Goal: Book appointment/travel/reservation

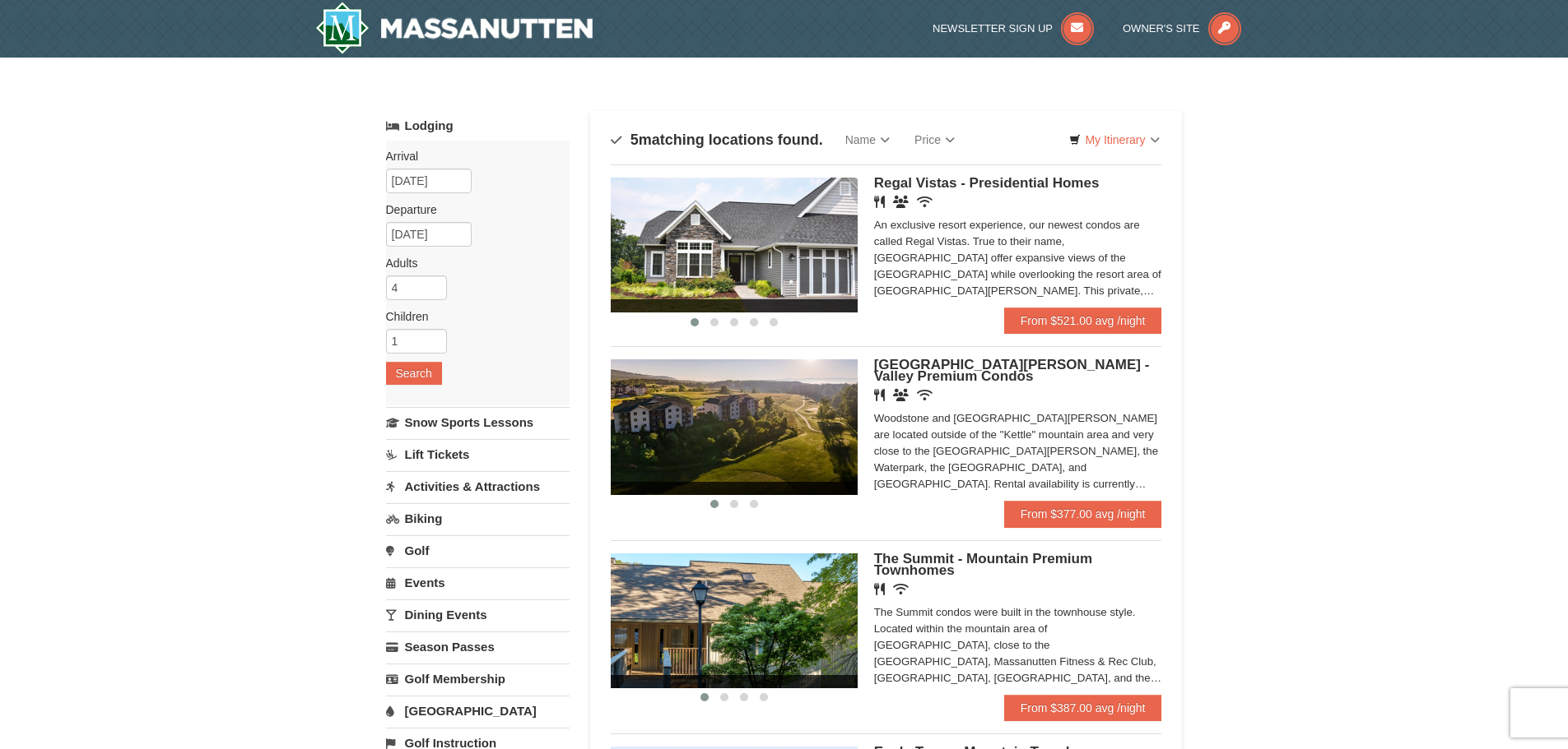
click at [1015, 256] on div "An exclusive resort experience, our newest condos are called Regal Vistas. True…" at bounding box center [1018, 258] width 288 height 83
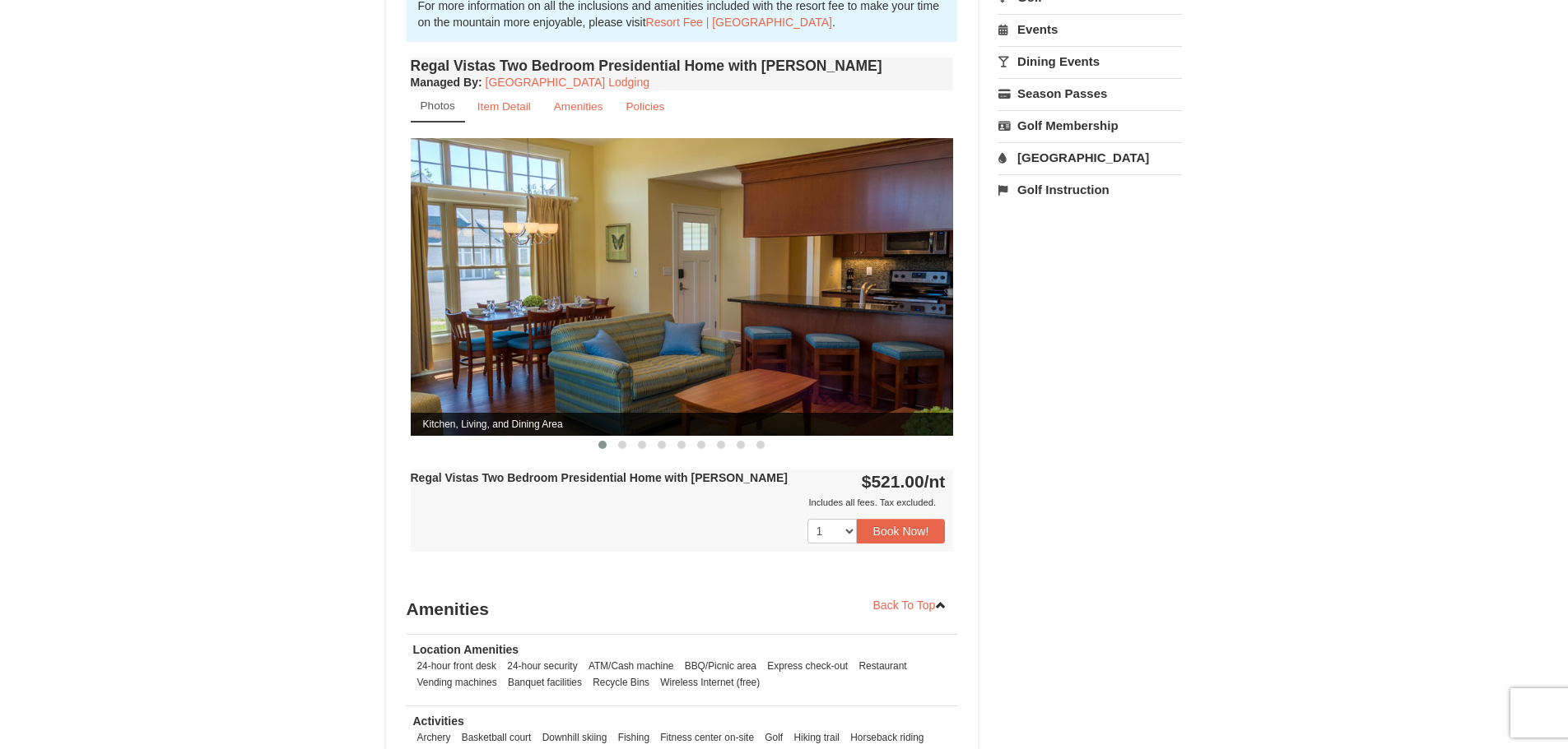
scroll to position [586, 0]
click at [627, 436] on button at bounding box center [622, 444] width 20 height 17
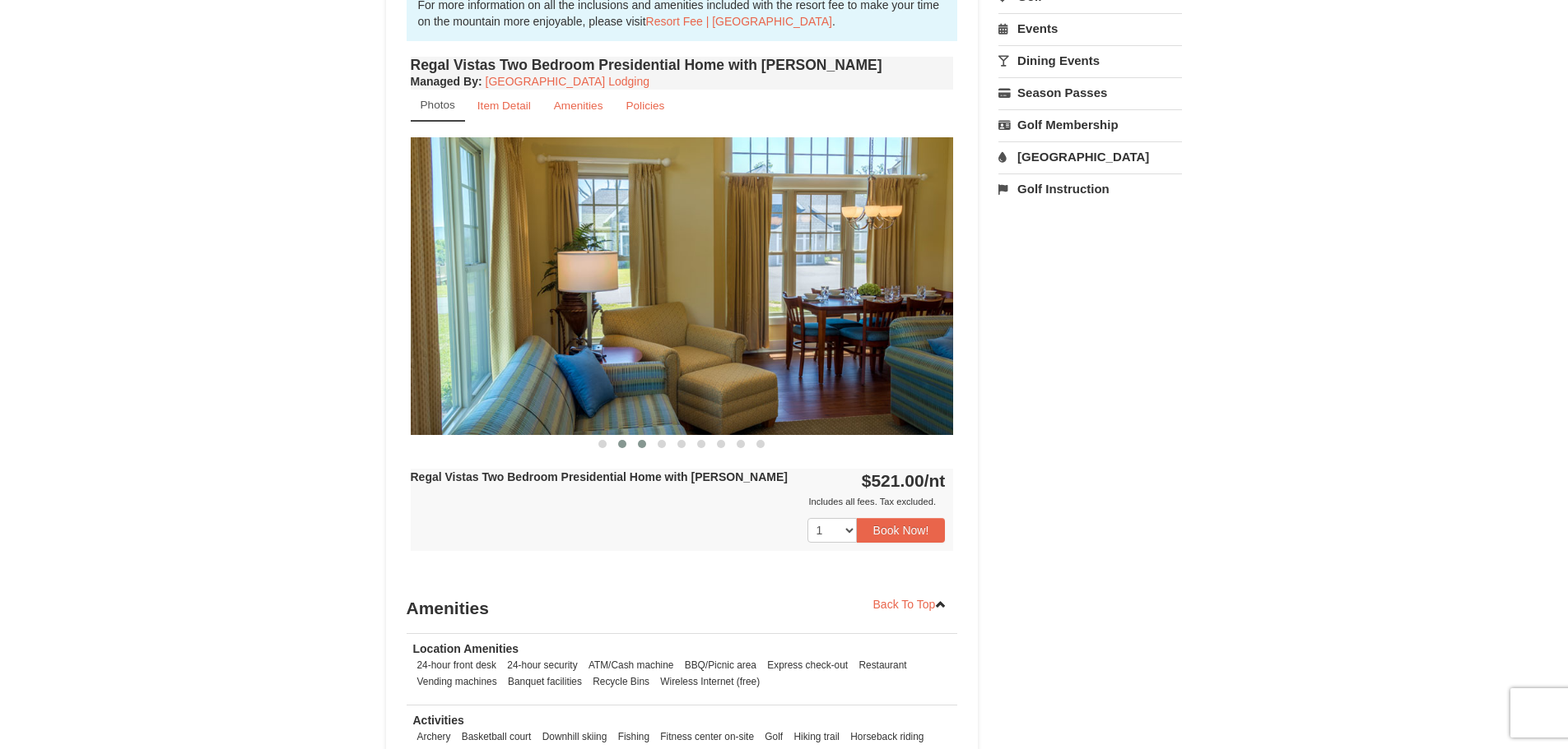
click at [649, 436] on button at bounding box center [642, 444] width 20 height 17
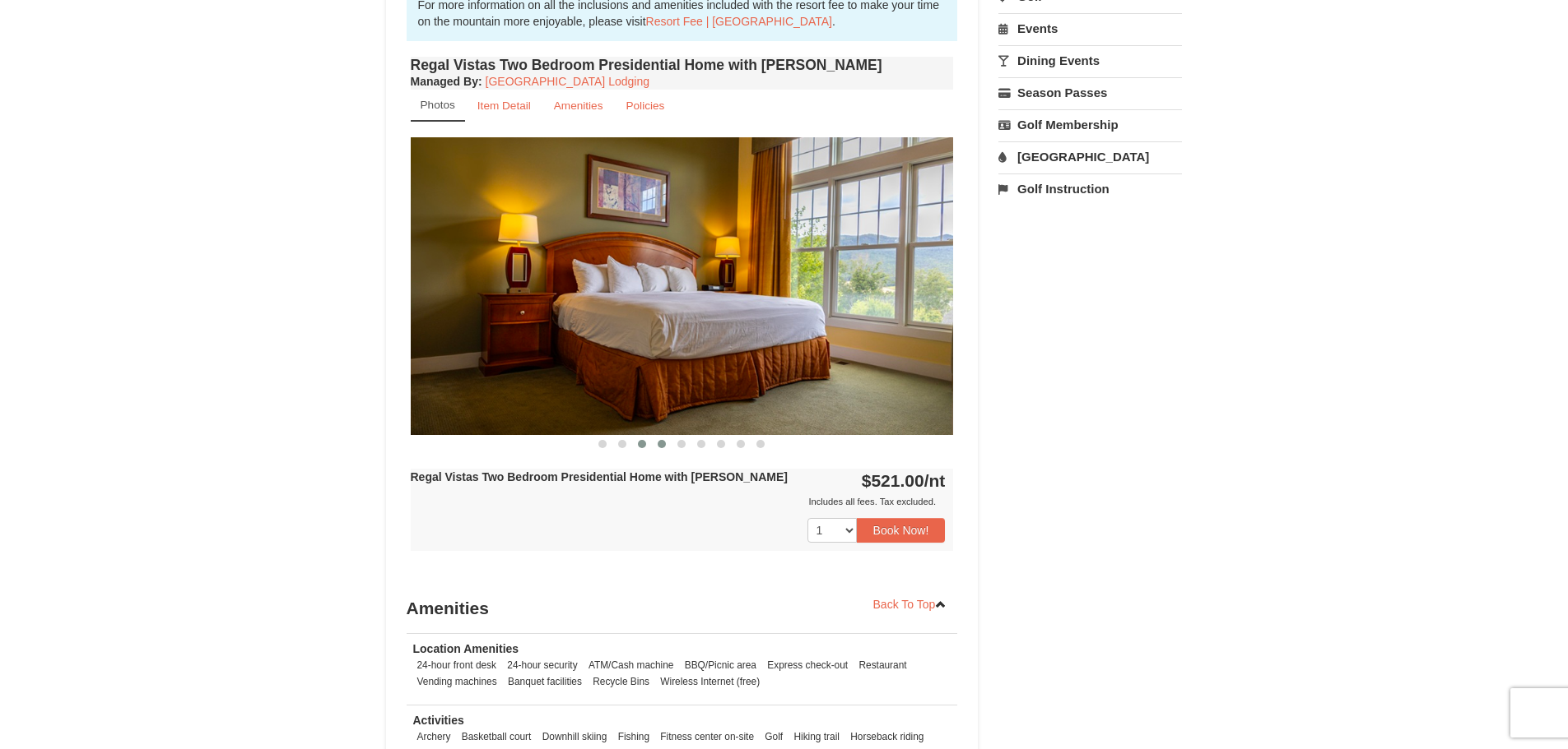
click at [660, 440] on span at bounding box center [661, 443] width 8 height 8
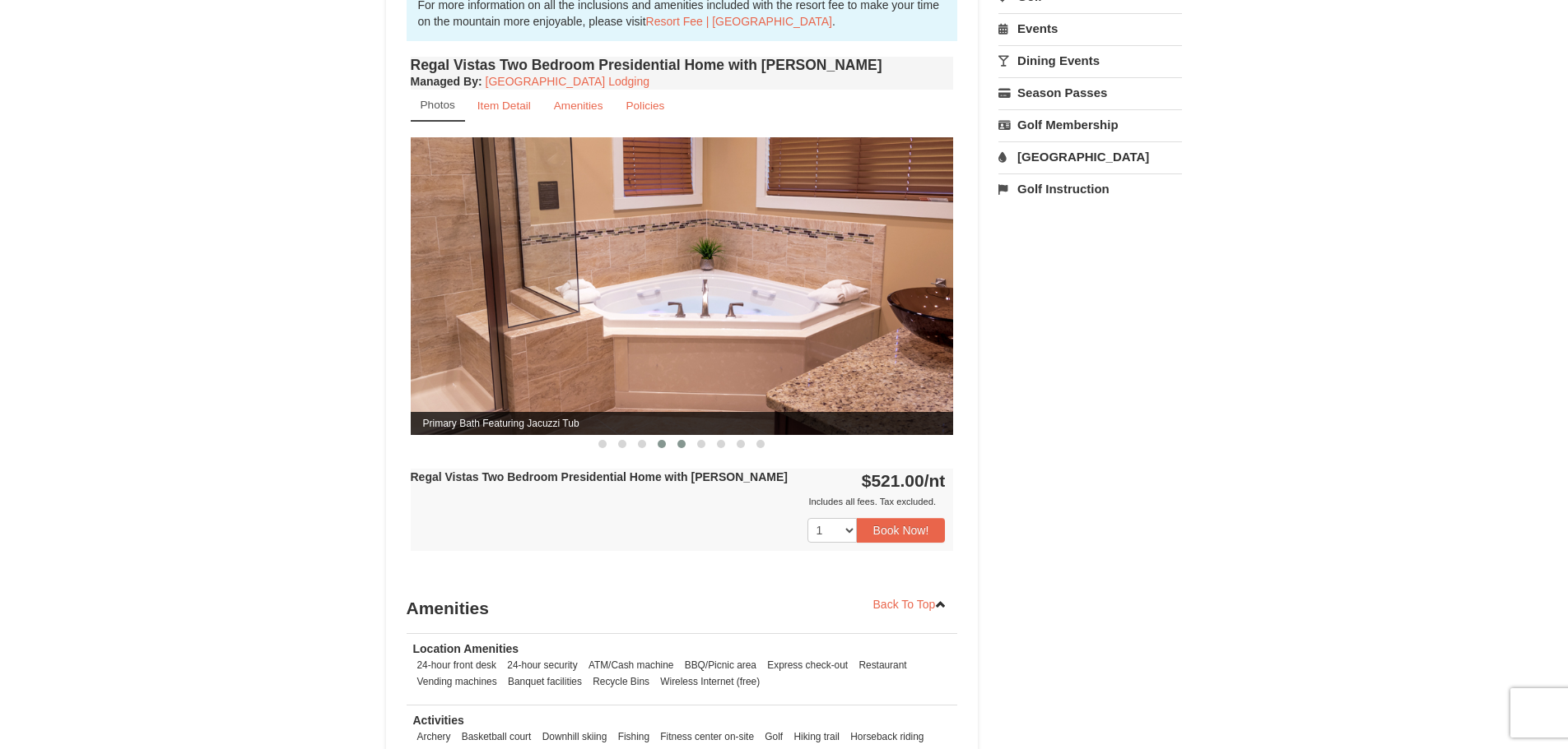
click at [684, 440] on span at bounding box center [681, 443] width 8 height 8
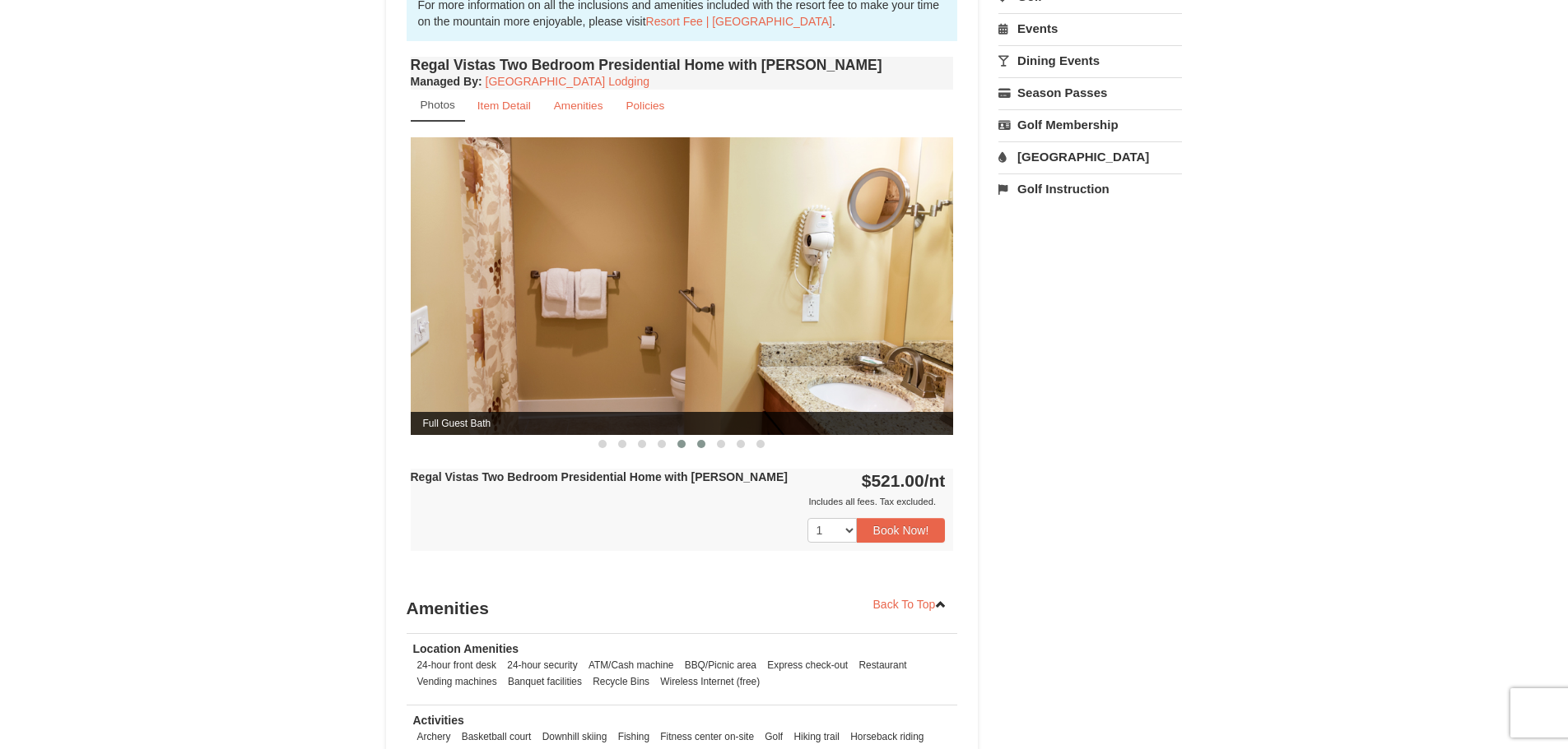
click at [696, 436] on button at bounding box center [701, 444] width 20 height 17
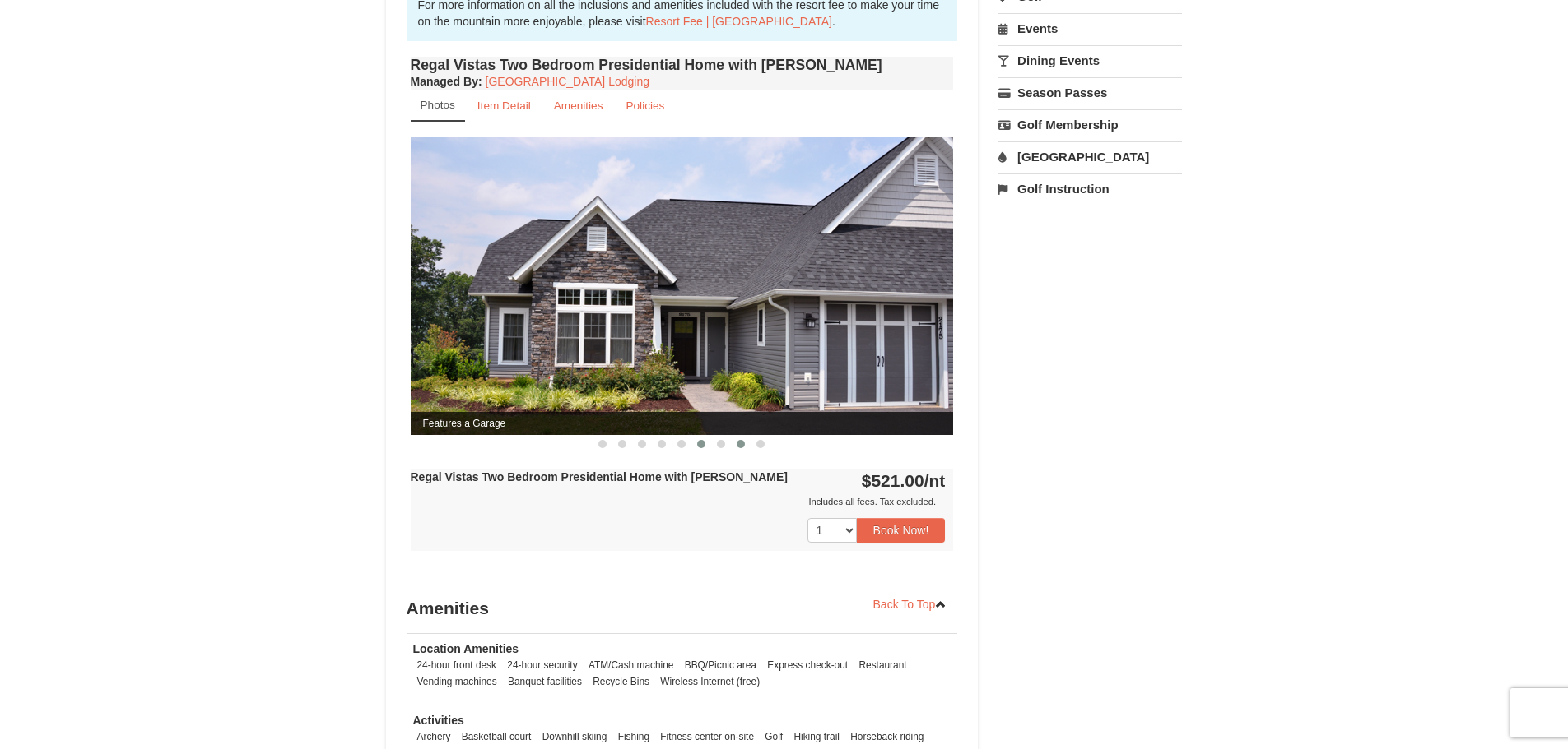
click at [736, 436] on button at bounding box center [740, 444] width 20 height 17
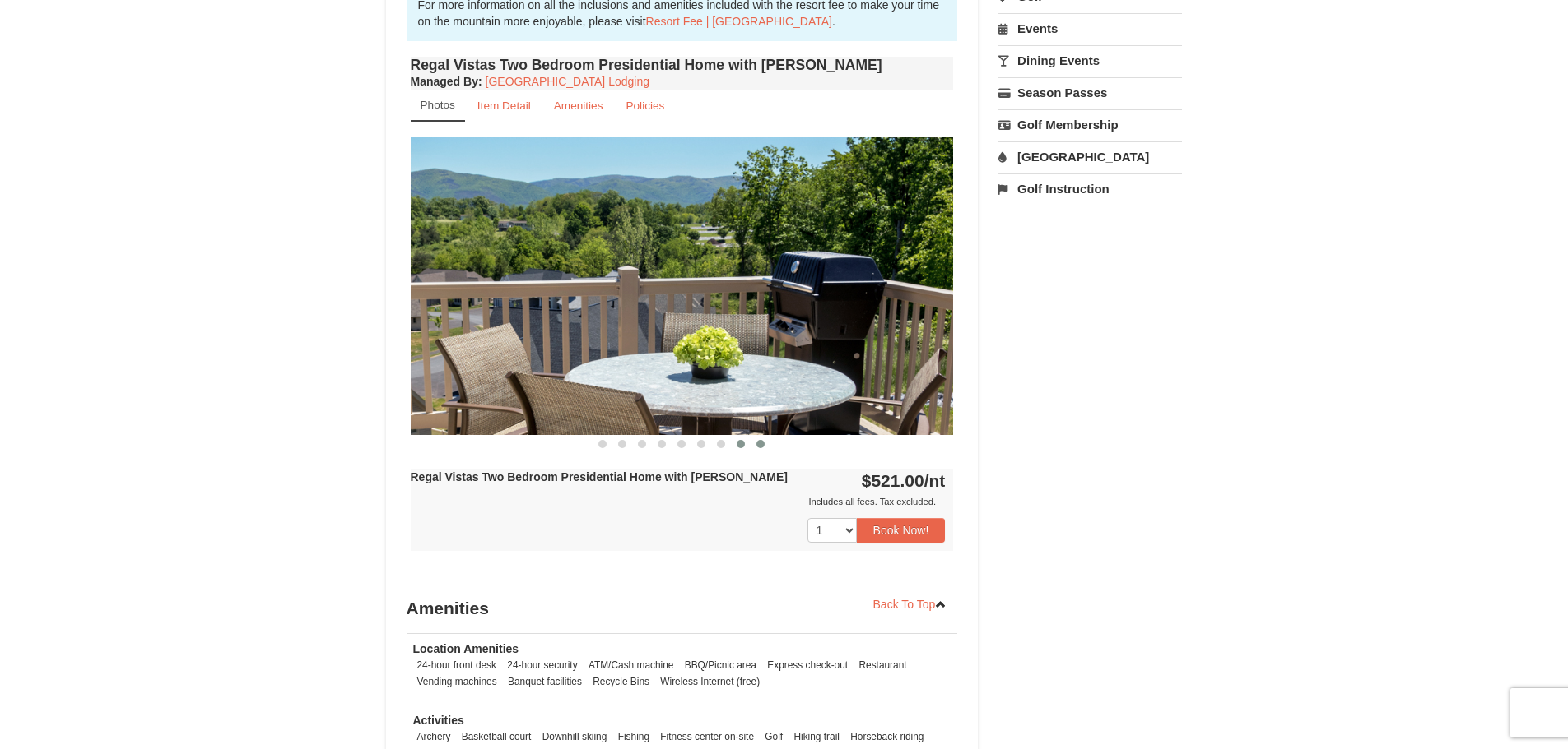
click at [766, 436] on button at bounding box center [760, 444] width 20 height 17
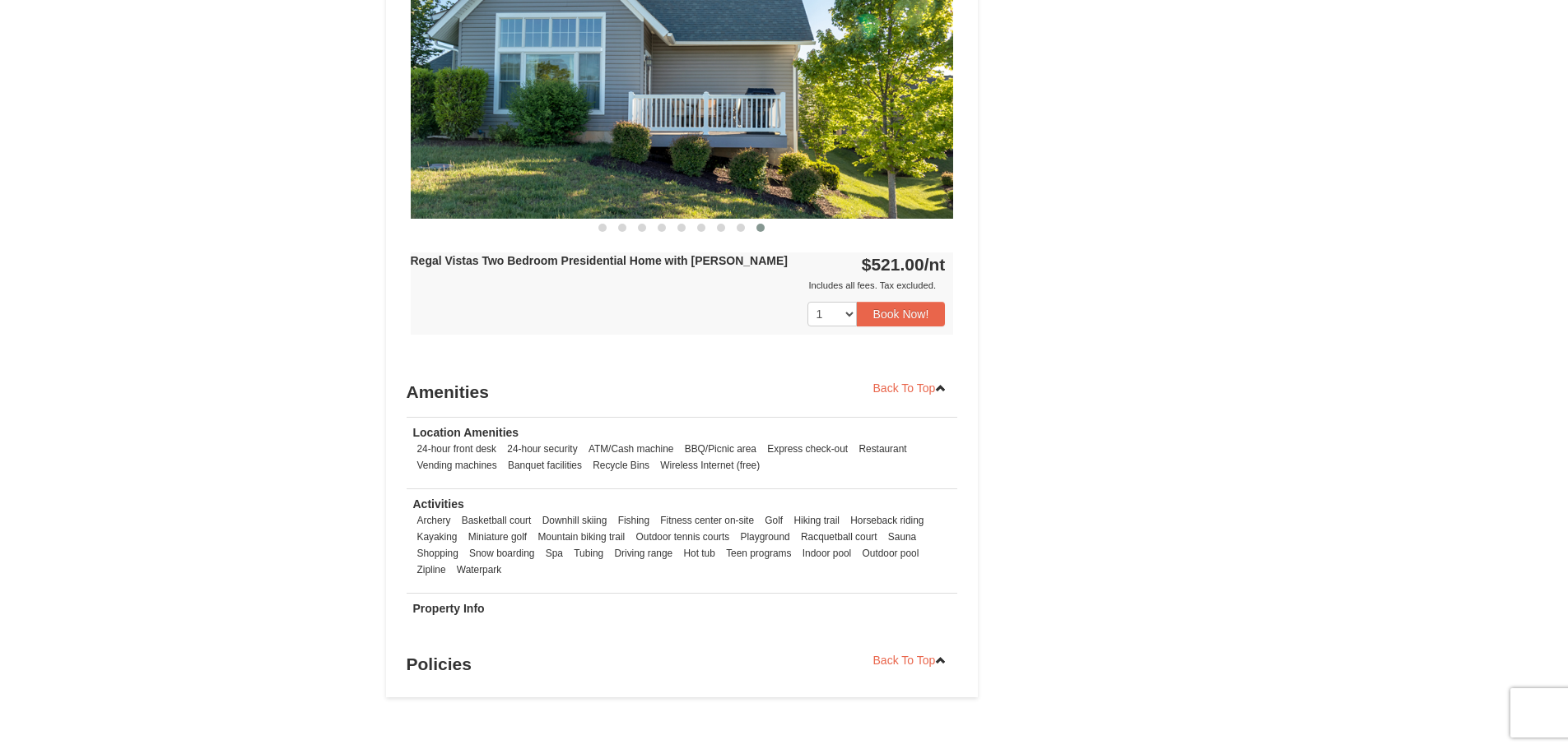
scroll to position [817, 0]
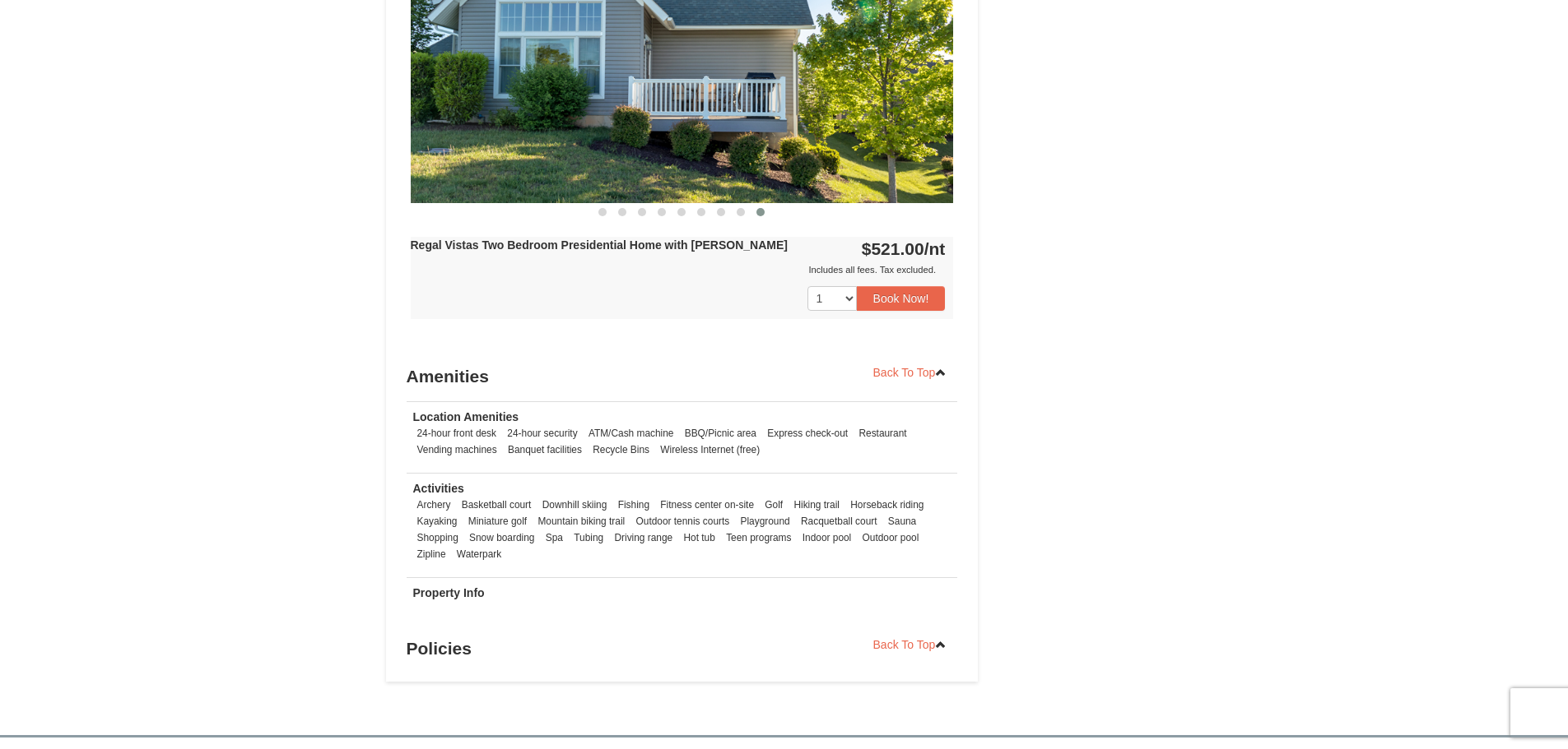
click at [452, 586] on strong "Property Info" at bounding box center [449, 593] width 72 height 13
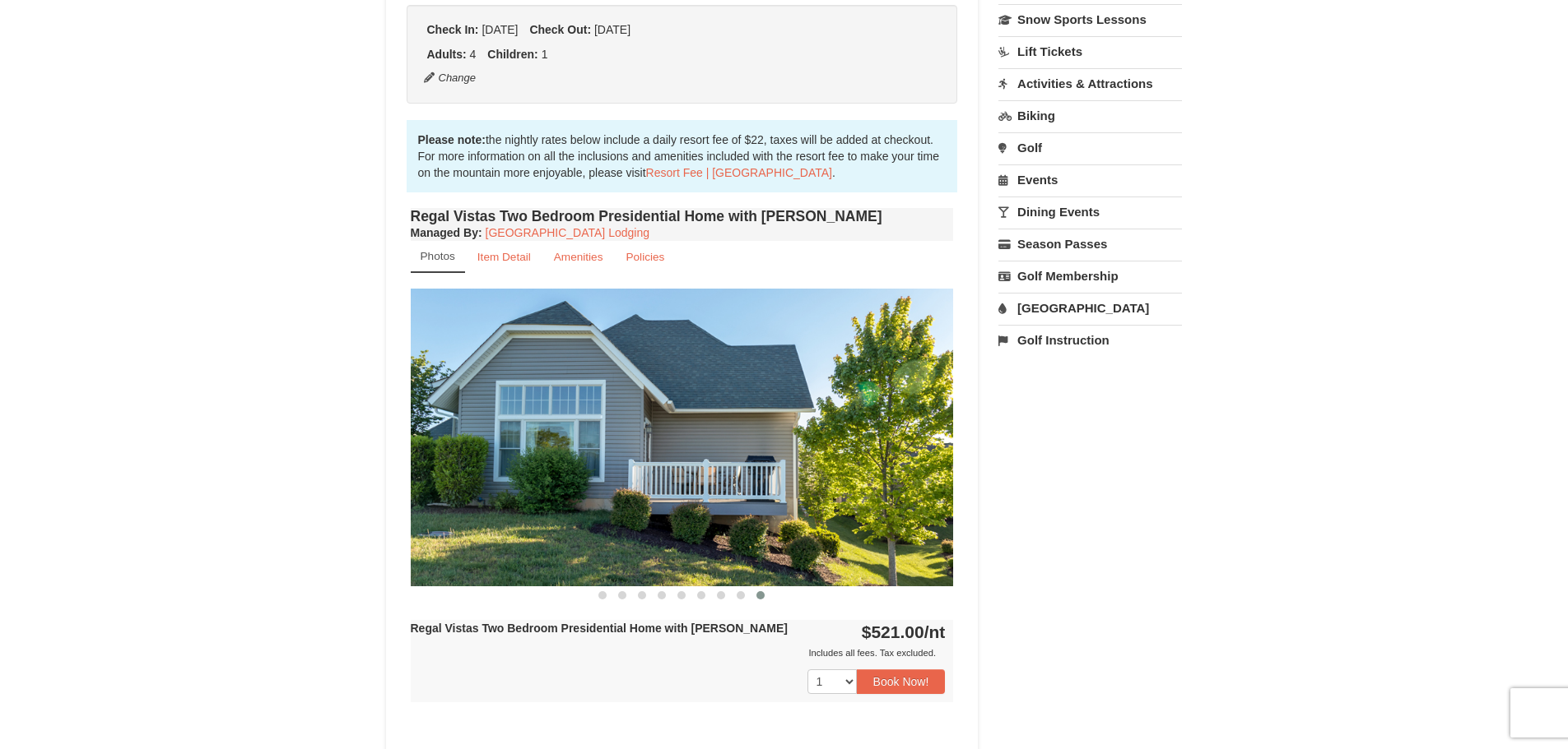
scroll to position [430, 0]
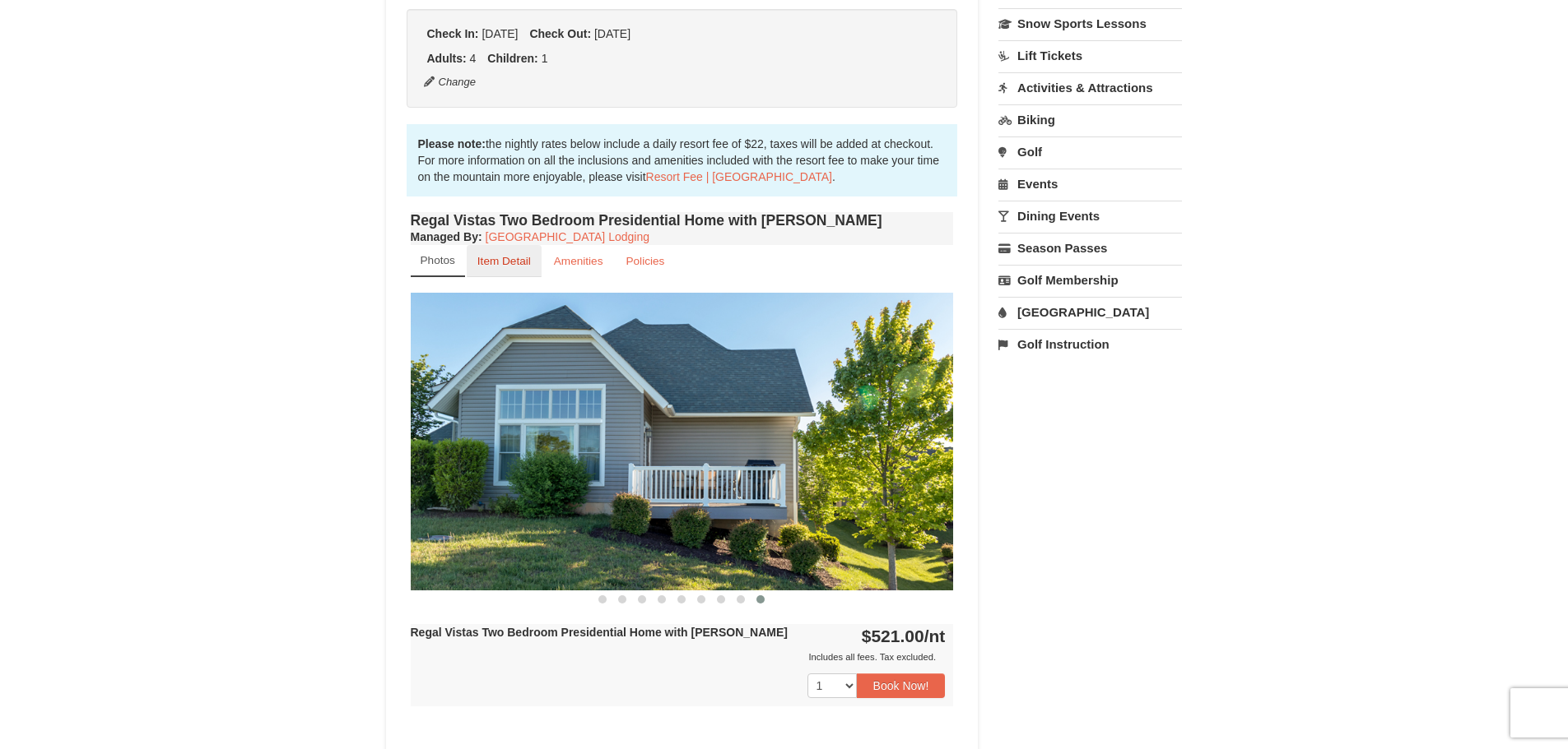
click at [492, 253] on link "Item Detail" at bounding box center [504, 261] width 75 height 32
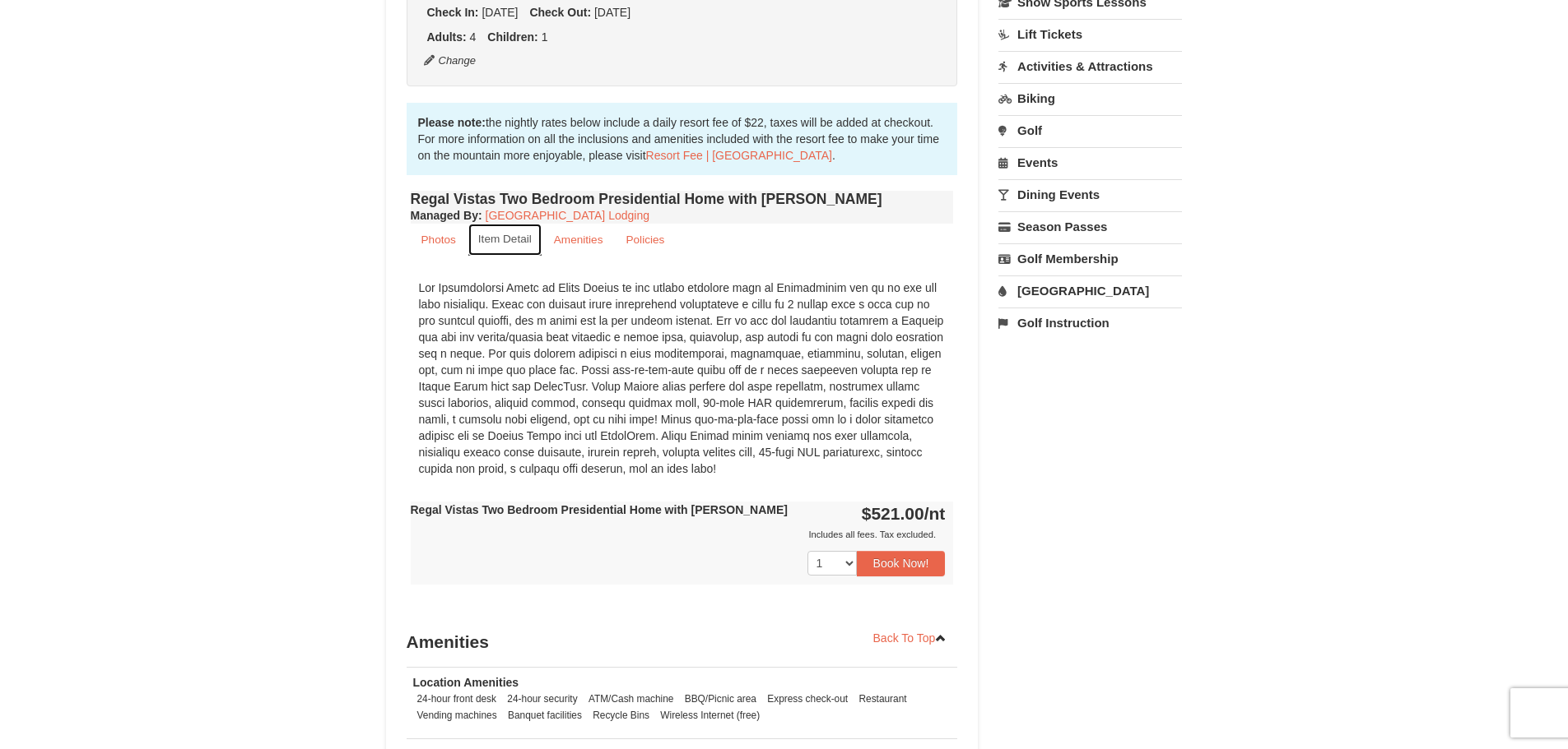
scroll to position [452, 0]
click at [848, 550] on select "1 2 3 4 5 6 7 8 9 10 11 12 13 14 15 16 17 18" at bounding box center [832, 562] width 50 height 25
click at [1074, 530] on div "Book from $521.00! 1822 Resort Drive, Massanutten, VA Availability Amenities Po…" at bounding box center [784, 327] width 796 height 1239
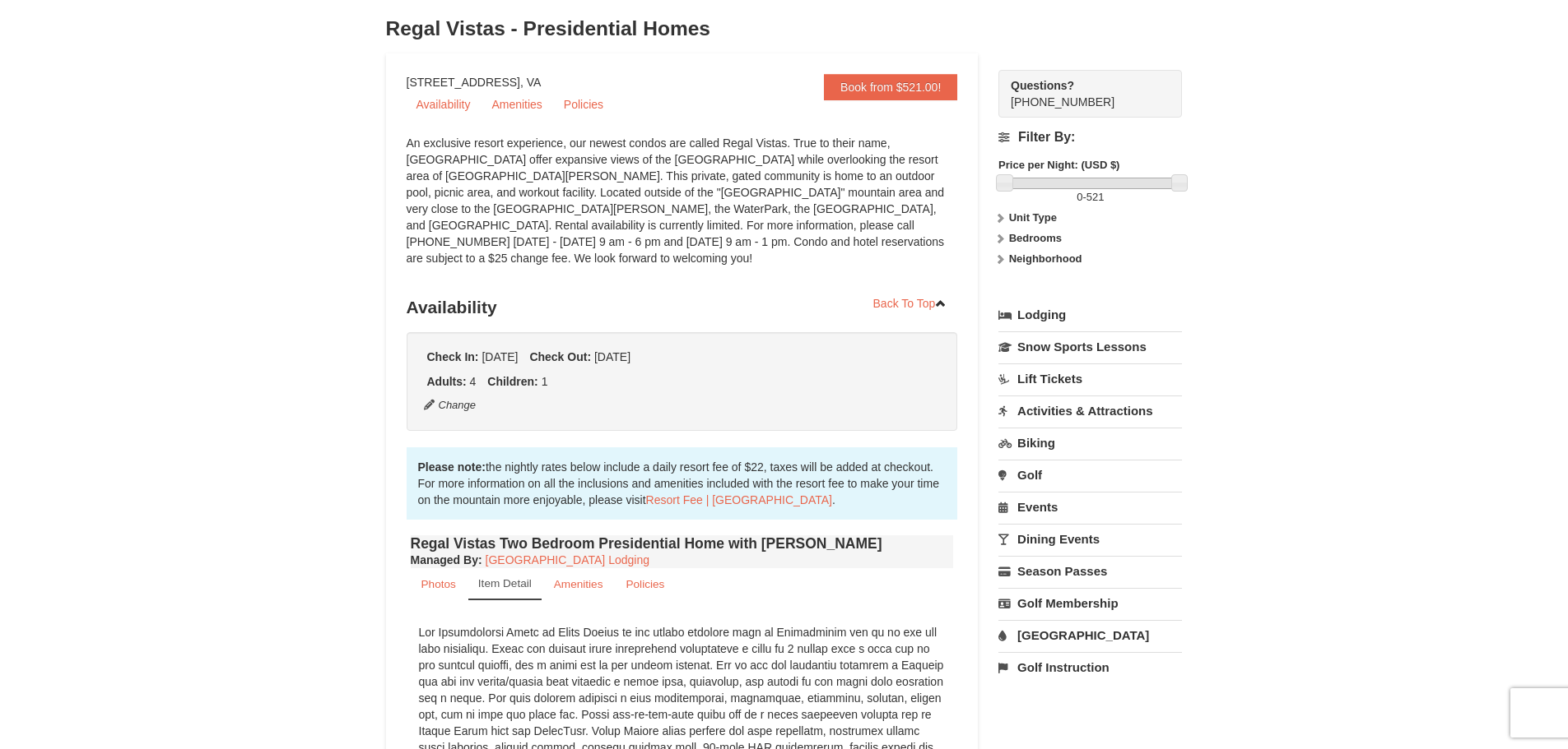
scroll to position [0, 0]
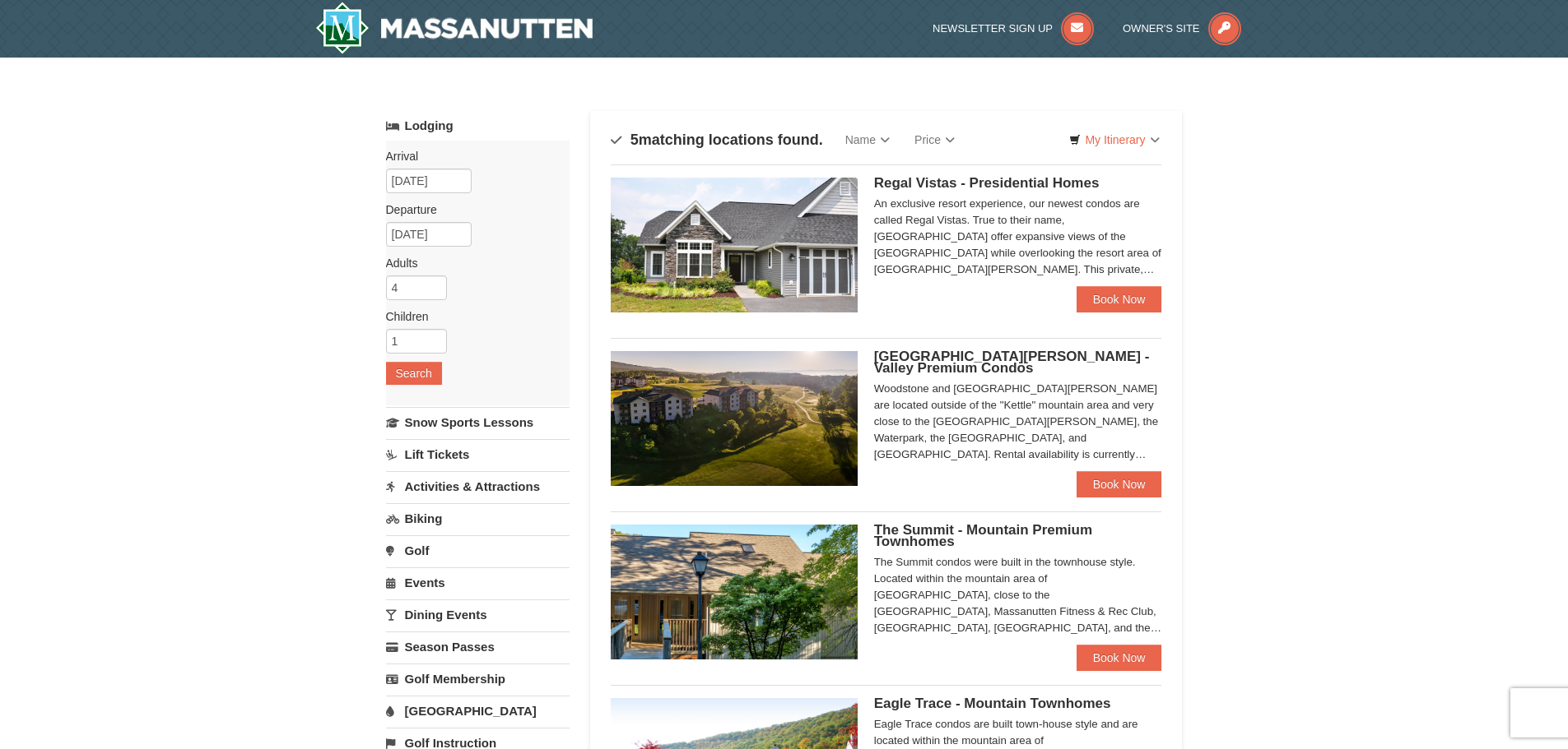
click at [980, 361] on span "[GEOGRAPHIC_DATA][PERSON_NAME] - Valley Premium Condos" at bounding box center [1012, 363] width 276 height 28
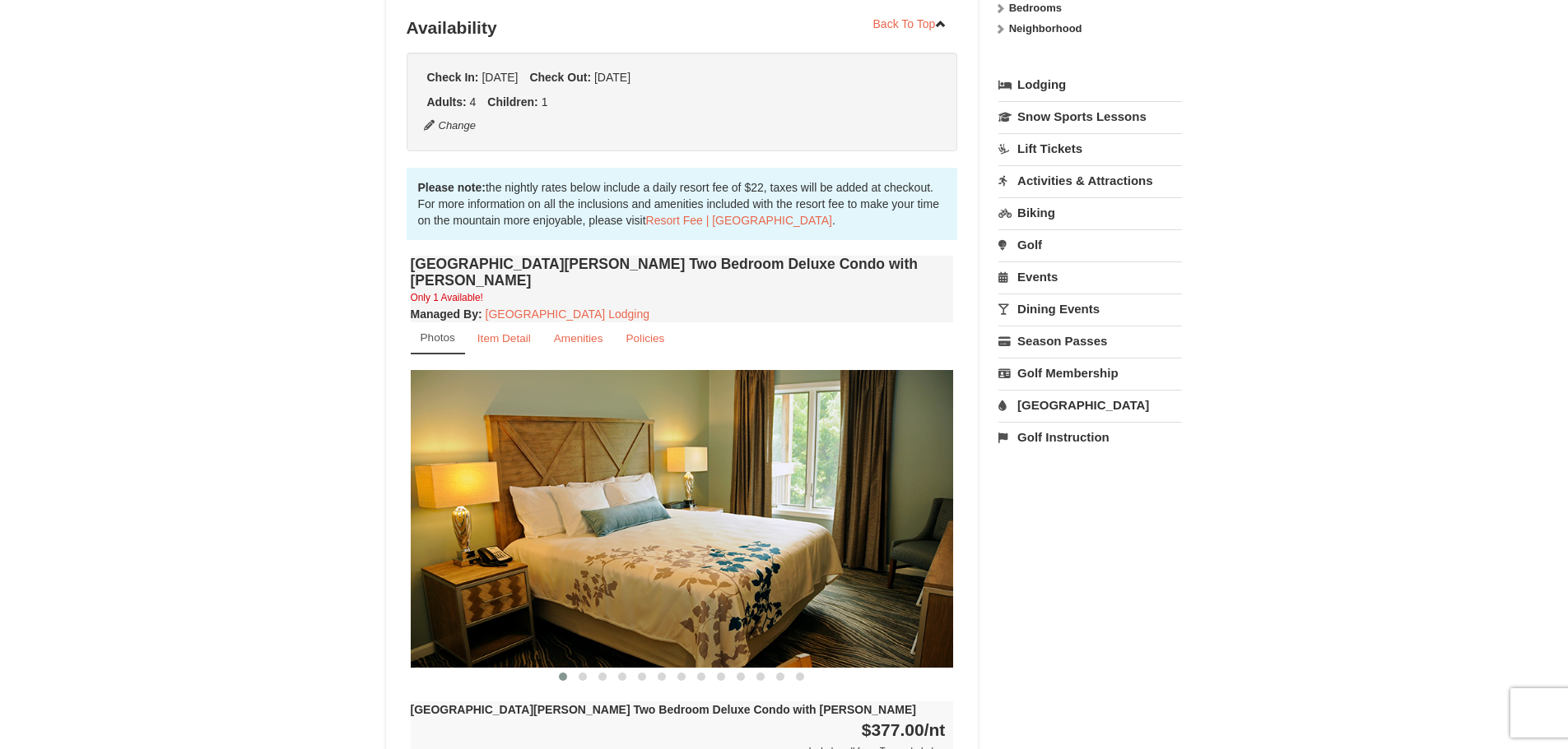
scroll to position [337, 0]
click at [493, 333] on small "Item Detail" at bounding box center [504, 339] width 53 height 12
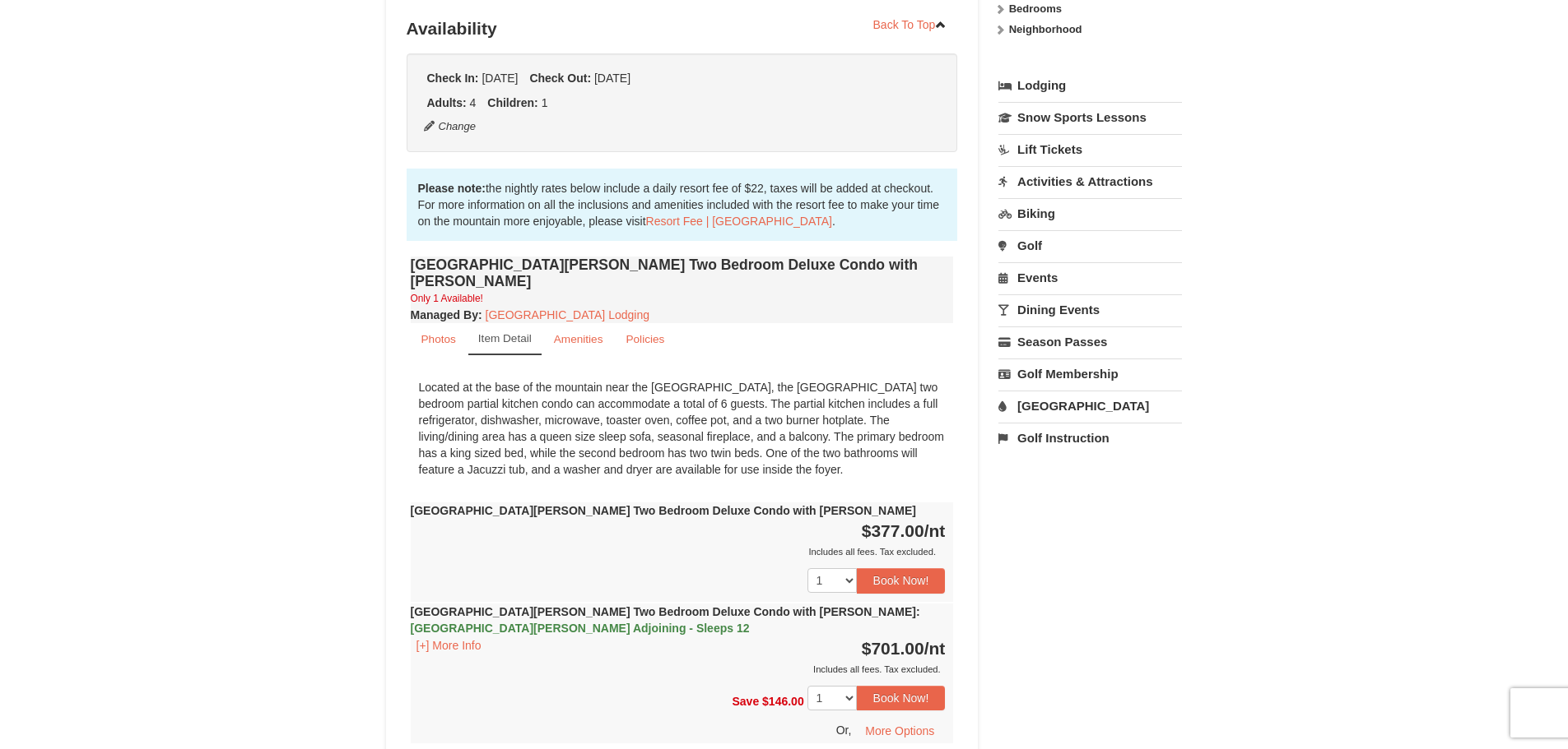
click at [711, 421] on div "Located at the base of the mountain near the Woodstone Registration and Recreat…" at bounding box center [682, 429] width 543 height 116
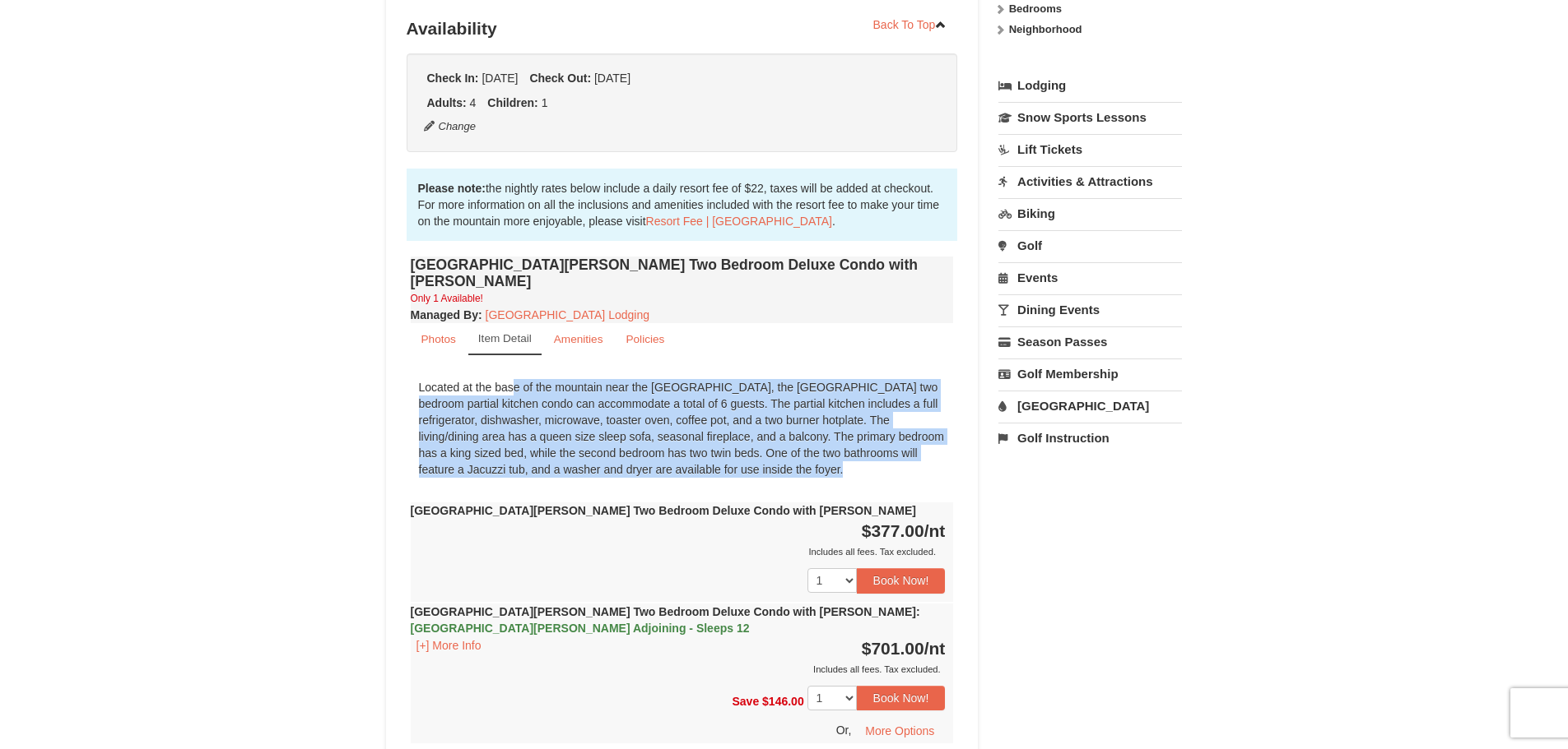
click at [711, 421] on div "Located at the base of the mountain near the Woodstone Registration and Recreat…" at bounding box center [682, 429] width 543 height 116
click at [760, 431] on div "Located at the base of the mountain near the Woodstone Registration and Recreat…" at bounding box center [682, 429] width 543 height 116
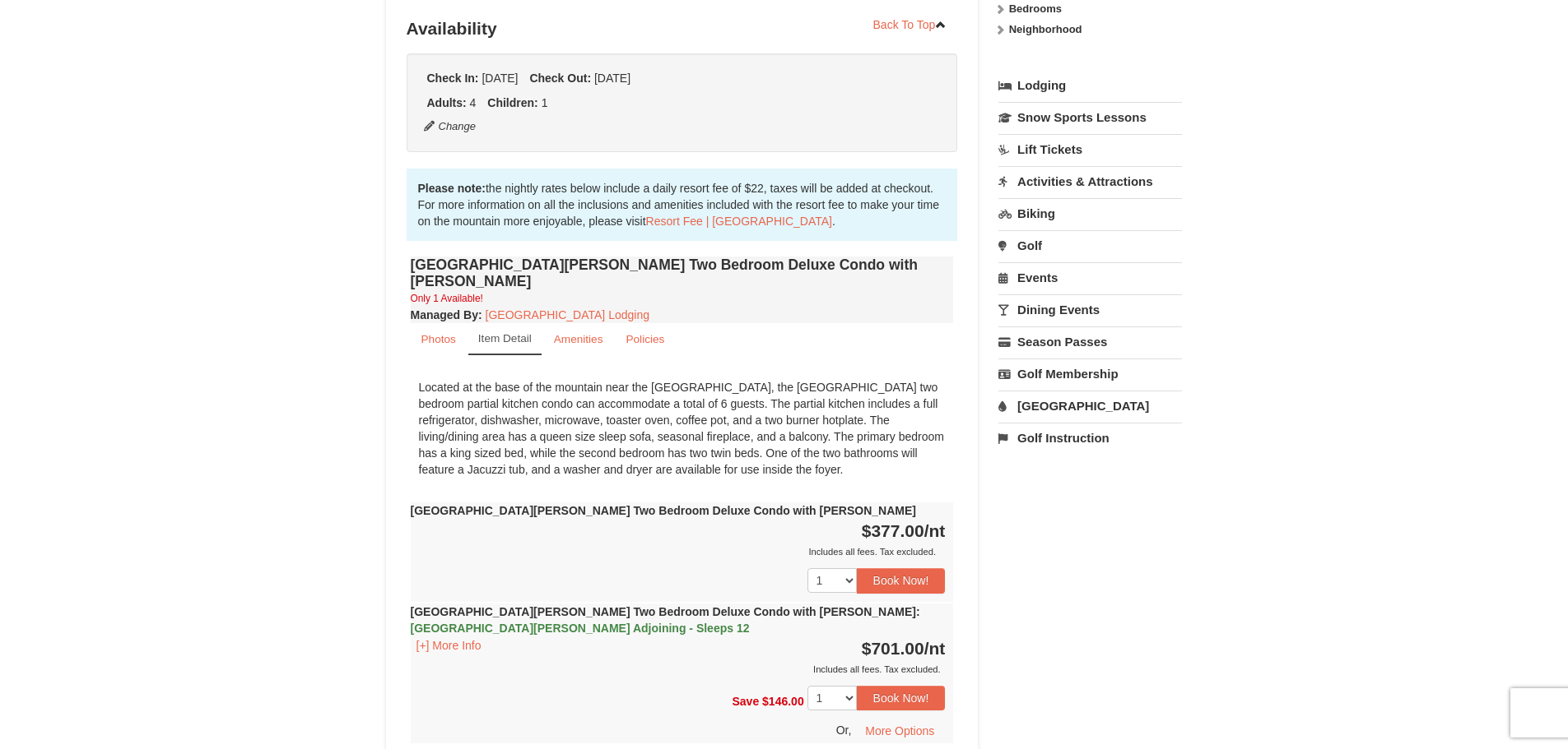
click at [571, 440] on div "Located at the base of the mountain near the Woodstone Registration and Recreat…" at bounding box center [682, 429] width 543 height 116
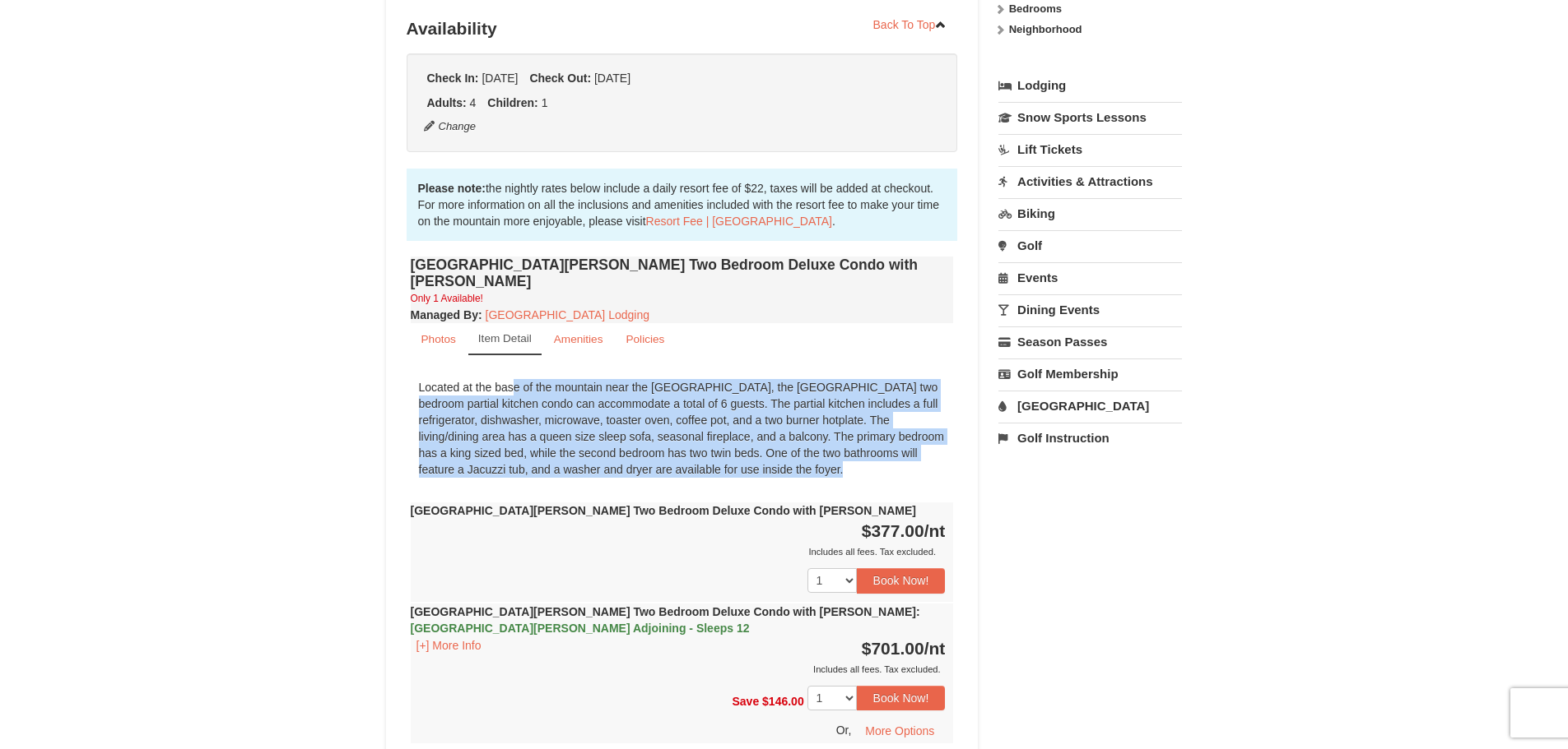
click at [571, 440] on div "Located at the base of the mountain near the Woodstone Registration and Recreat…" at bounding box center [682, 429] width 543 height 116
click at [684, 449] on div "Located at the base of the mountain near the Woodstone Registration and Recreat…" at bounding box center [682, 429] width 543 height 116
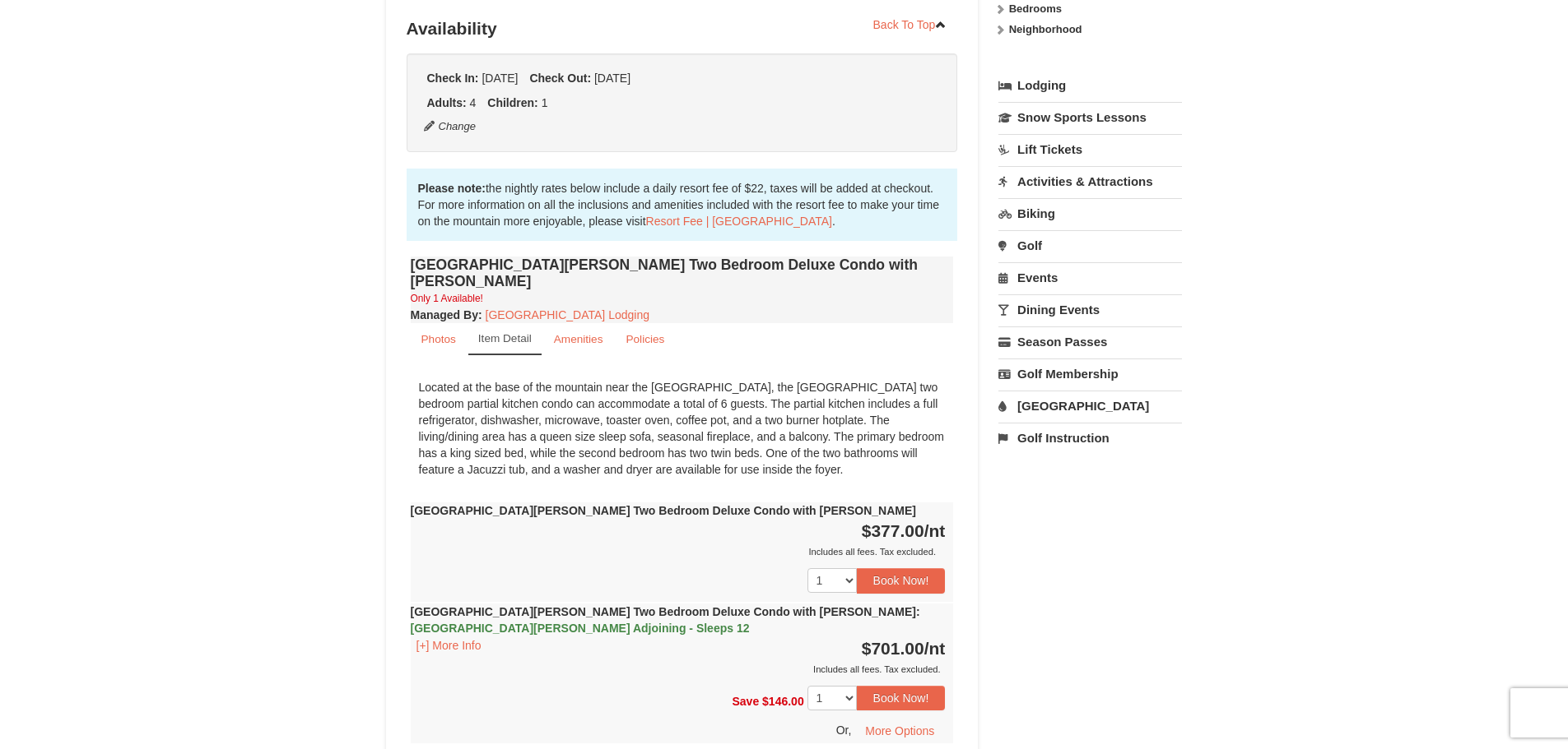
click at [812, 437] on div "Located at the base of the mountain near the Woodstone Registration and Recreat…" at bounding box center [682, 429] width 543 height 116
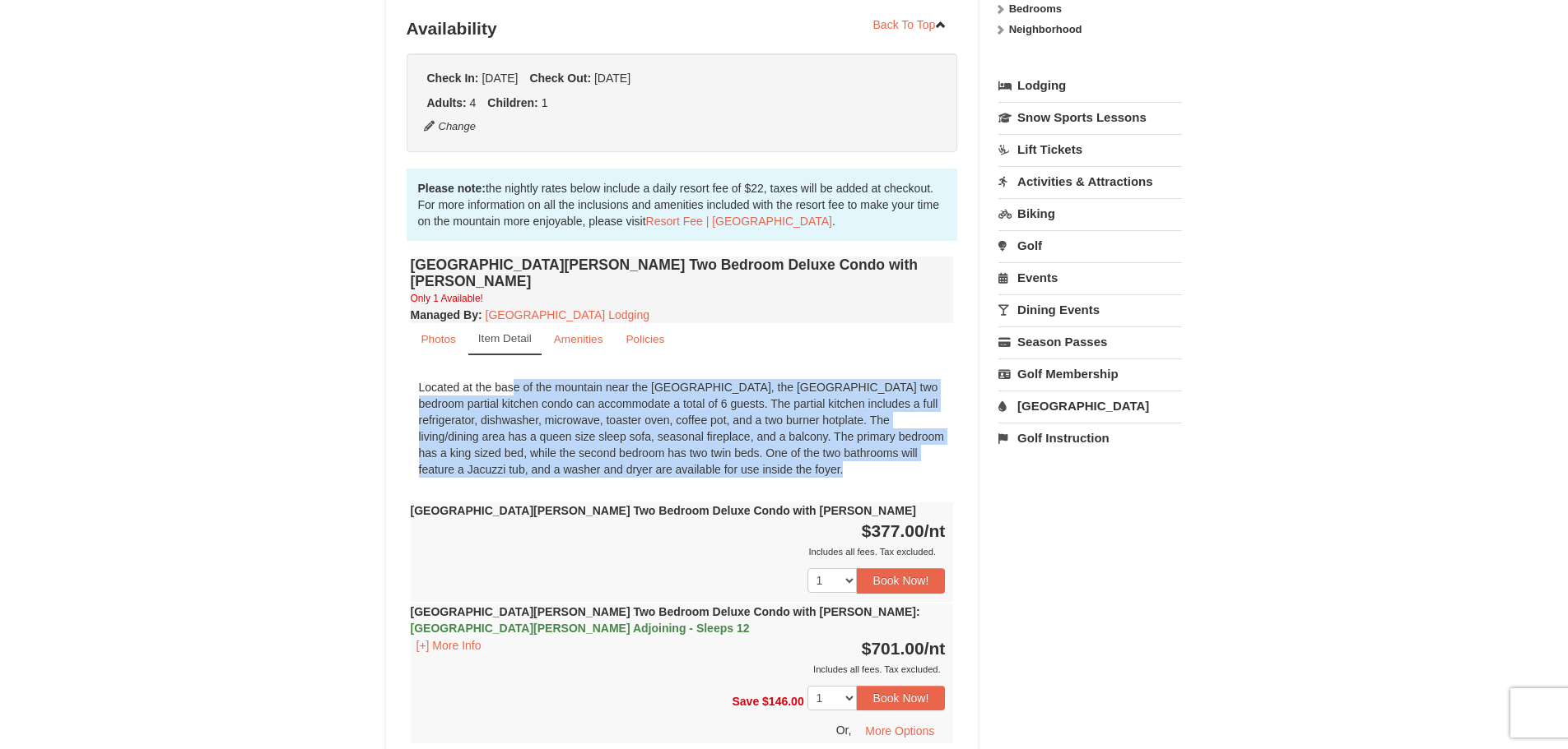
click at [812, 437] on div "Located at the base of the mountain near the Woodstone Registration and Recreat…" at bounding box center [682, 429] width 543 height 116
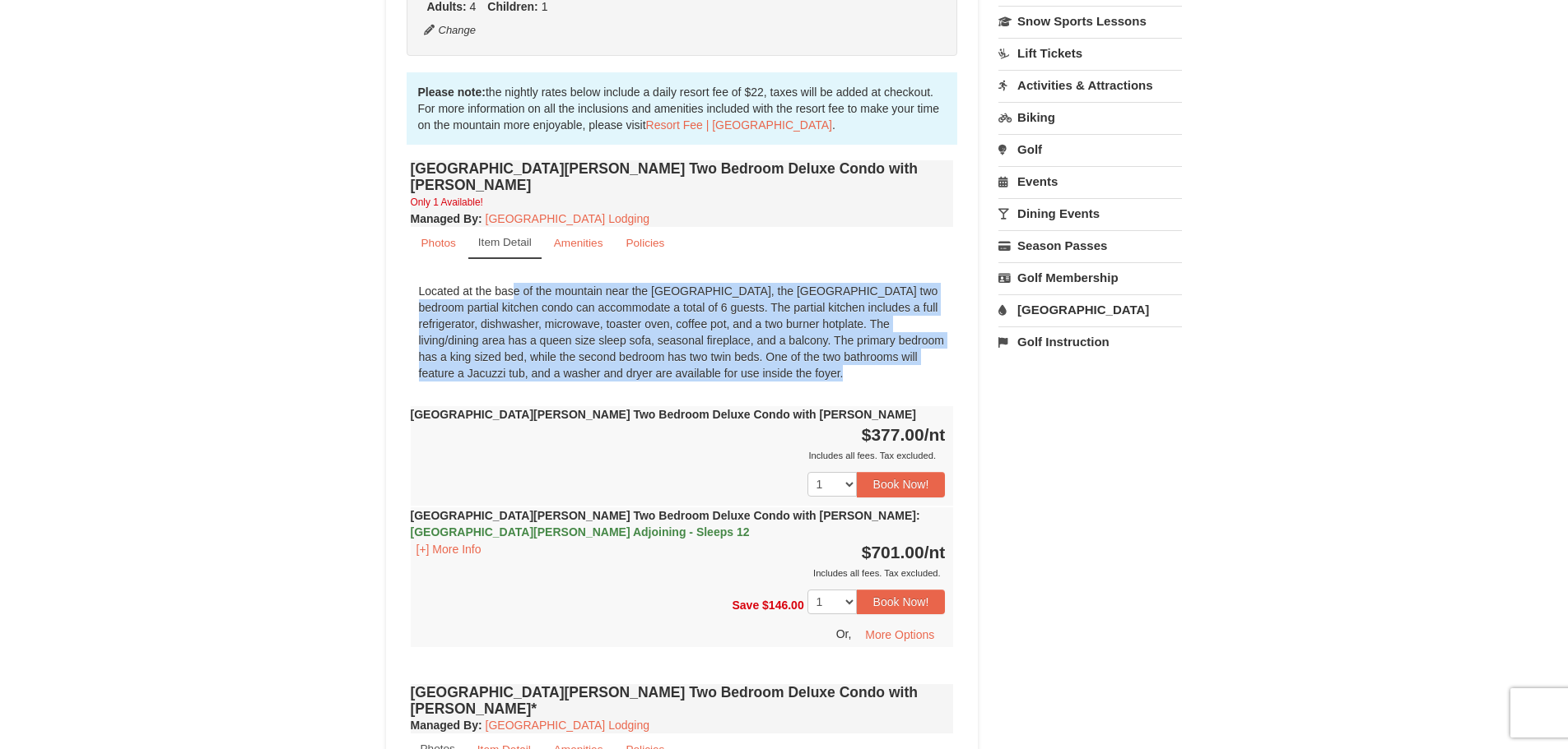
scroll to position [434, 0]
click at [849, 471] on select "1" at bounding box center [832, 483] width 50 height 25
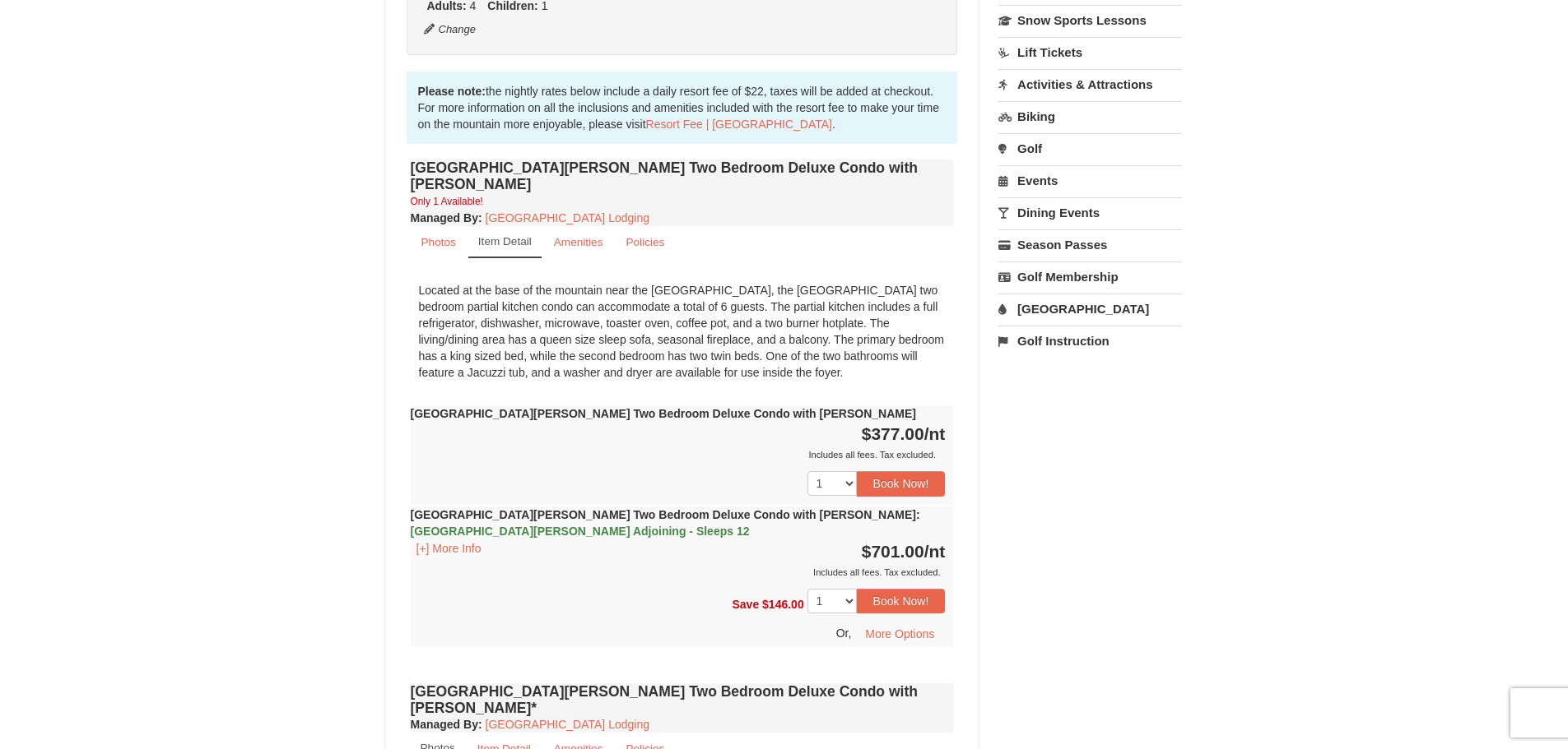
click at [669, 447] on div "Includes all fees. Tax excluded." at bounding box center [678, 455] width 535 height 17
click at [849, 589] on select "1" at bounding box center [832, 602] width 50 height 25
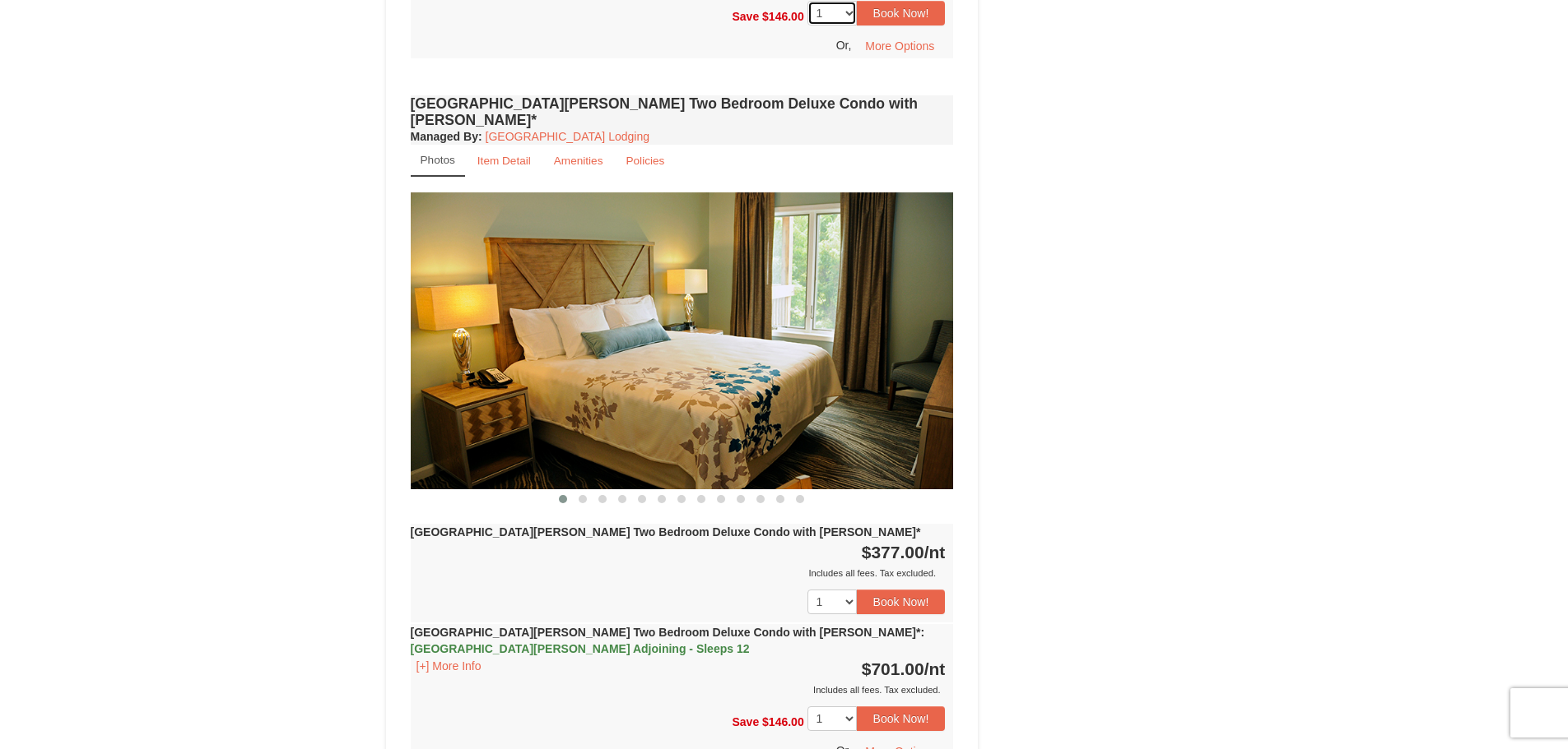
scroll to position [1056, 0]
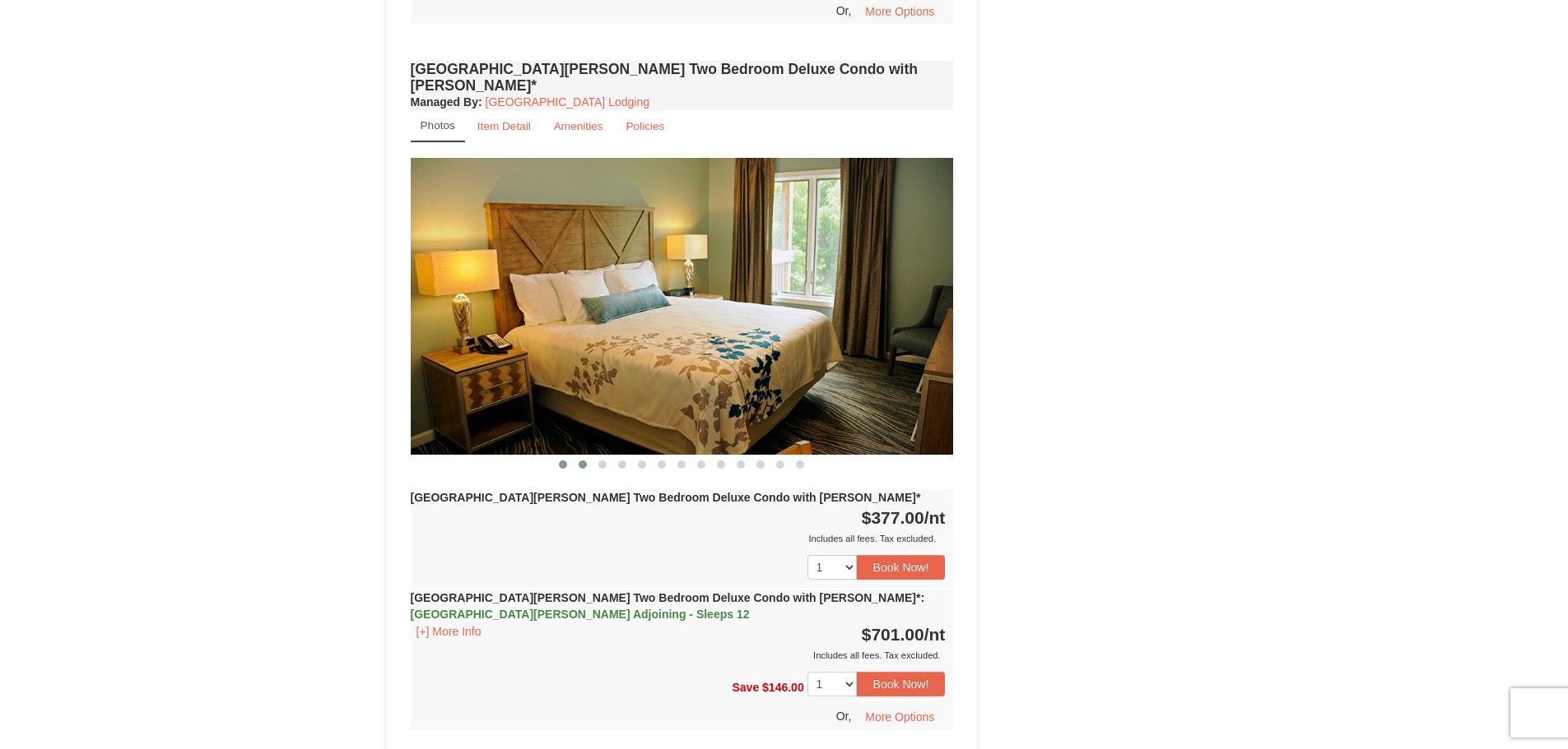
click at [578, 457] on button at bounding box center [582, 465] width 20 height 17
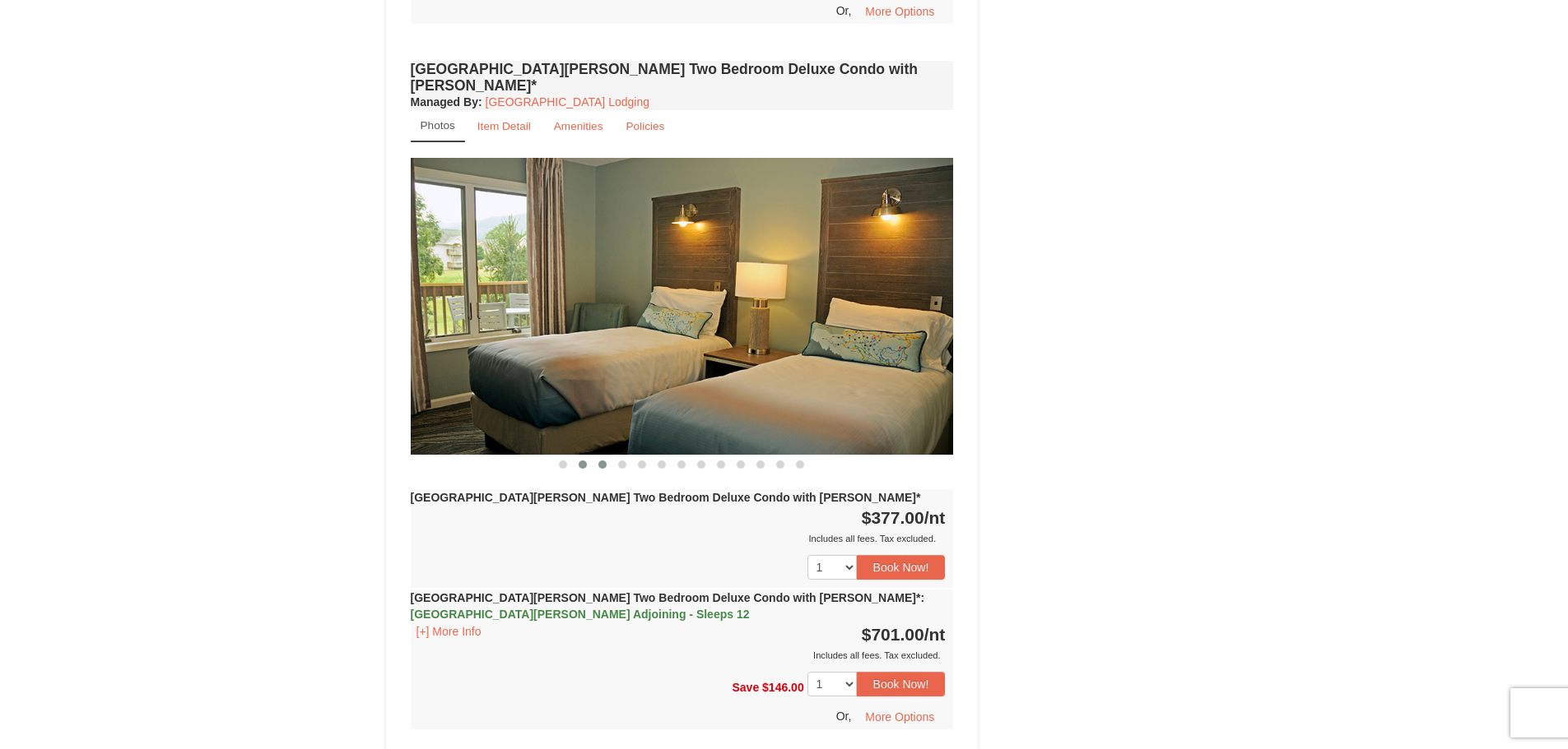
click at [604, 460] on span at bounding box center [602, 464] width 8 height 8
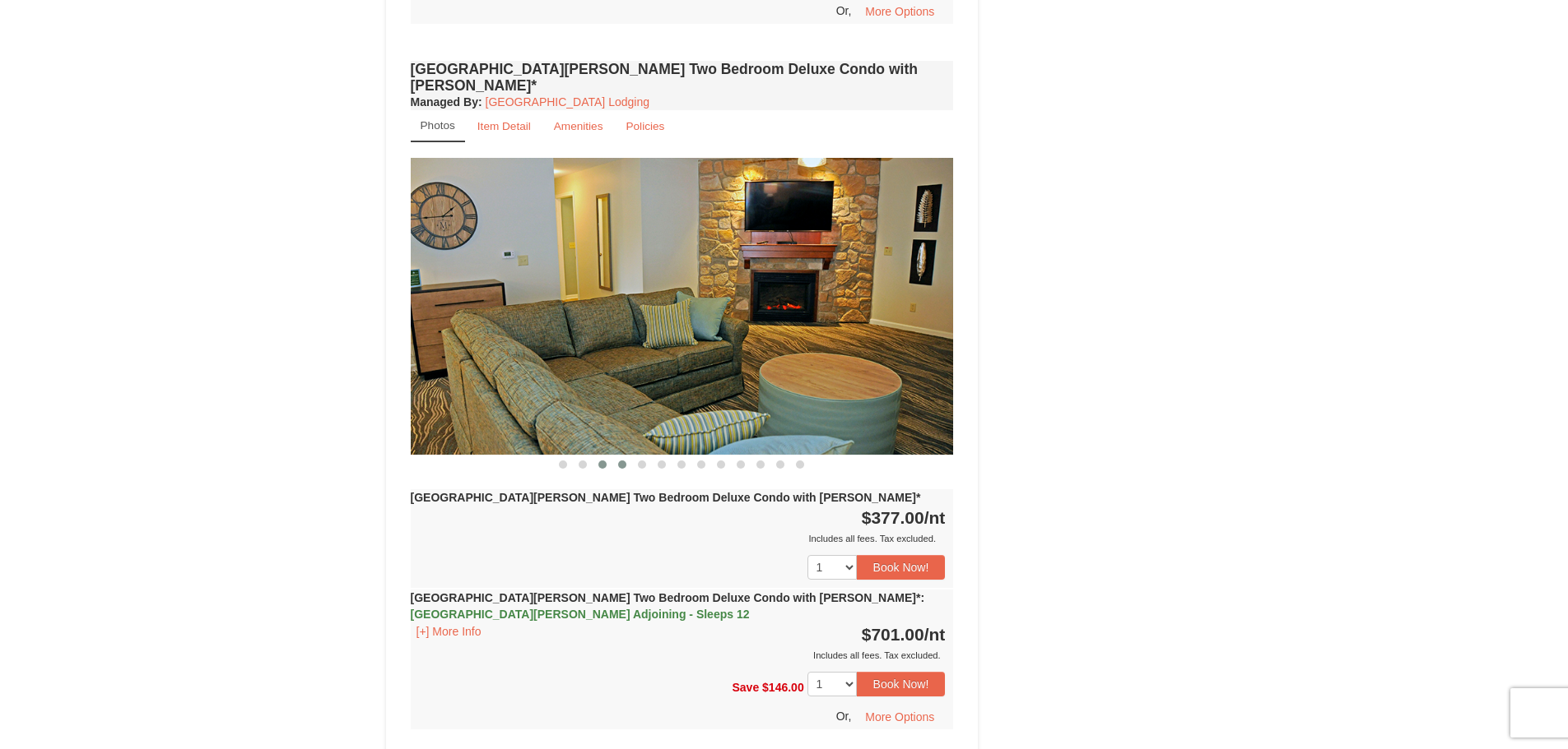
click at [624, 460] on span at bounding box center [621, 464] width 8 height 8
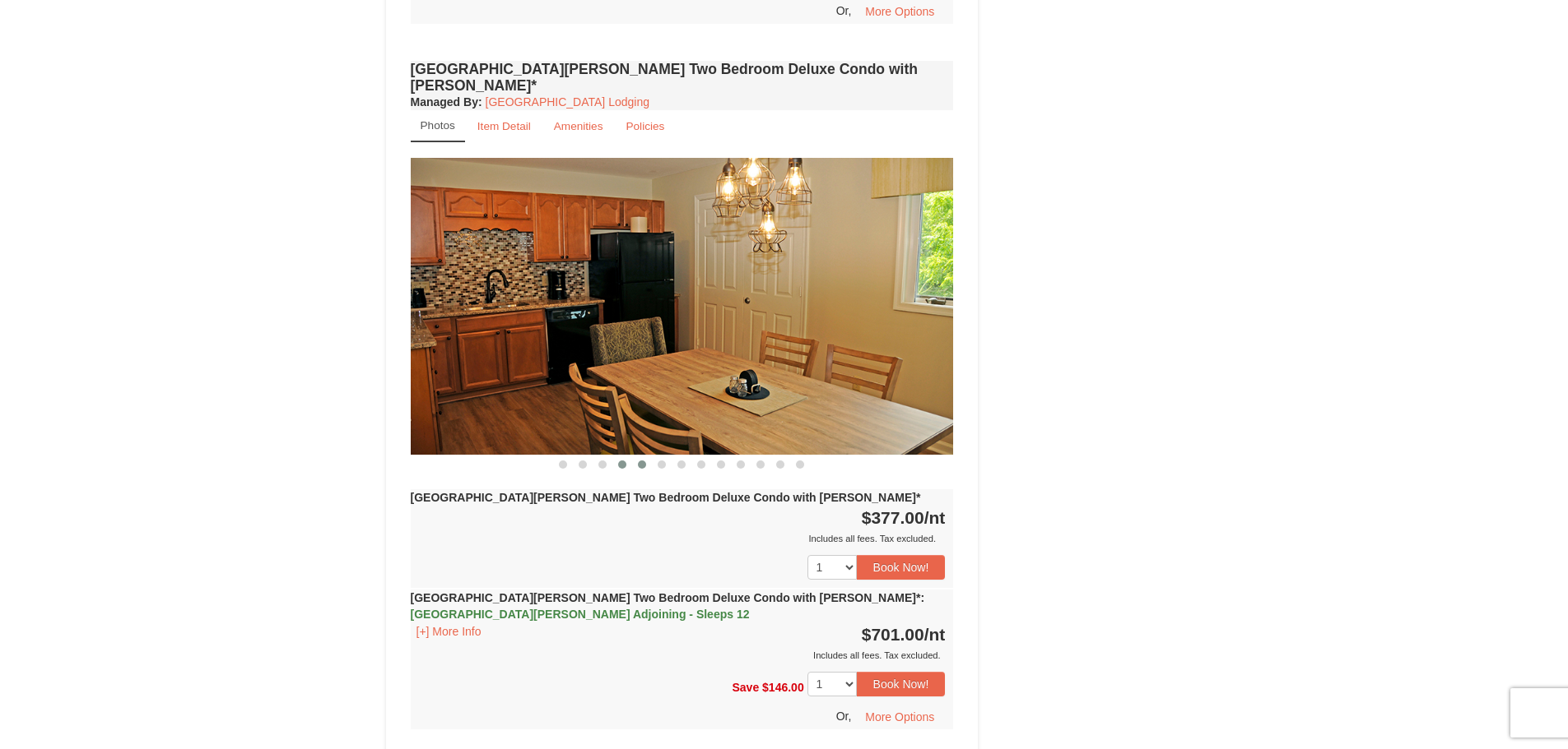
click at [636, 457] on button at bounding box center [642, 465] width 20 height 17
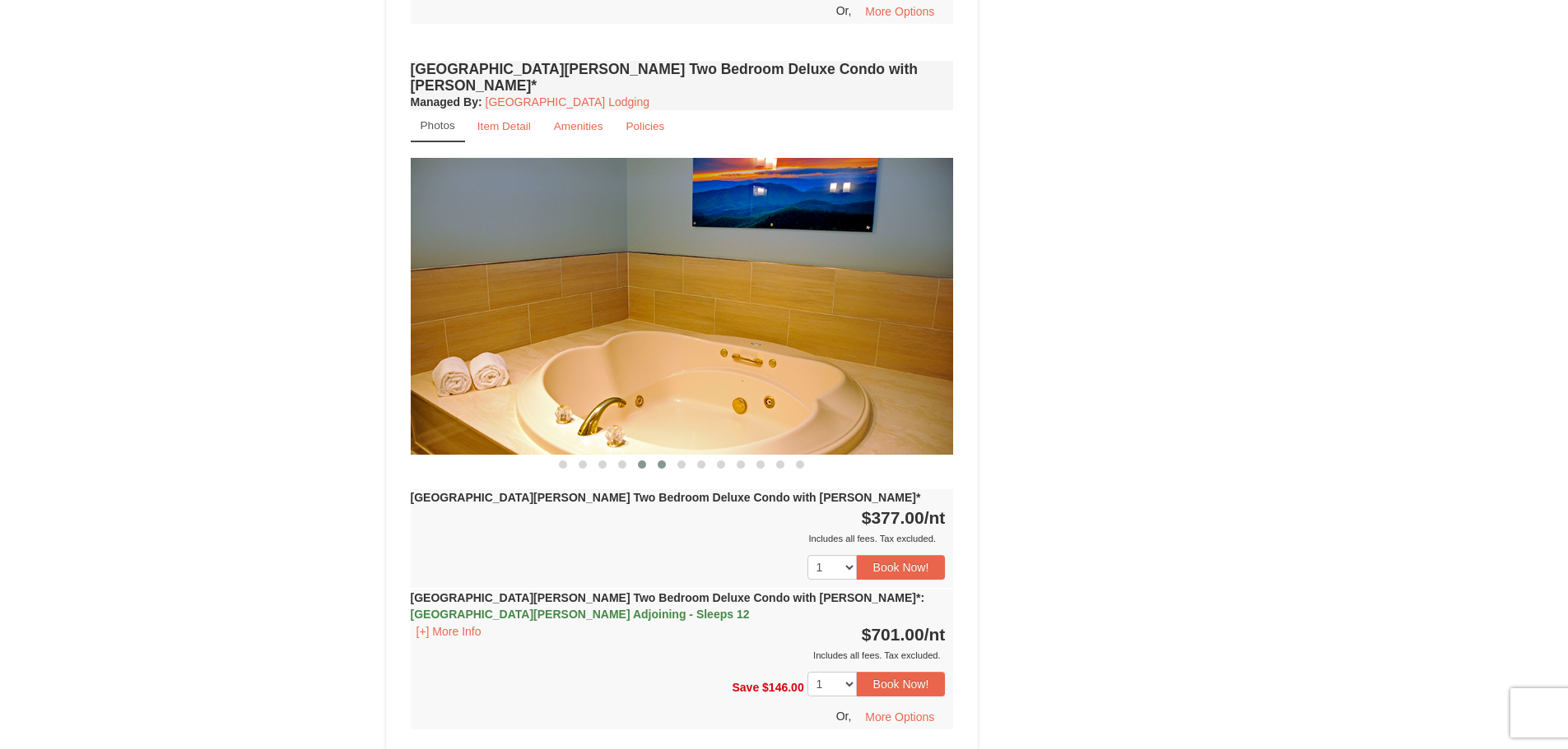
click at [666, 457] on button at bounding box center [661, 465] width 20 height 17
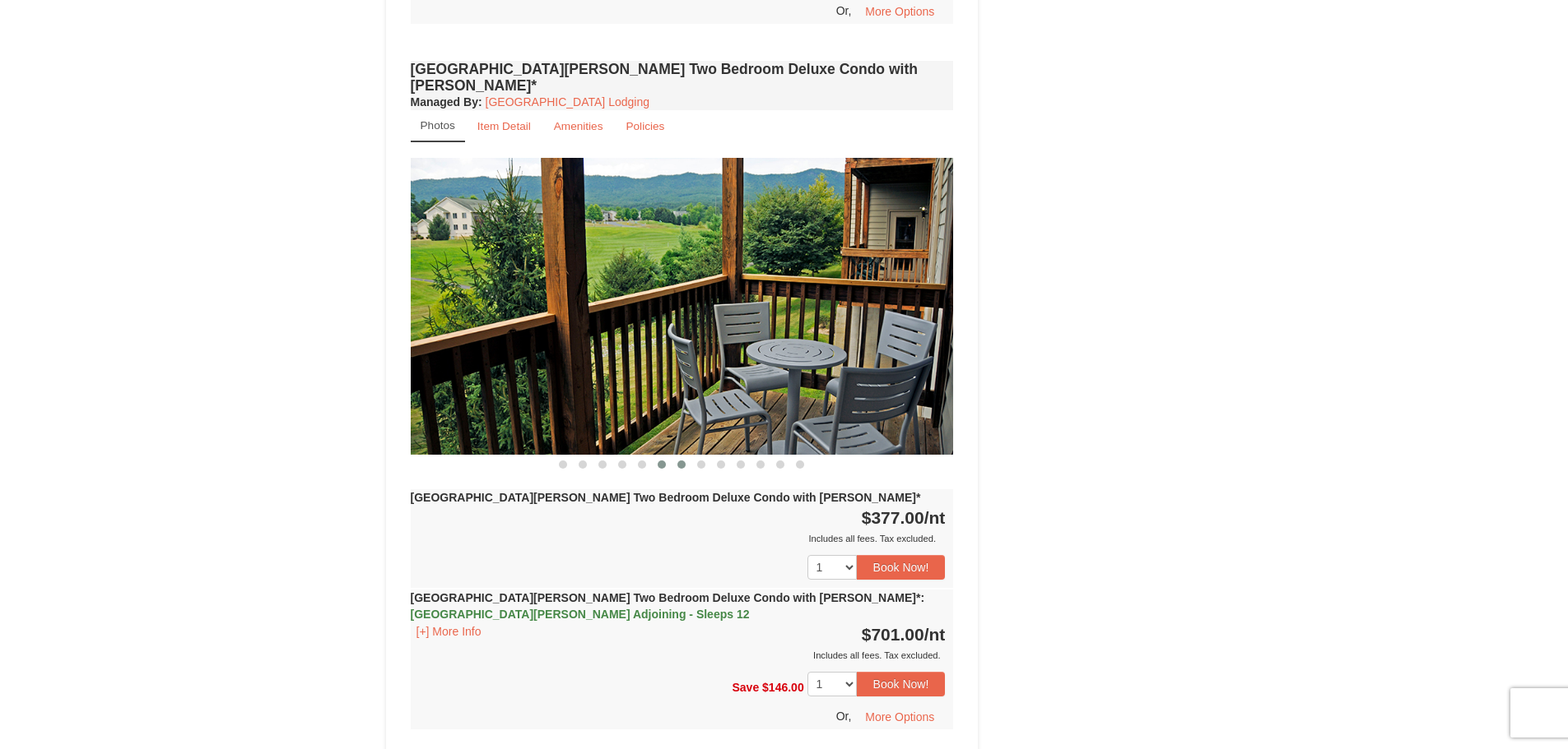
click at [685, 457] on button at bounding box center [681, 465] width 20 height 17
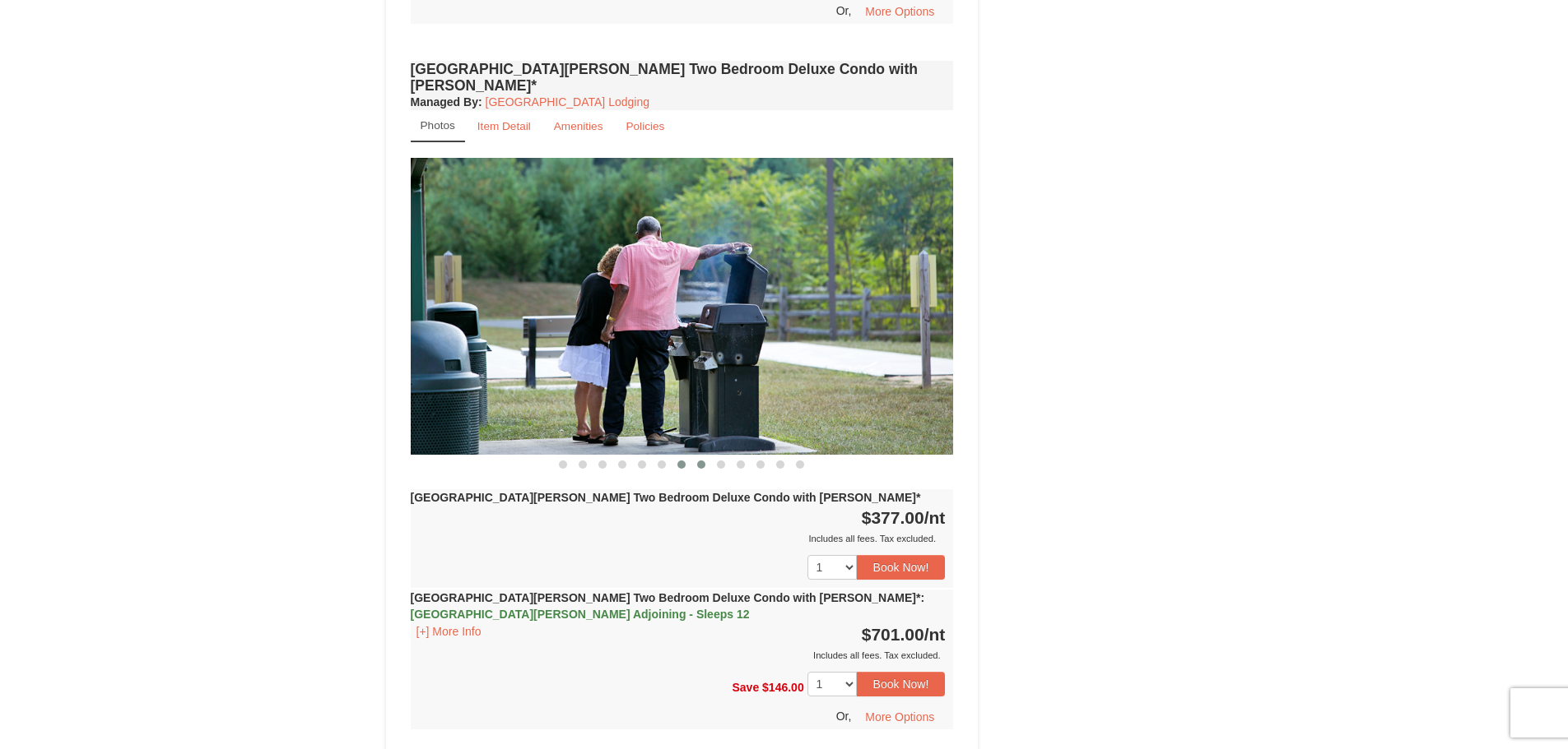
click at [695, 457] on button at bounding box center [701, 465] width 20 height 17
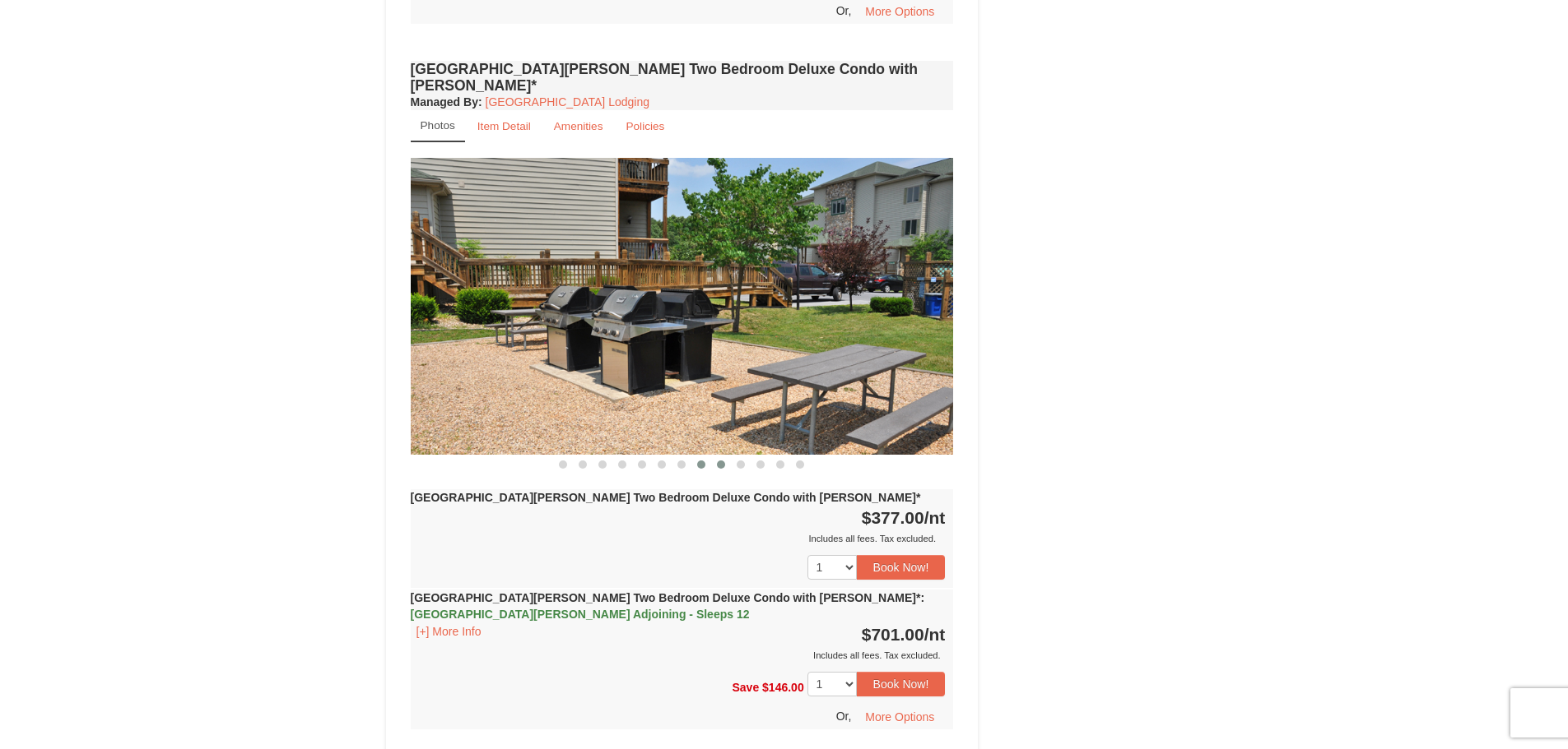
click at [725, 460] on span at bounding box center [720, 464] width 8 height 8
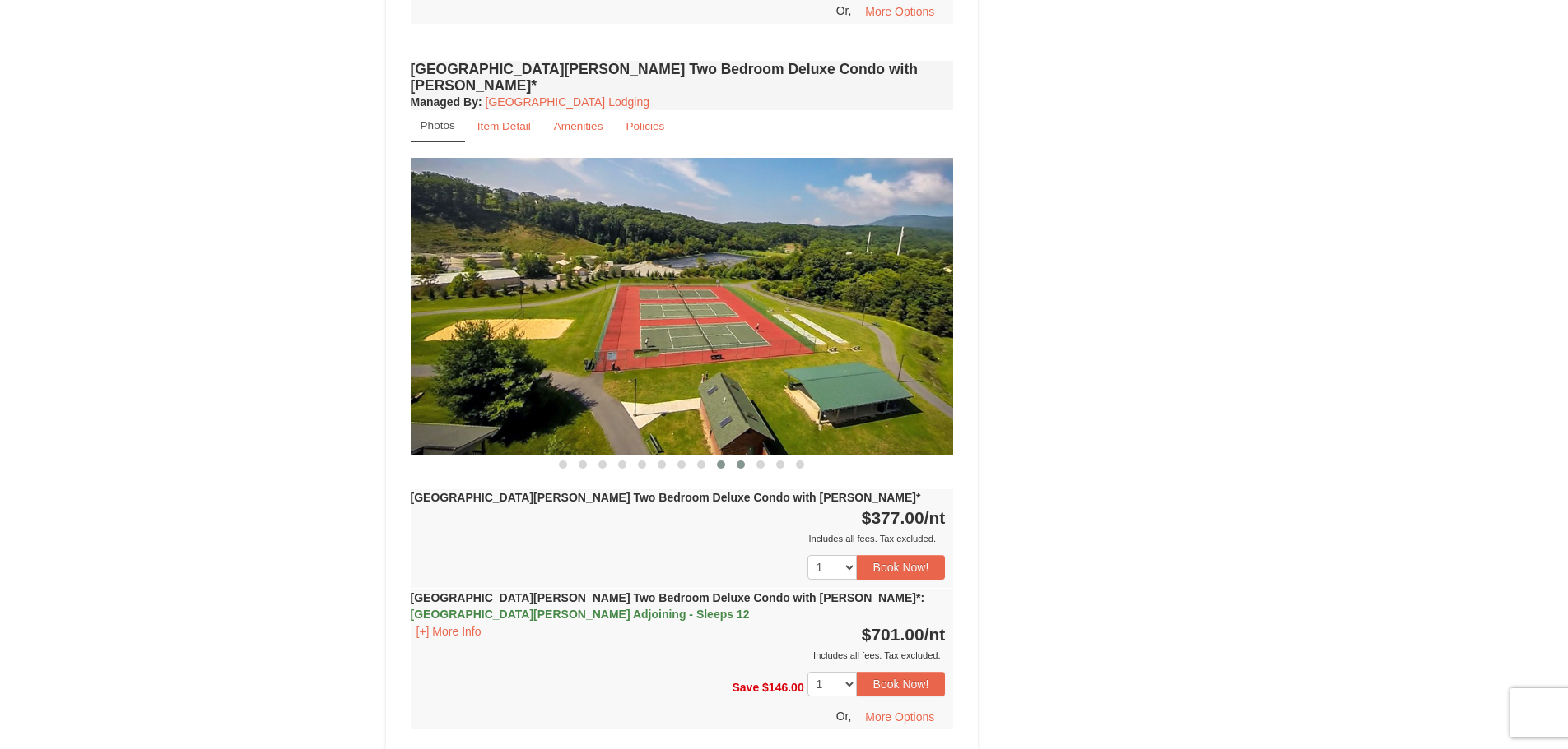
click at [737, 460] on span at bounding box center [740, 464] width 8 height 8
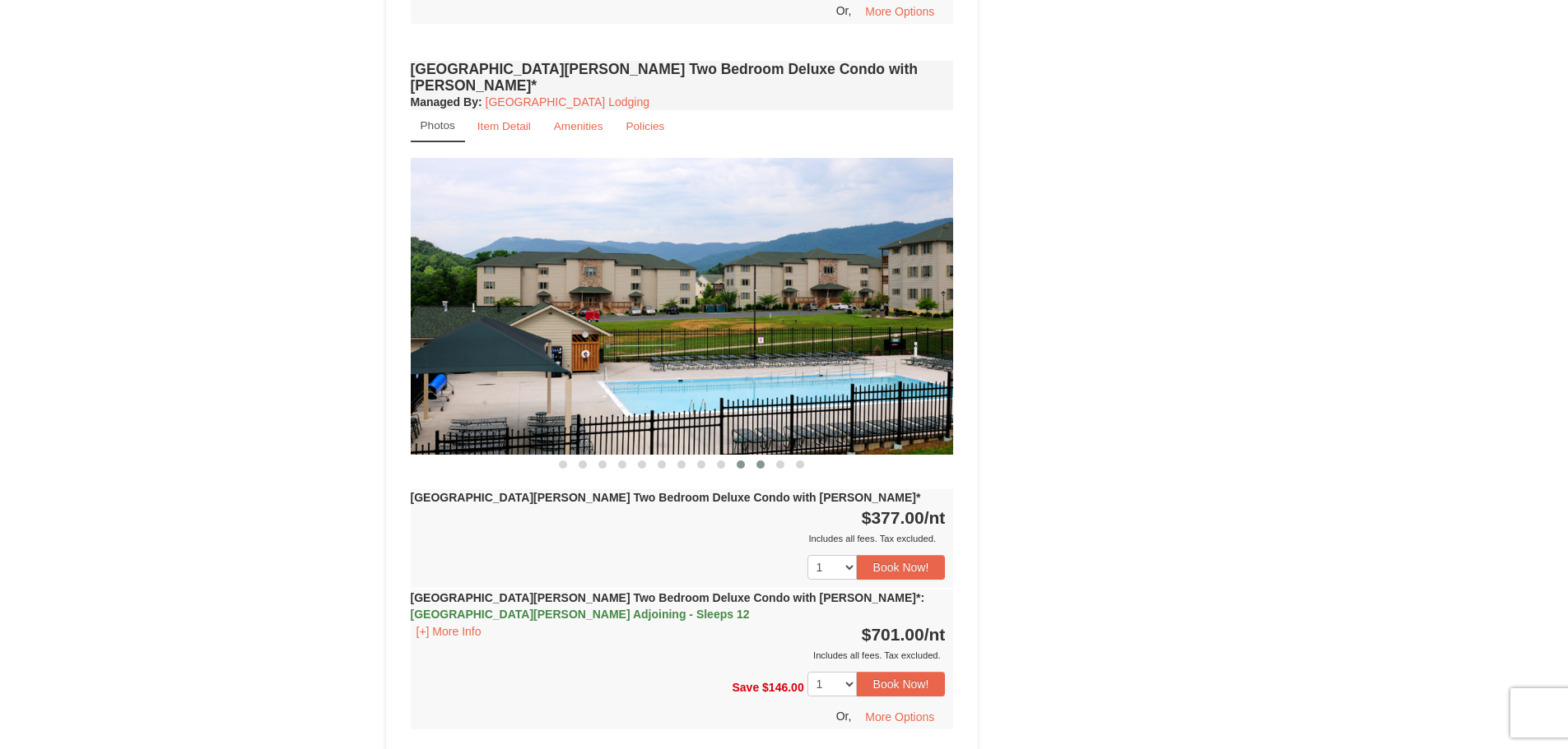
click at [753, 457] on button at bounding box center [760, 465] width 20 height 17
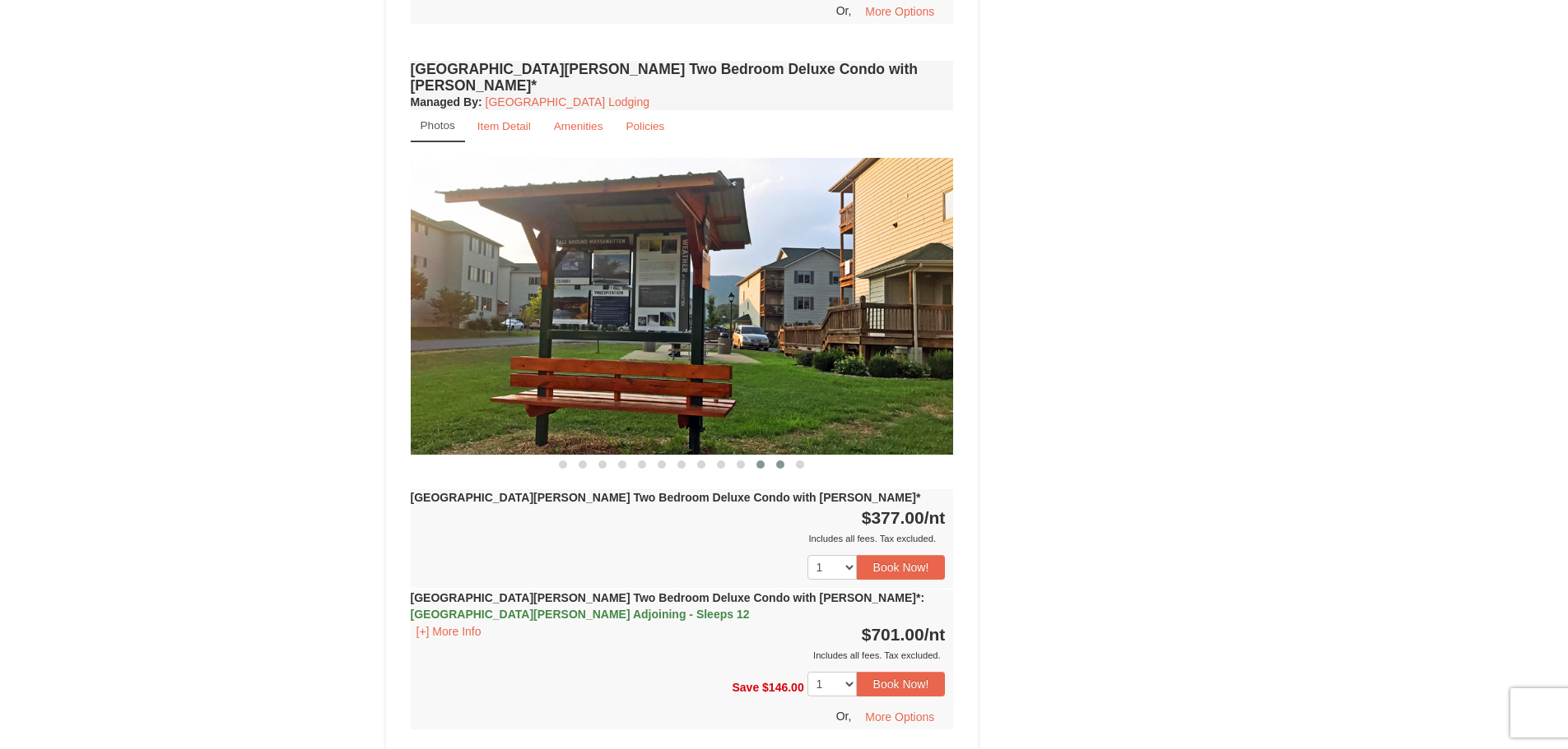
click at [770, 457] on button at bounding box center [780, 465] width 20 height 17
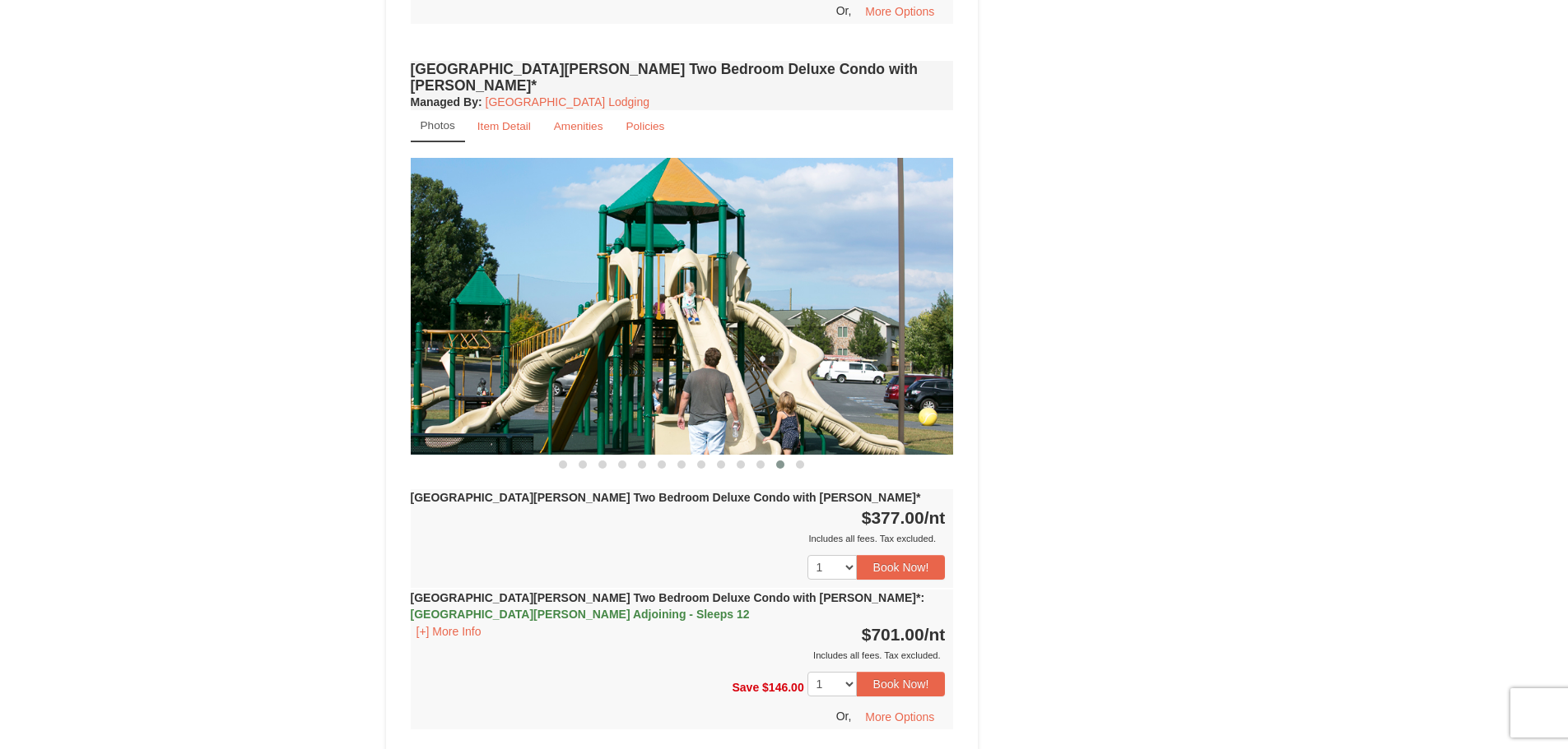
click at [788, 457] on button at bounding box center [780, 465] width 20 height 17
click at [800, 460] on span at bounding box center [799, 464] width 8 height 8
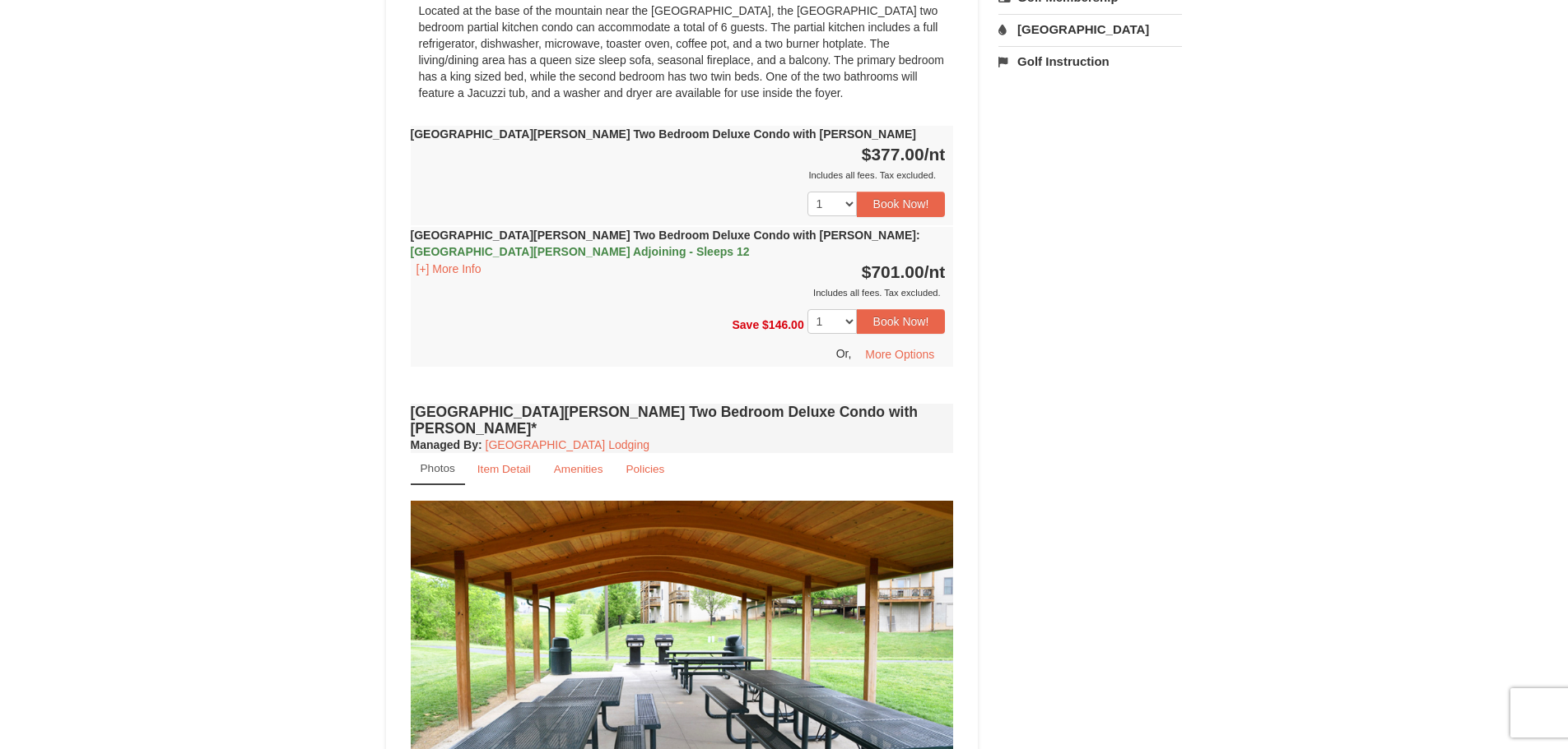
scroll to position [689, 0]
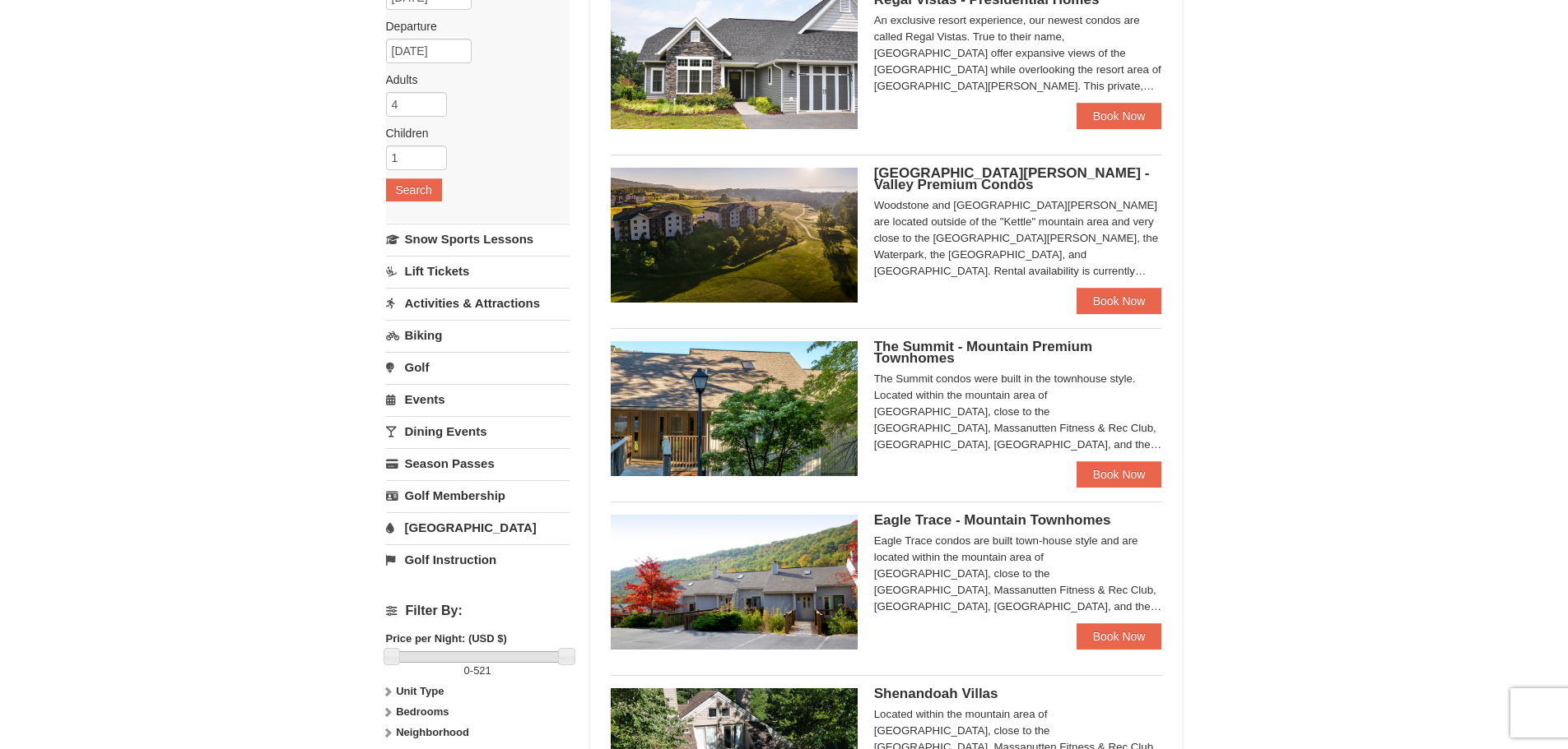
scroll to position [184, 0]
click at [935, 404] on div "The Summit condos were built in the townhouse style. Located within the mountai…" at bounding box center [1018, 411] width 288 height 83
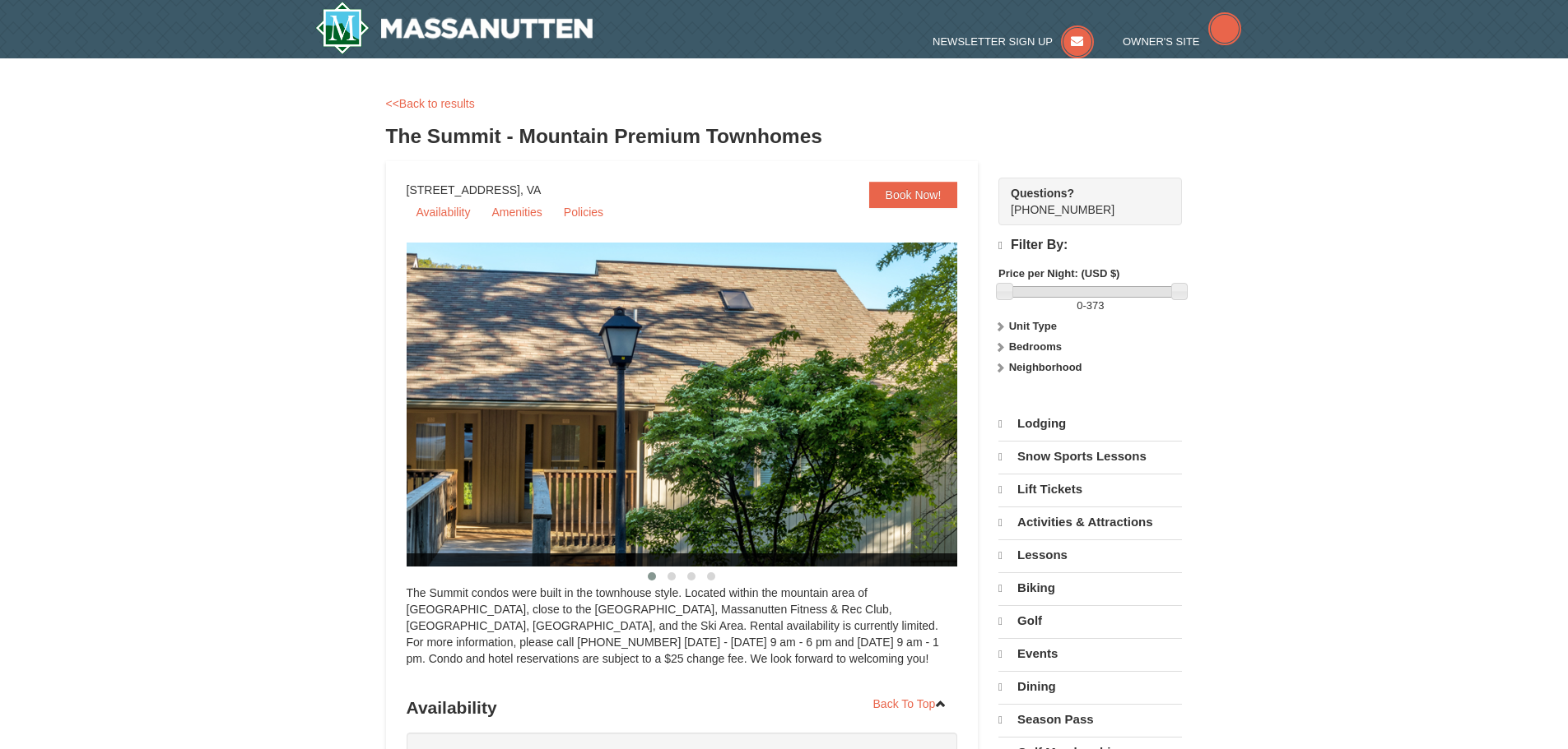
select select "9"
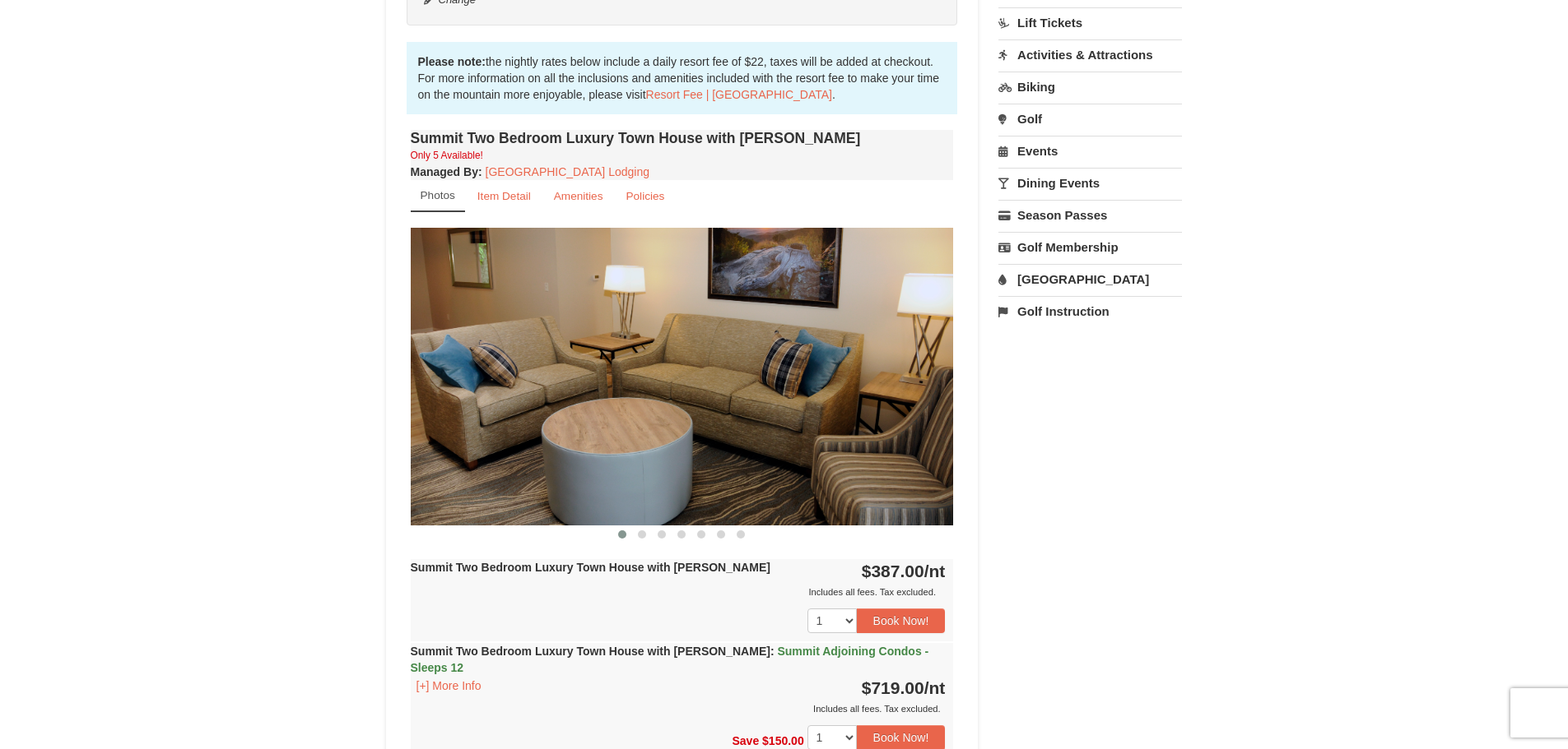
scroll to position [464, 0]
click at [637, 536] on span at bounding box center [641, 533] width 8 height 8
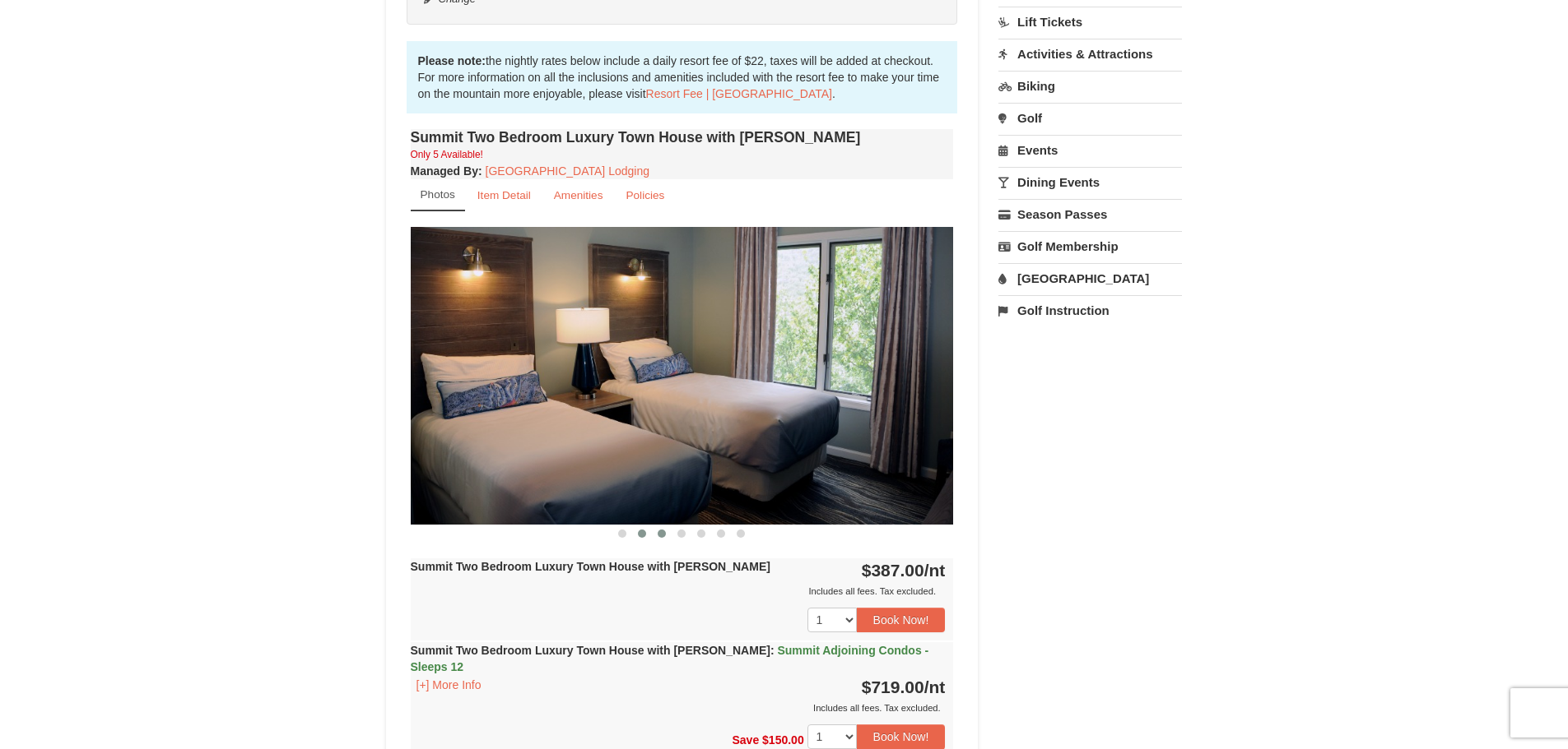
click at [662, 534] on span at bounding box center [661, 533] width 8 height 8
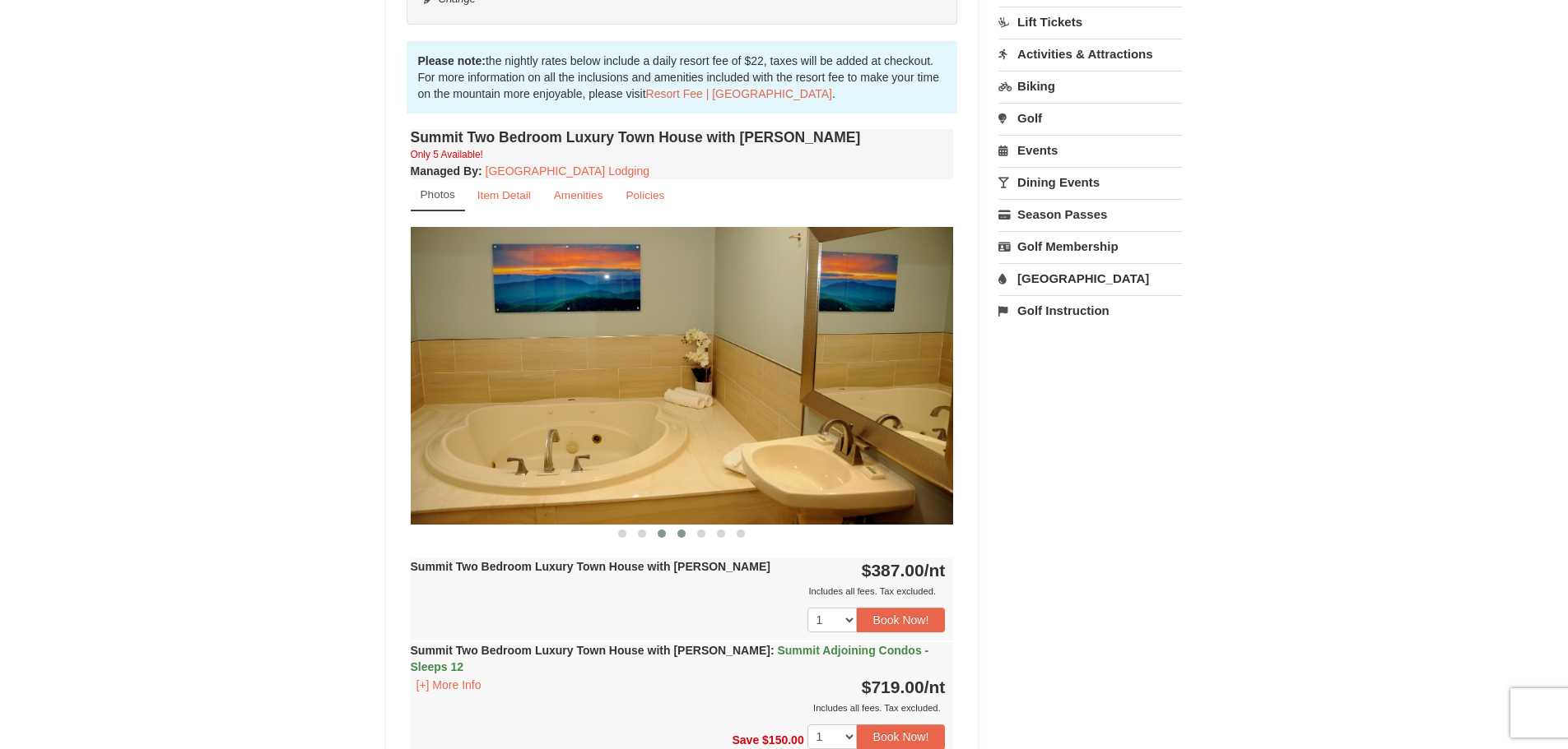
click at [690, 538] on button at bounding box center [681, 534] width 20 height 17
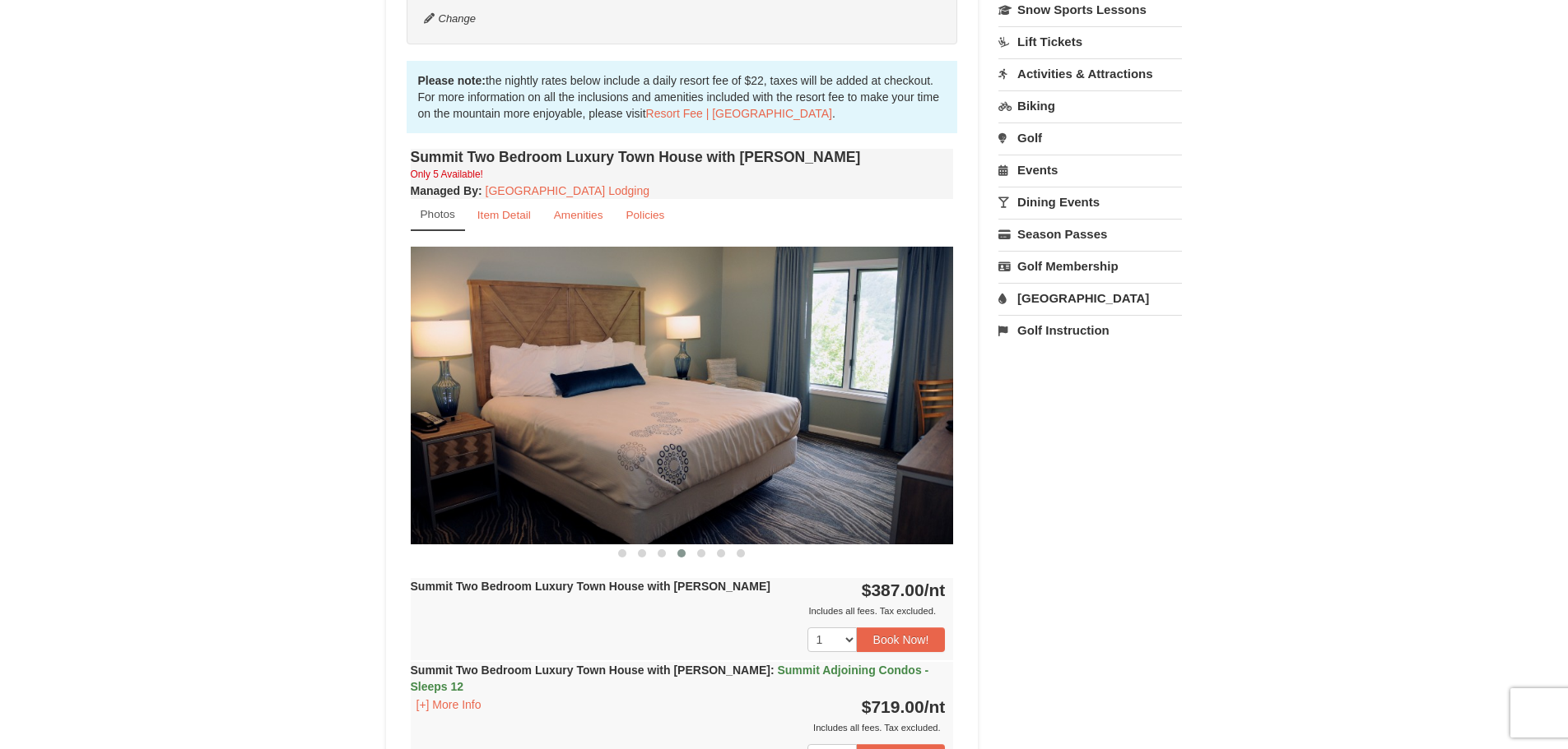
scroll to position [461, 0]
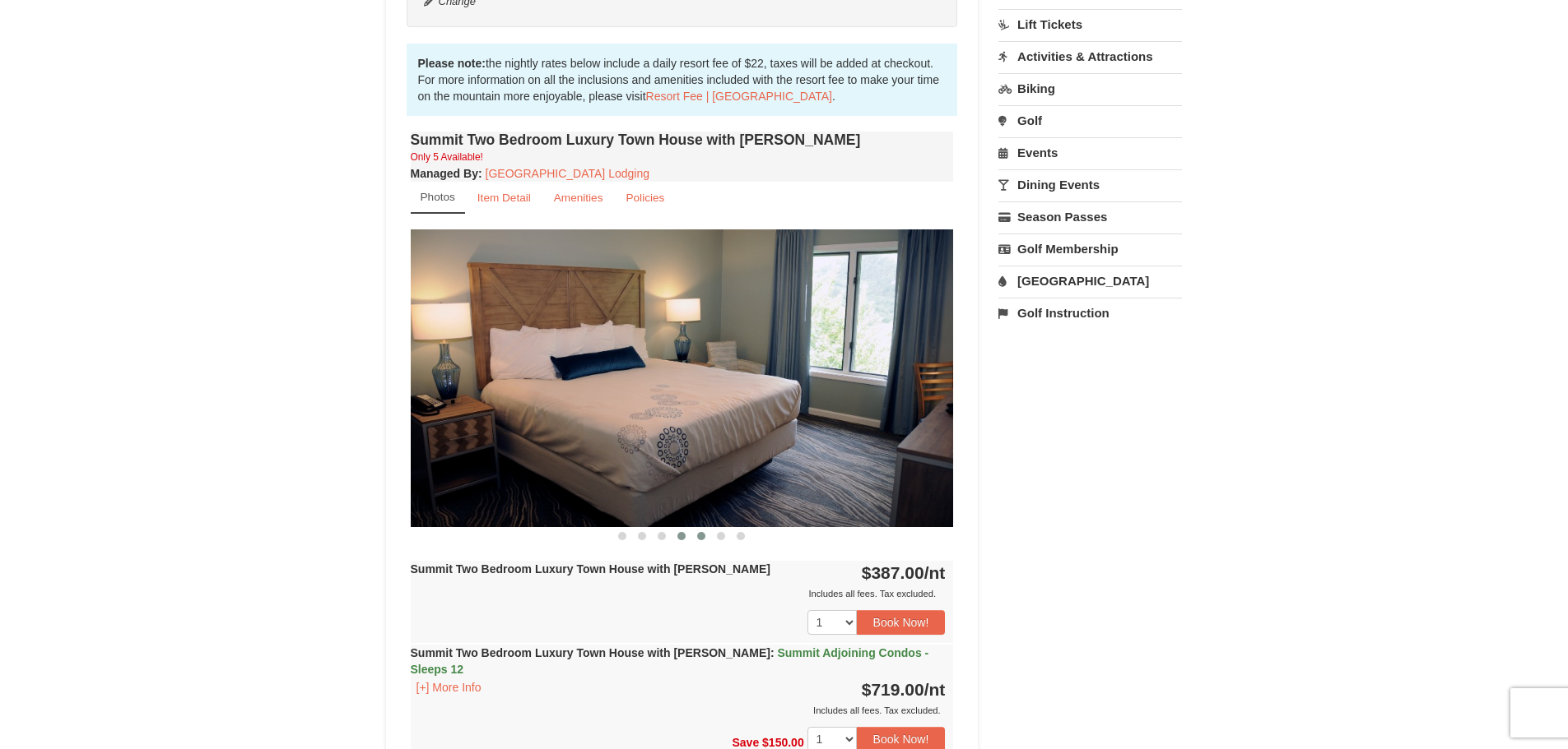
click at [695, 541] on button at bounding box center [701, 536] width 20 height 17
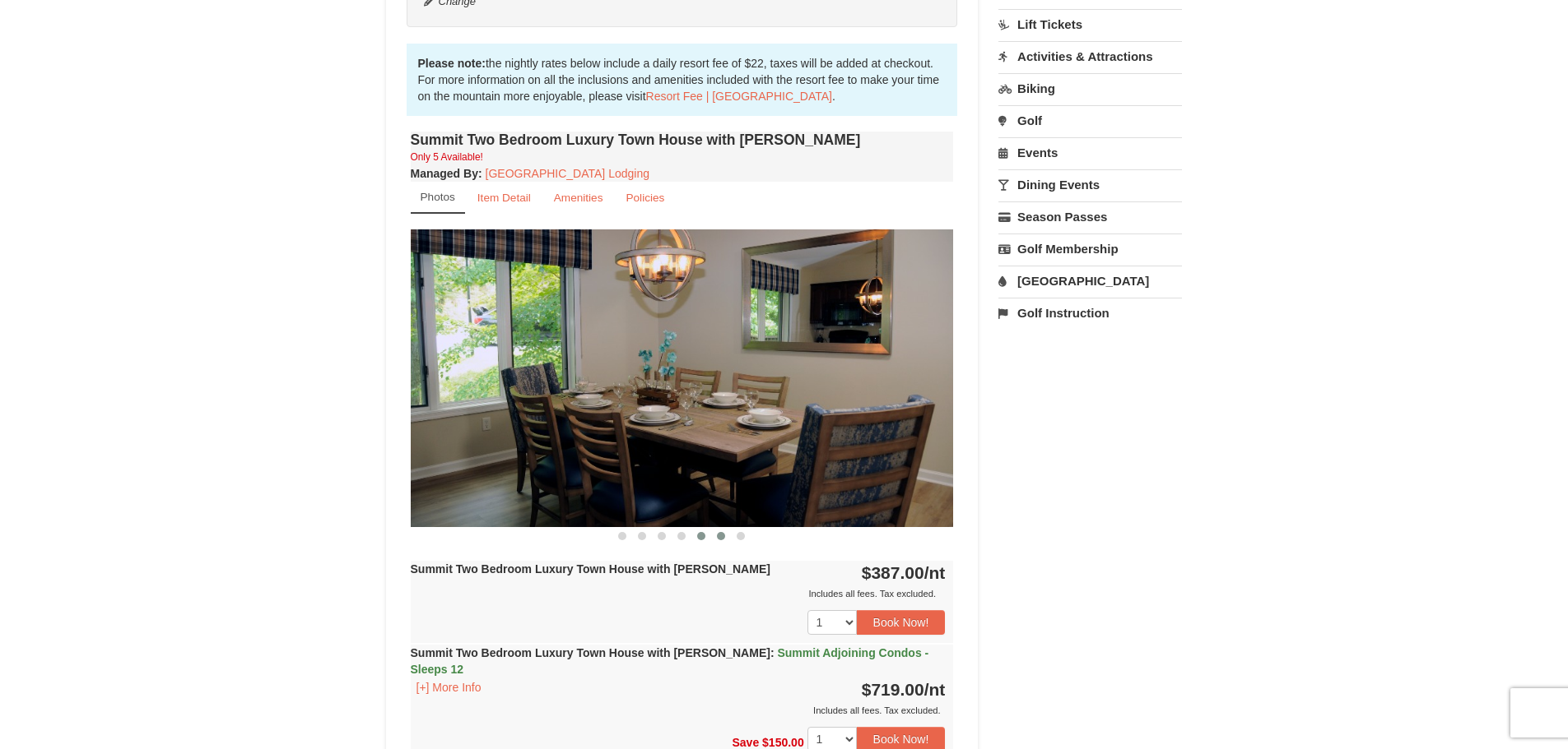
click at [717, 538] on span at bounding box center [720, 536] width 8 height 8
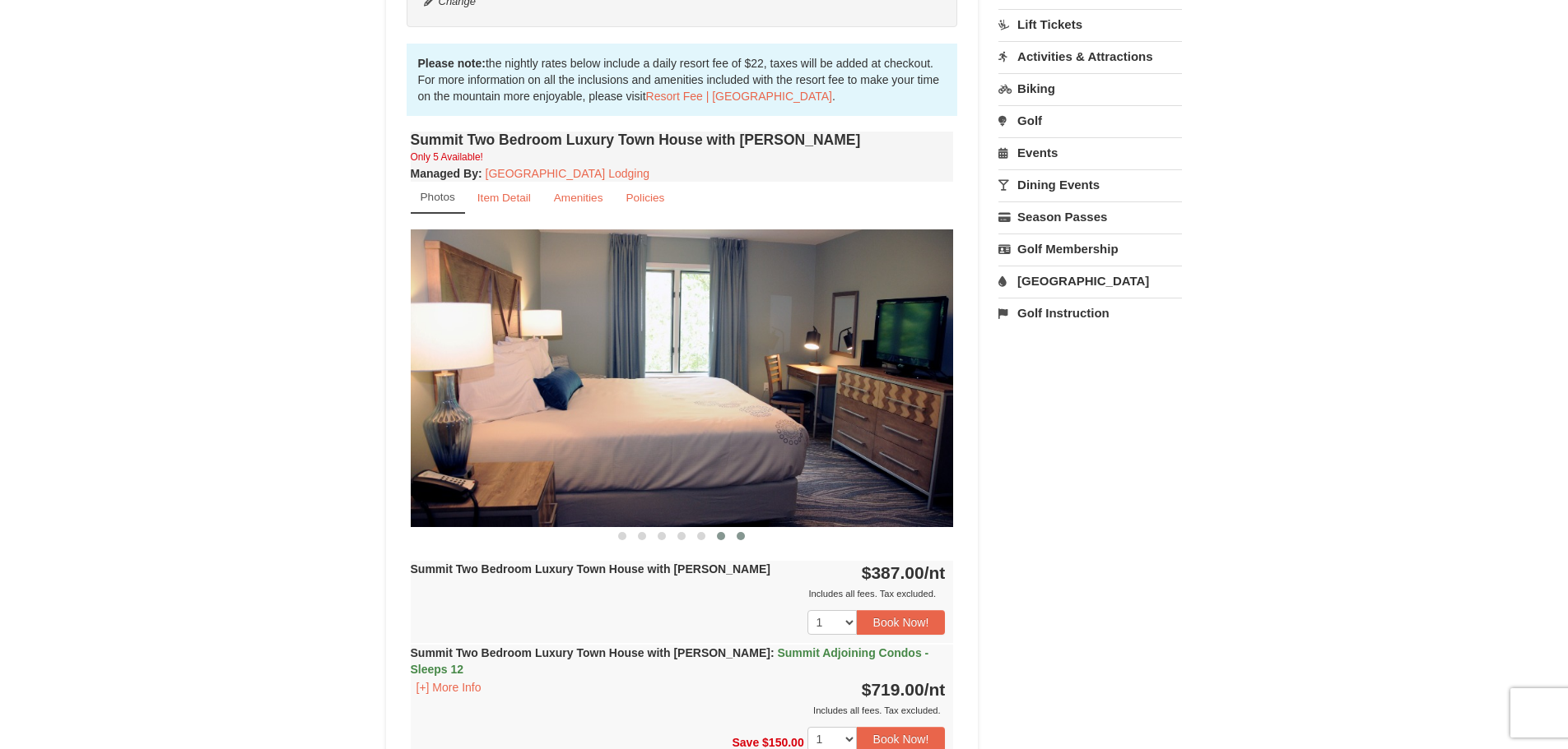
click at [741, 538] on span at bounding box center [740, 536] width 8 height 8
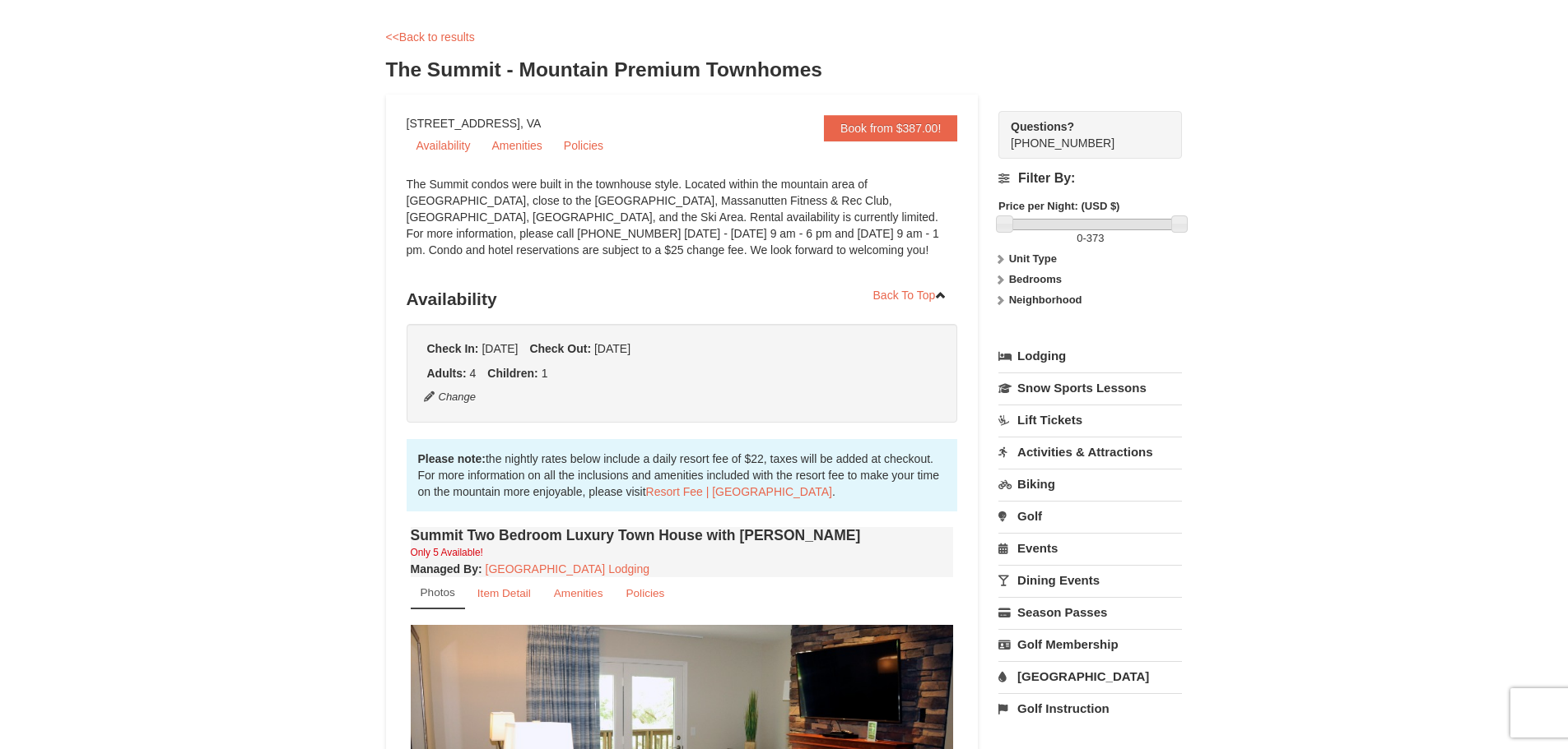
scroll to position [0, 0]
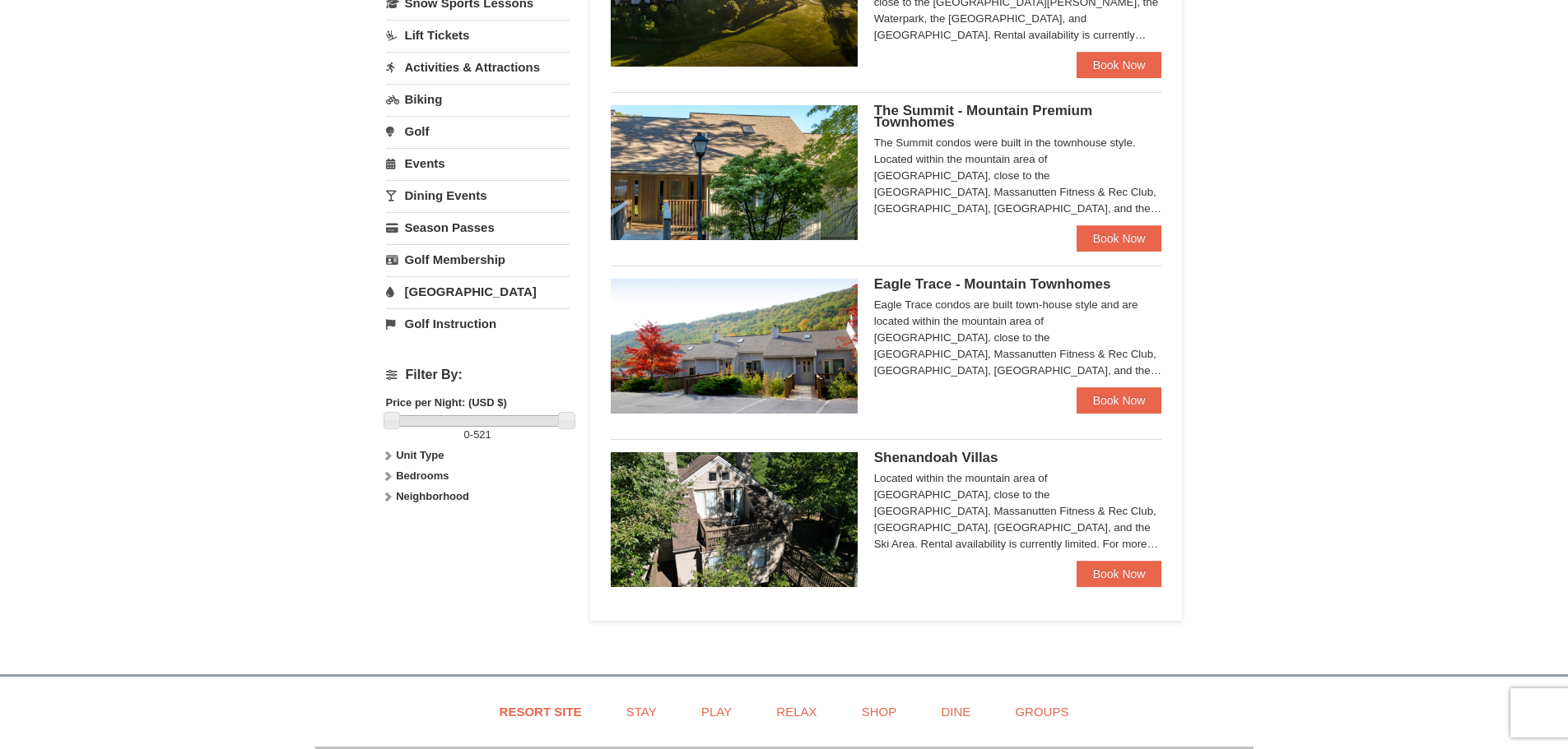
scroll to position [420, 0]
click at [961, 469] on div "Shenandoah Villas Located within the mountain area of Massanutten, close to the…" at bounding box center [1018, 506] width 288 height 108
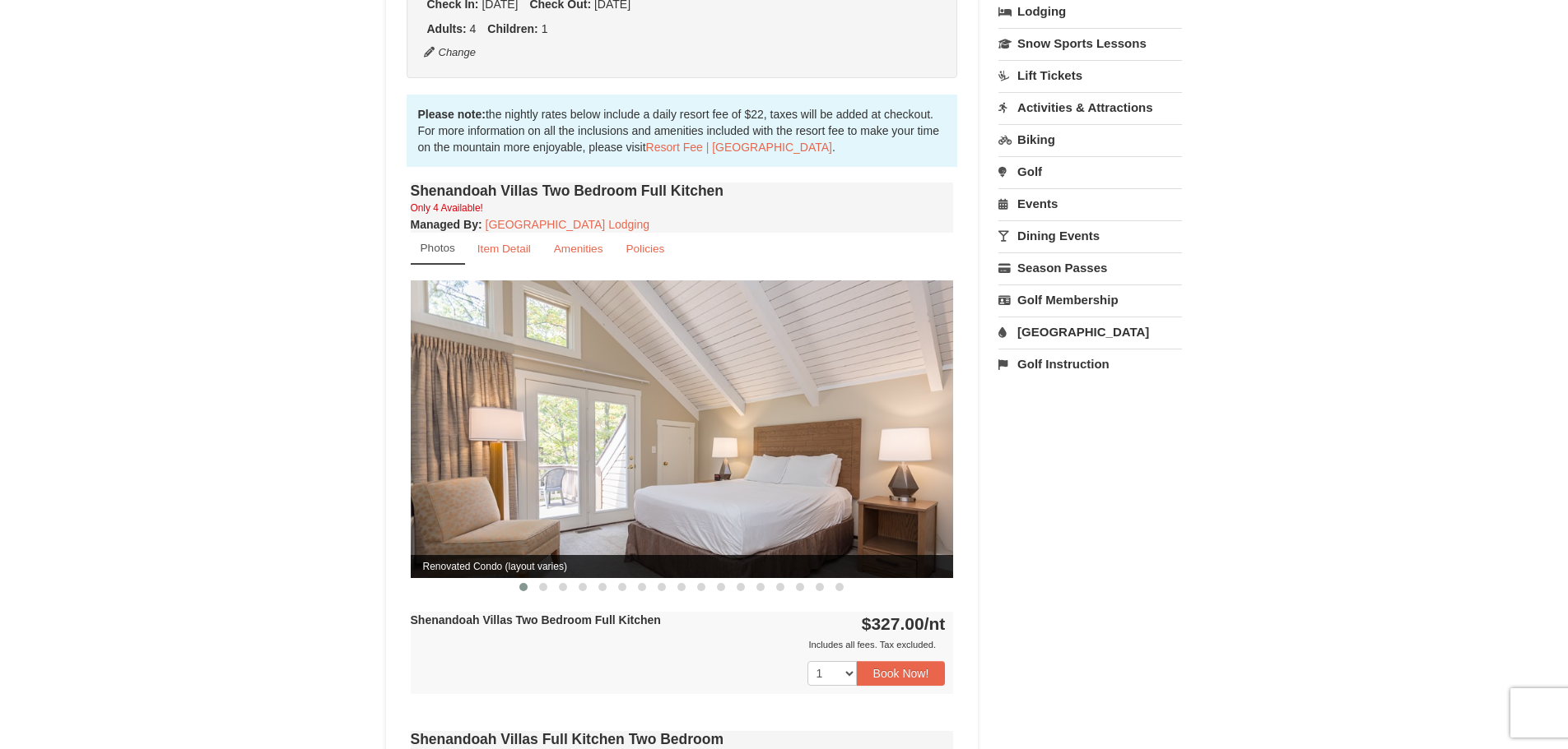
scroll to position [410, 0]
click at [548, 580] on button at bounding box center [543, 588] width 20 height 17
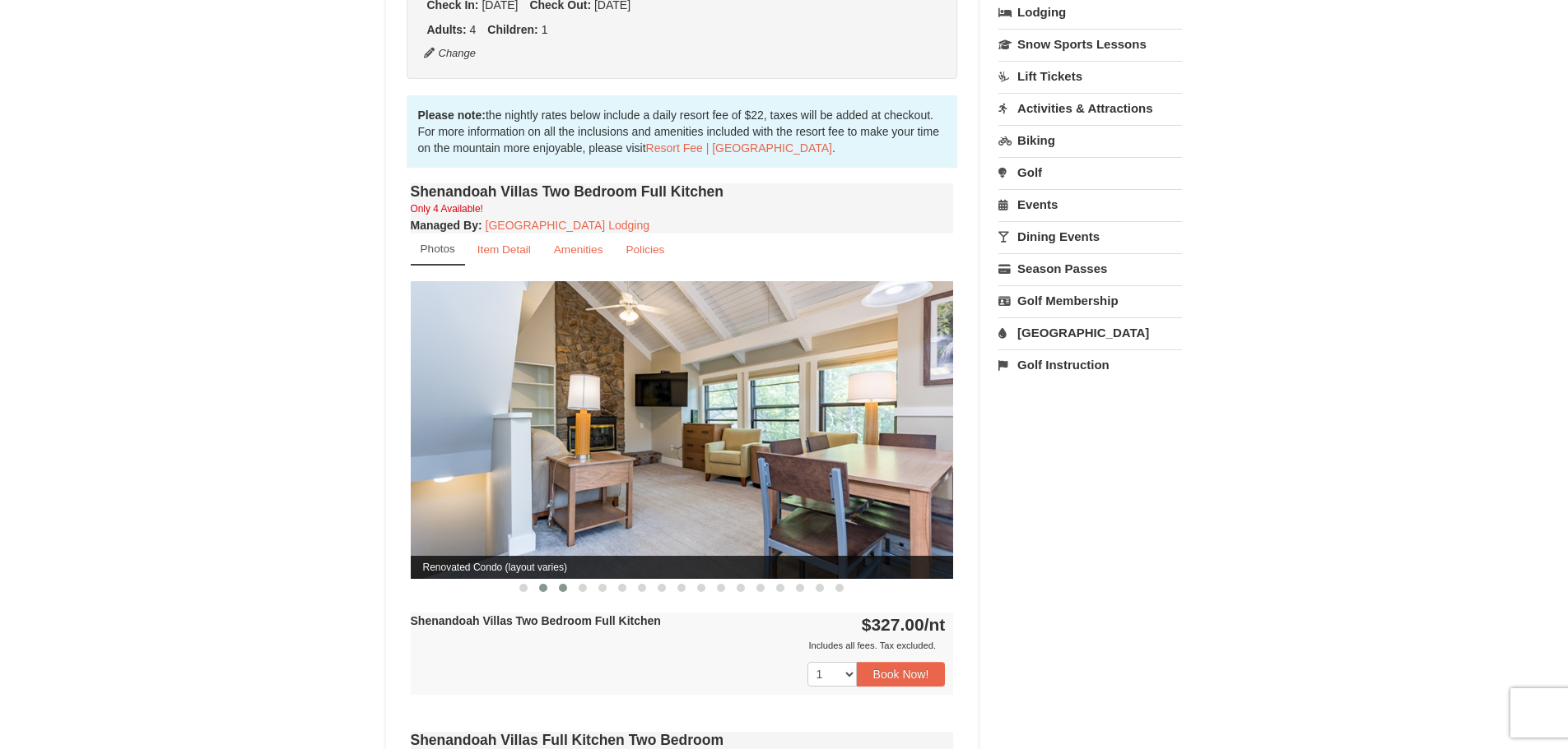
click at [566, 584] on span at bounding box center [563, 587] width 8 height 8
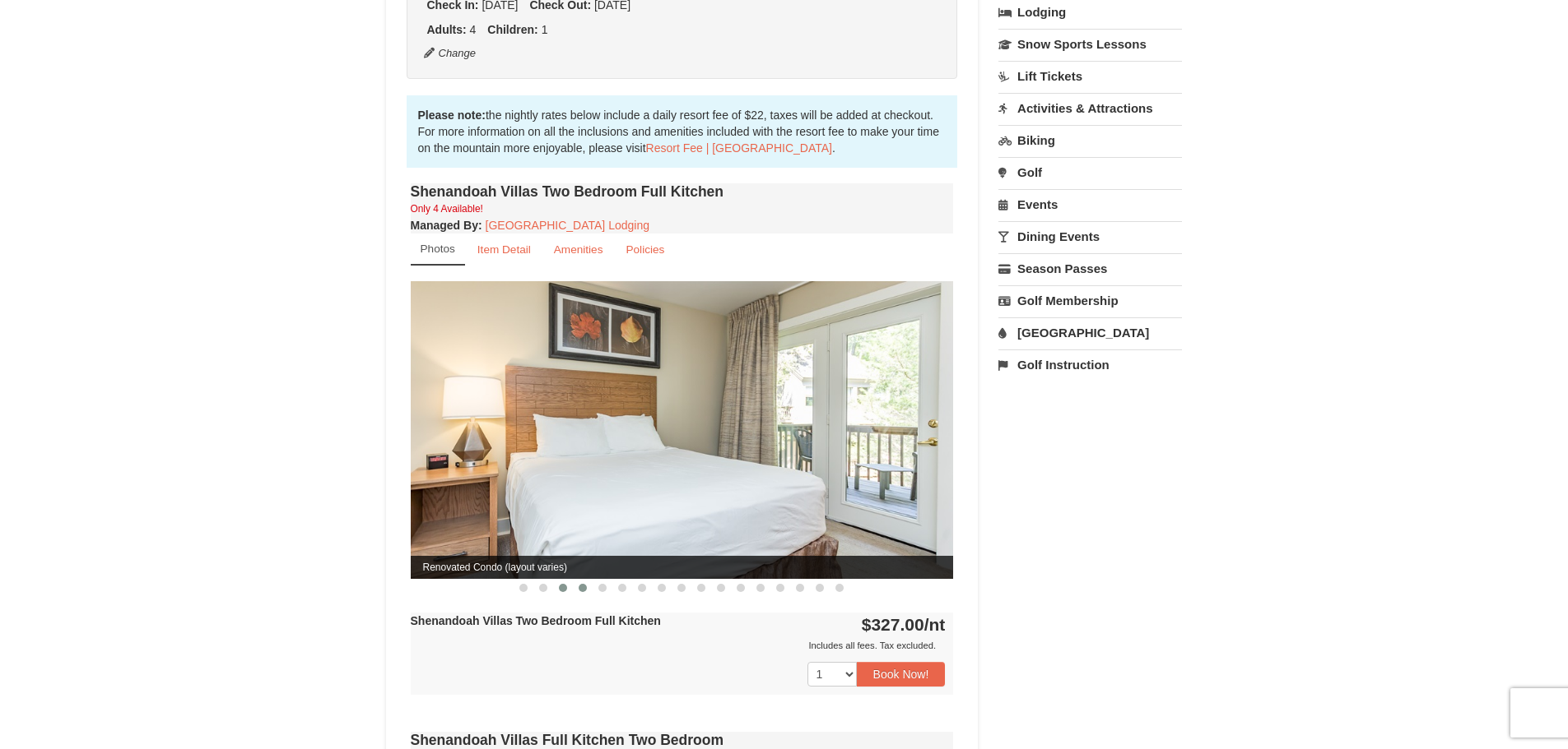
click at [587, 580] on button at bounding box center [582, 588] width 20 height 17
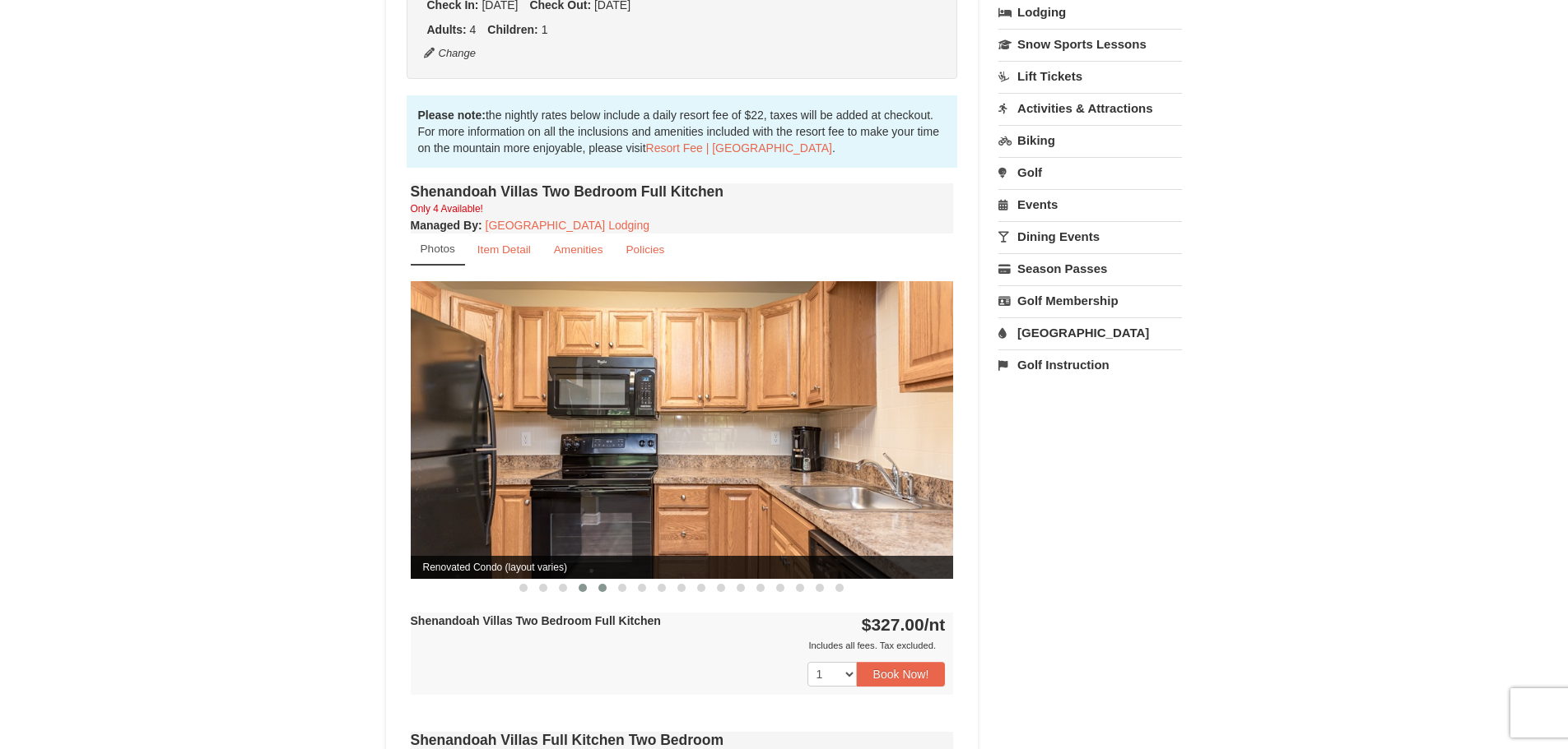
click at [604, 580] on button at bounding box center [603, 588] width 20 height 17
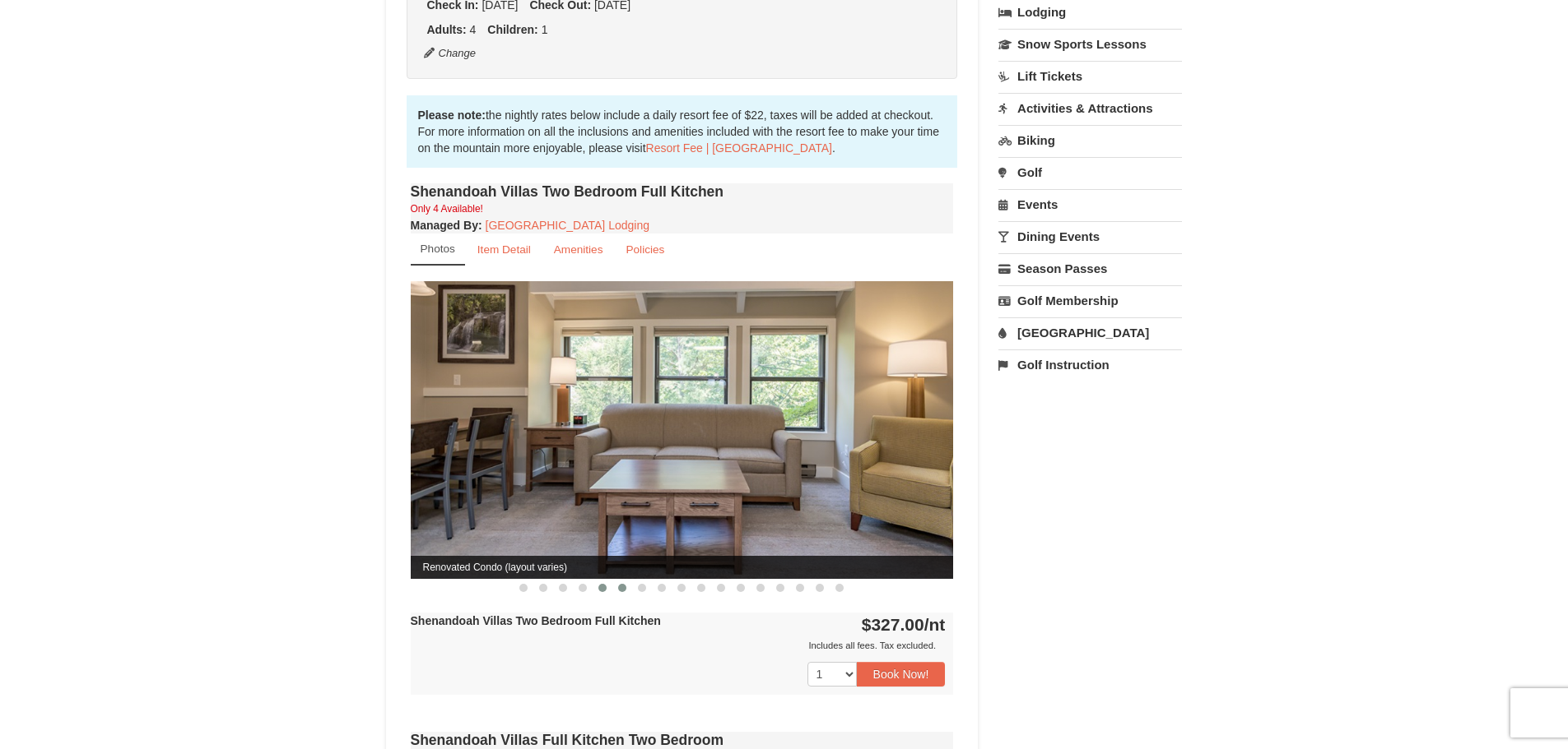
click at [618, 584] on span at bounding box center [621, 587] width 8 height 8
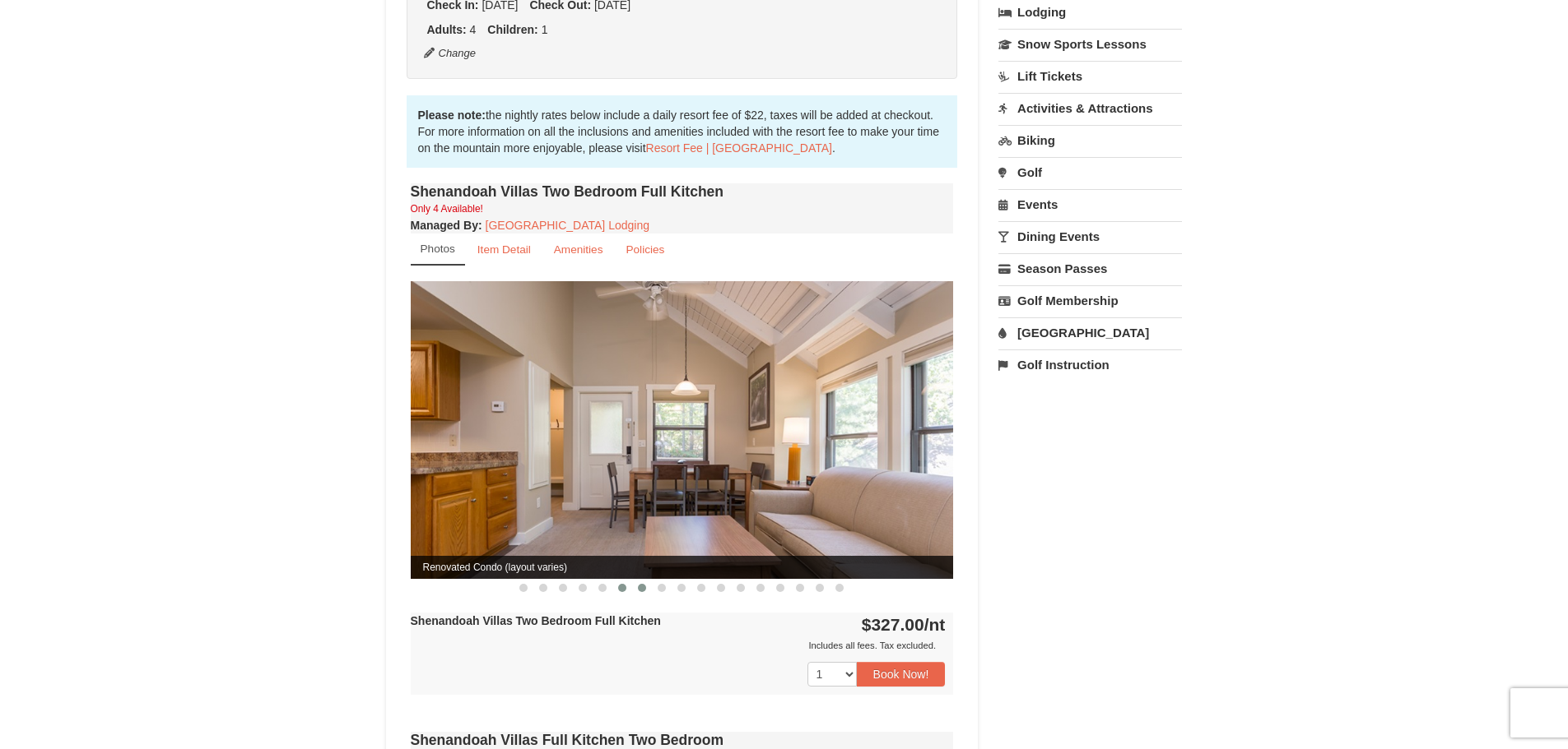
click at [643, 584] on span at bounding box center [641, 587] width 8 height 8
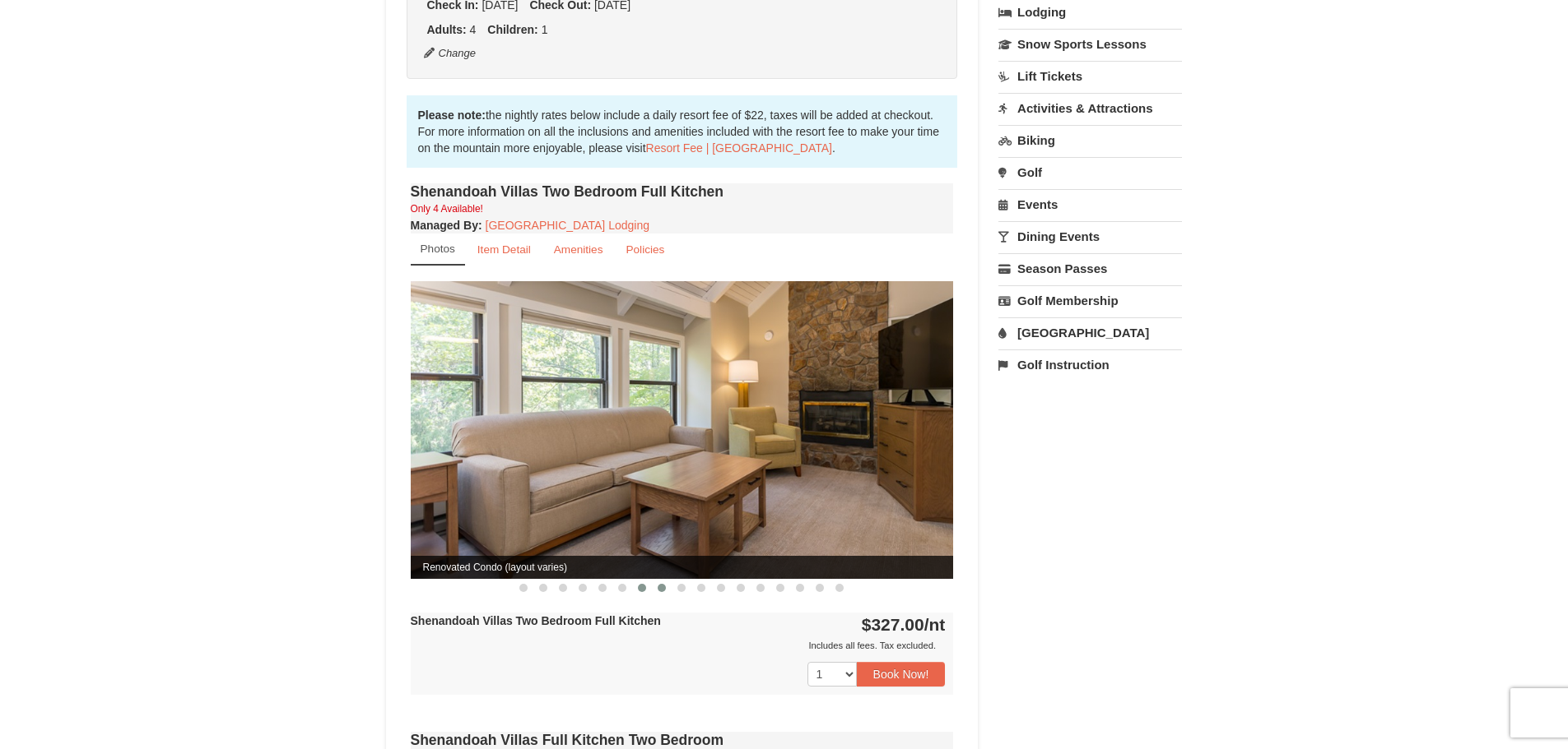
click at [660, 584] on span at bounding box center [661, 587] width 8 height 8
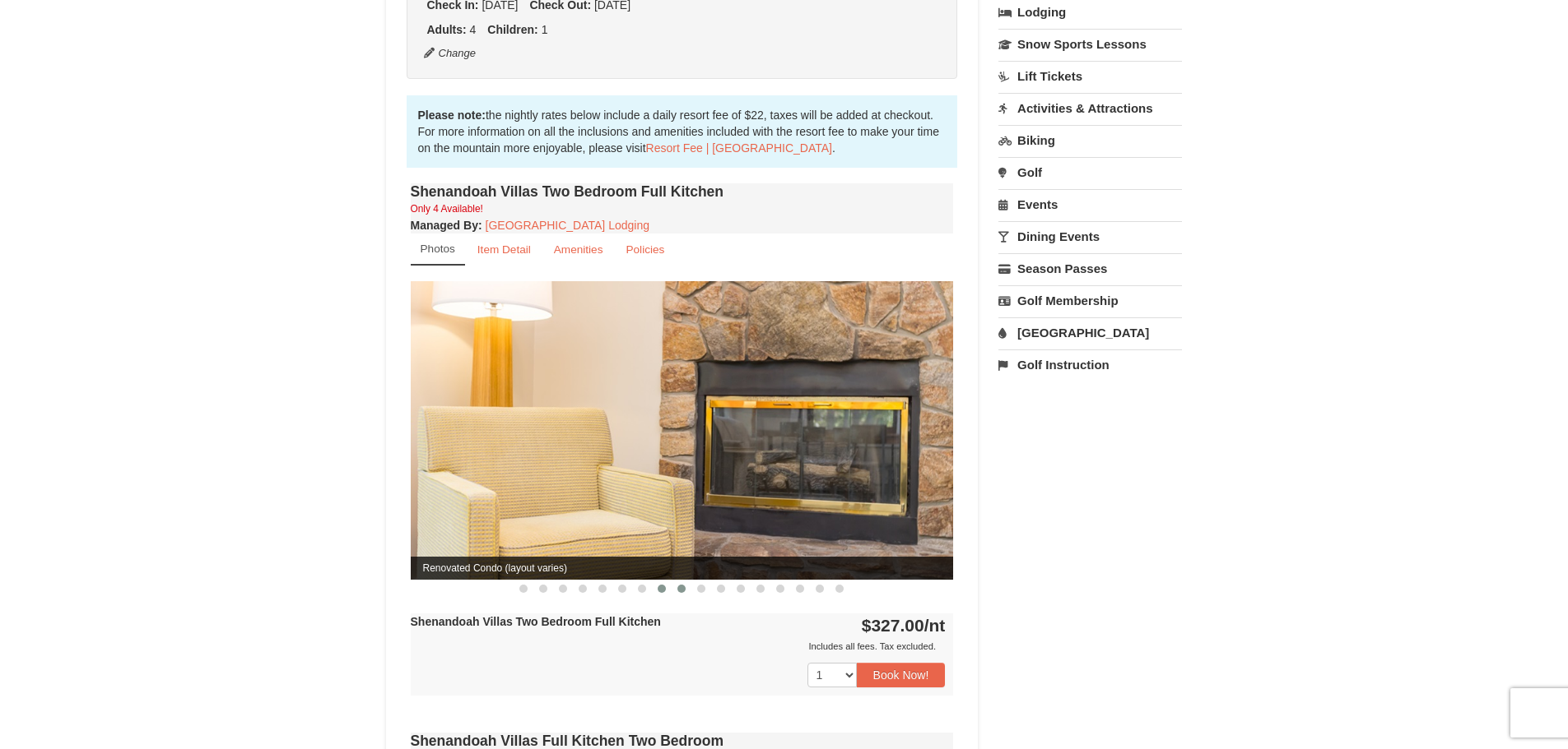
click at [686, 581] on button at bounding box center [681, 589] width 20 height 17
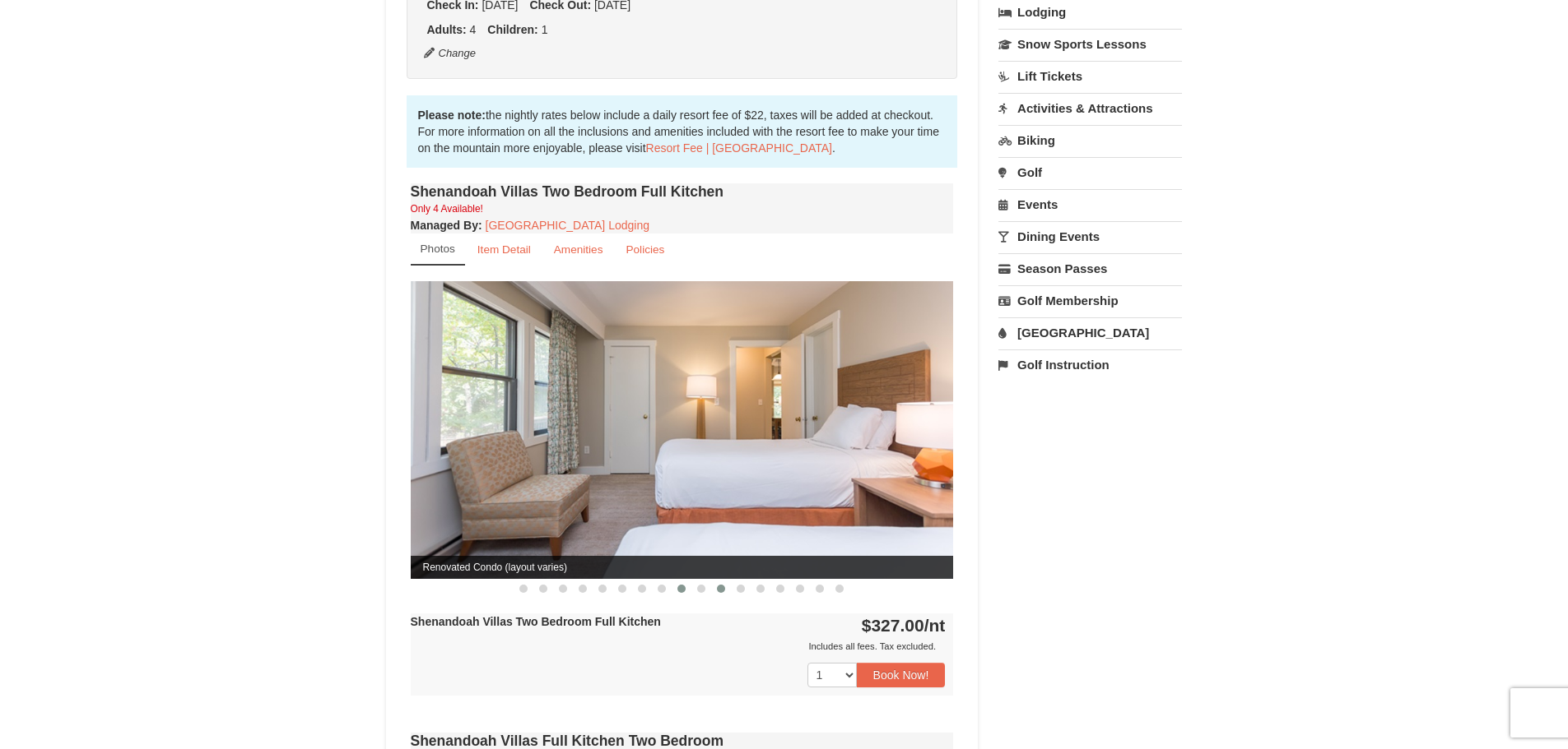
click at [722, 581] on button at bounding box center [721, 589] width 20 height 17
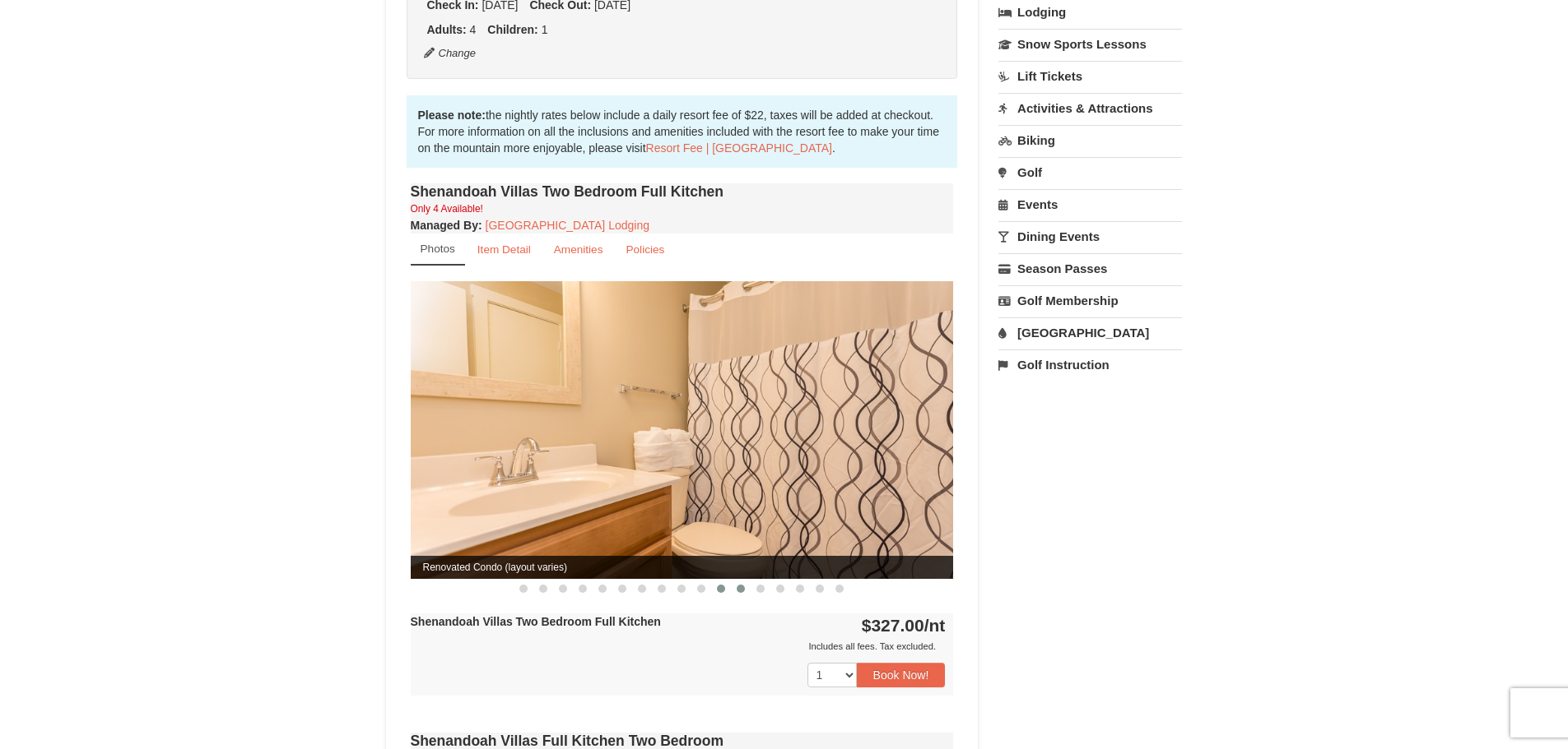
click at [740, 585] on span at bounding box center [740, 588] width 8 height 8
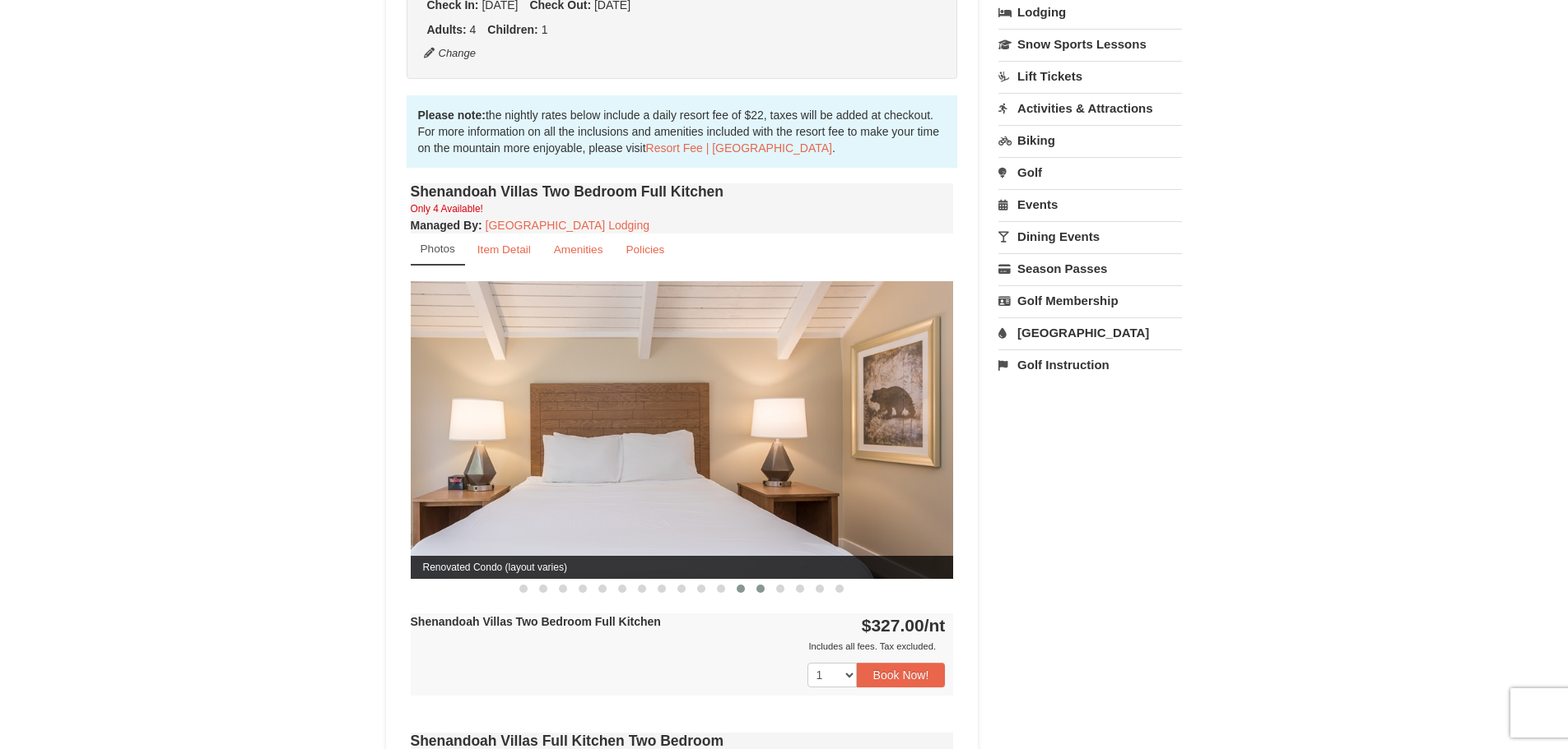
click at [760, 585] on span at bounding box center [760, 588] width 8 height 8
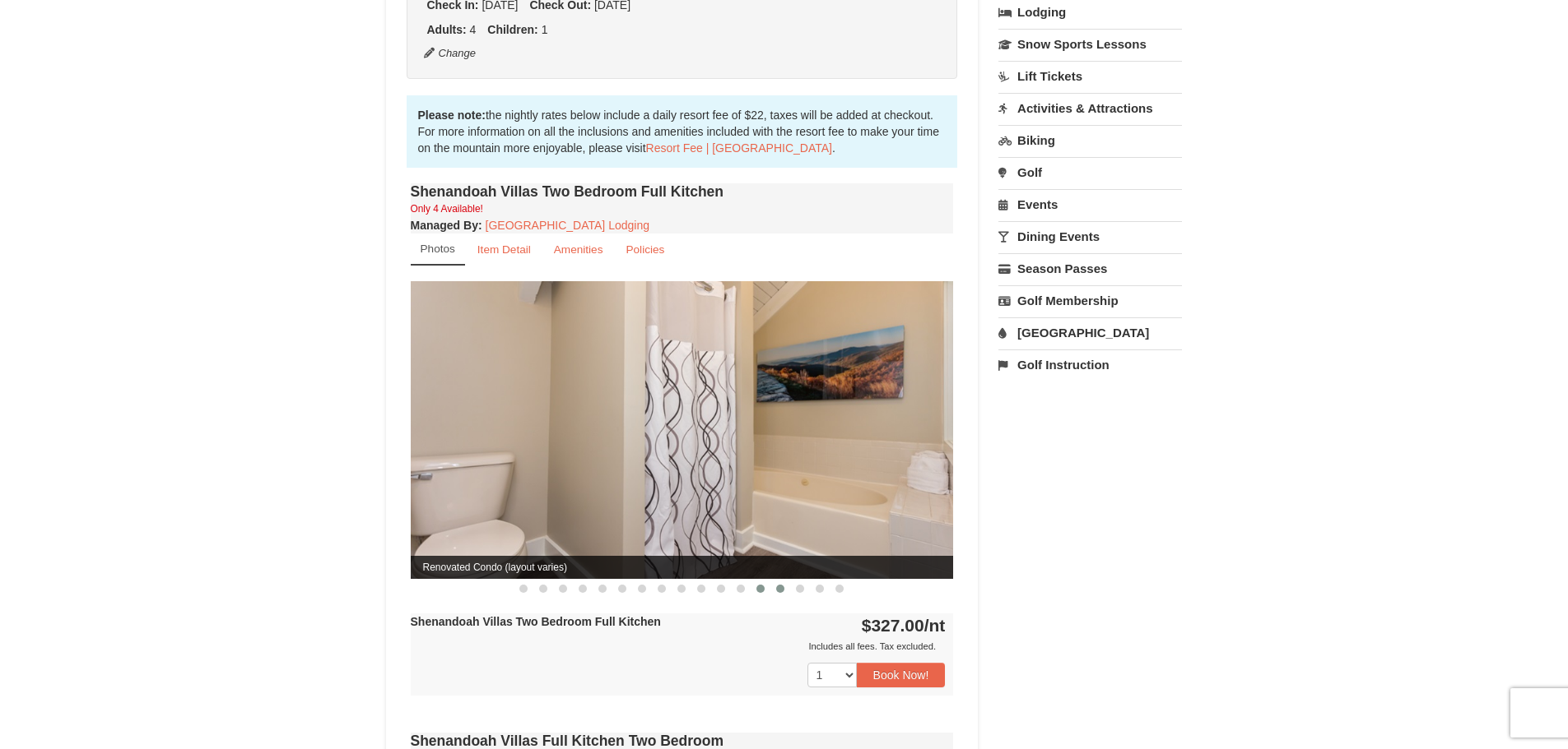
click at [775, 581] on button at bounding box center [780, 589] width 20 height 17
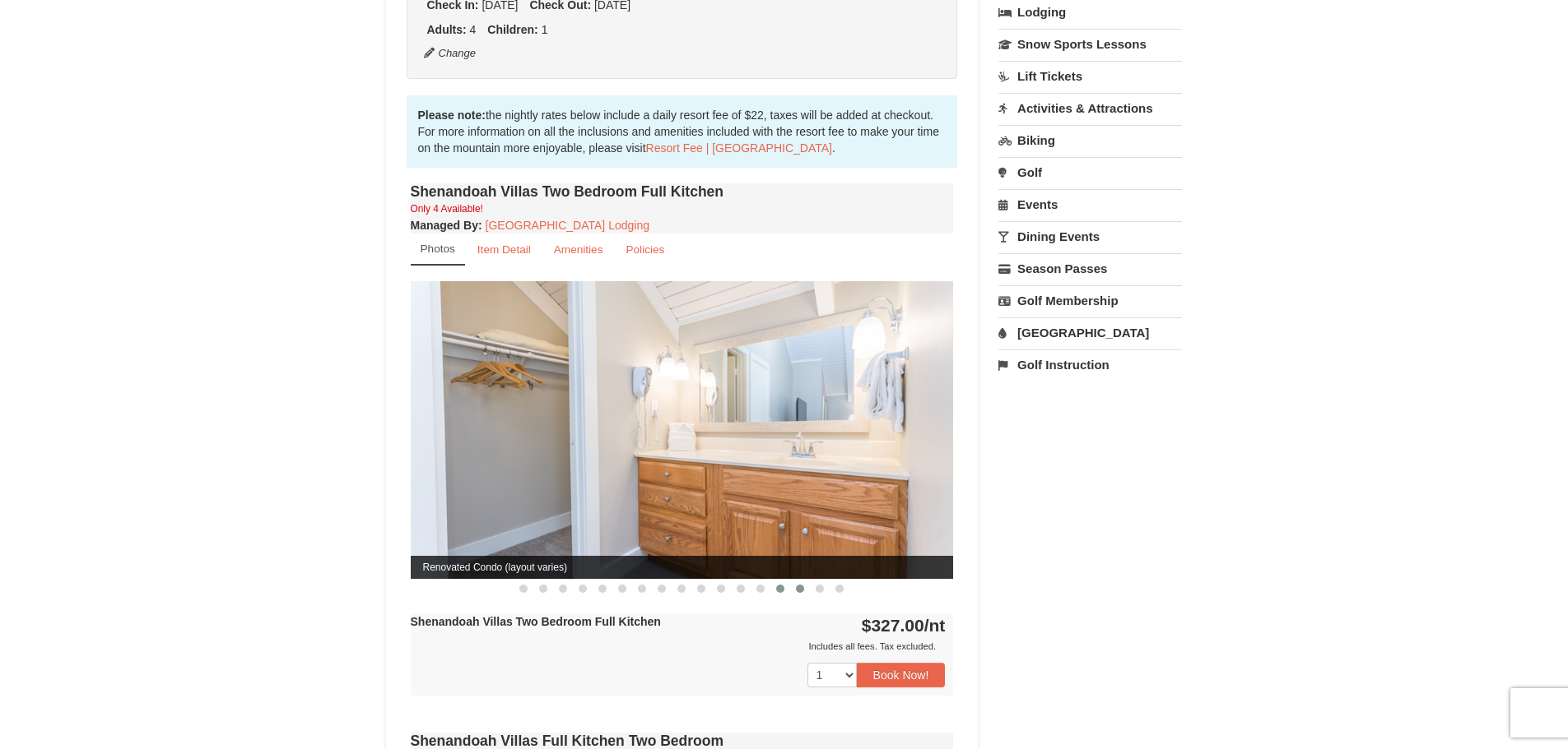
click at [799, 585] on span at bounding box center [799, 588] width 8 height 8
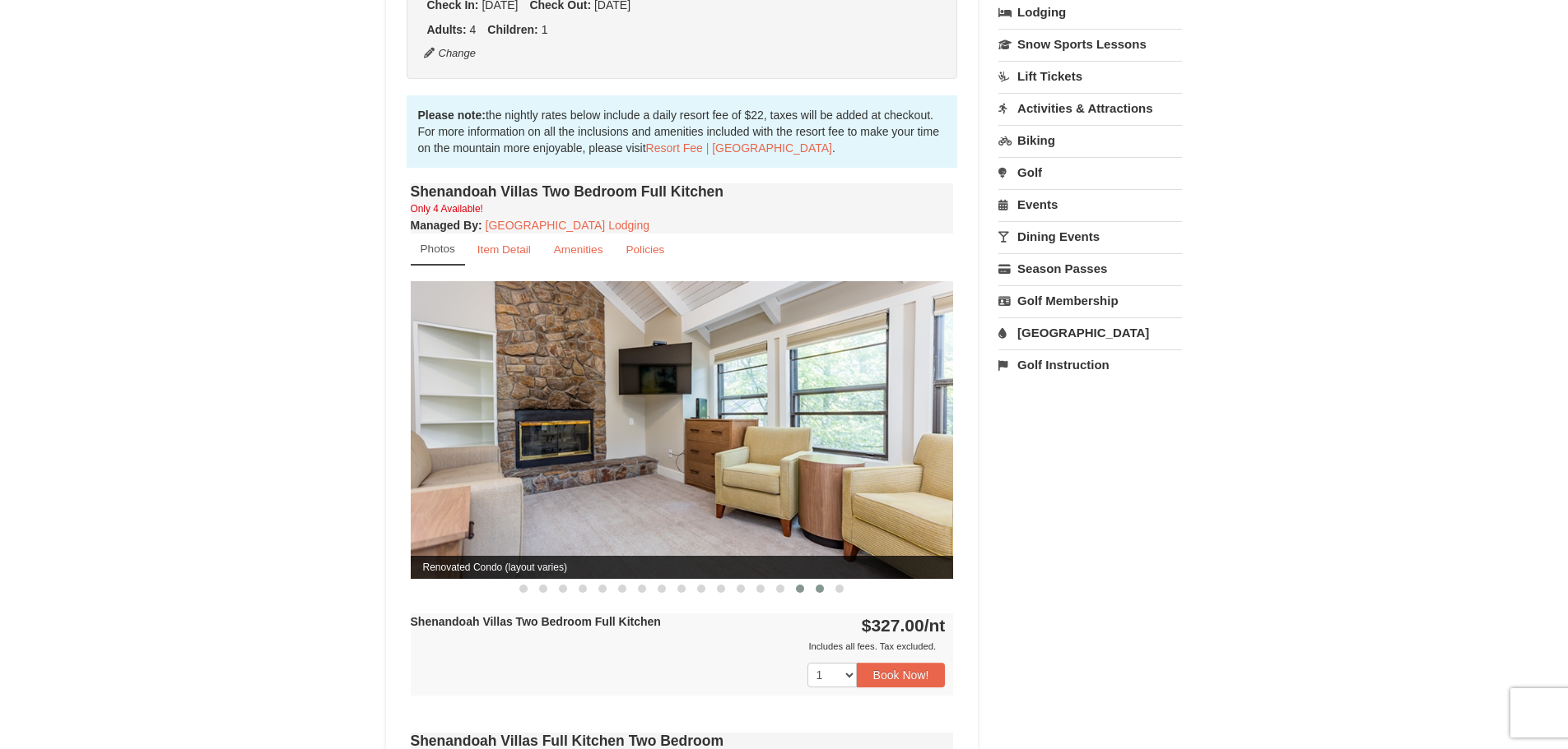
click at [825, 581] on button at bounding box center [820, 589] width 20 height 17
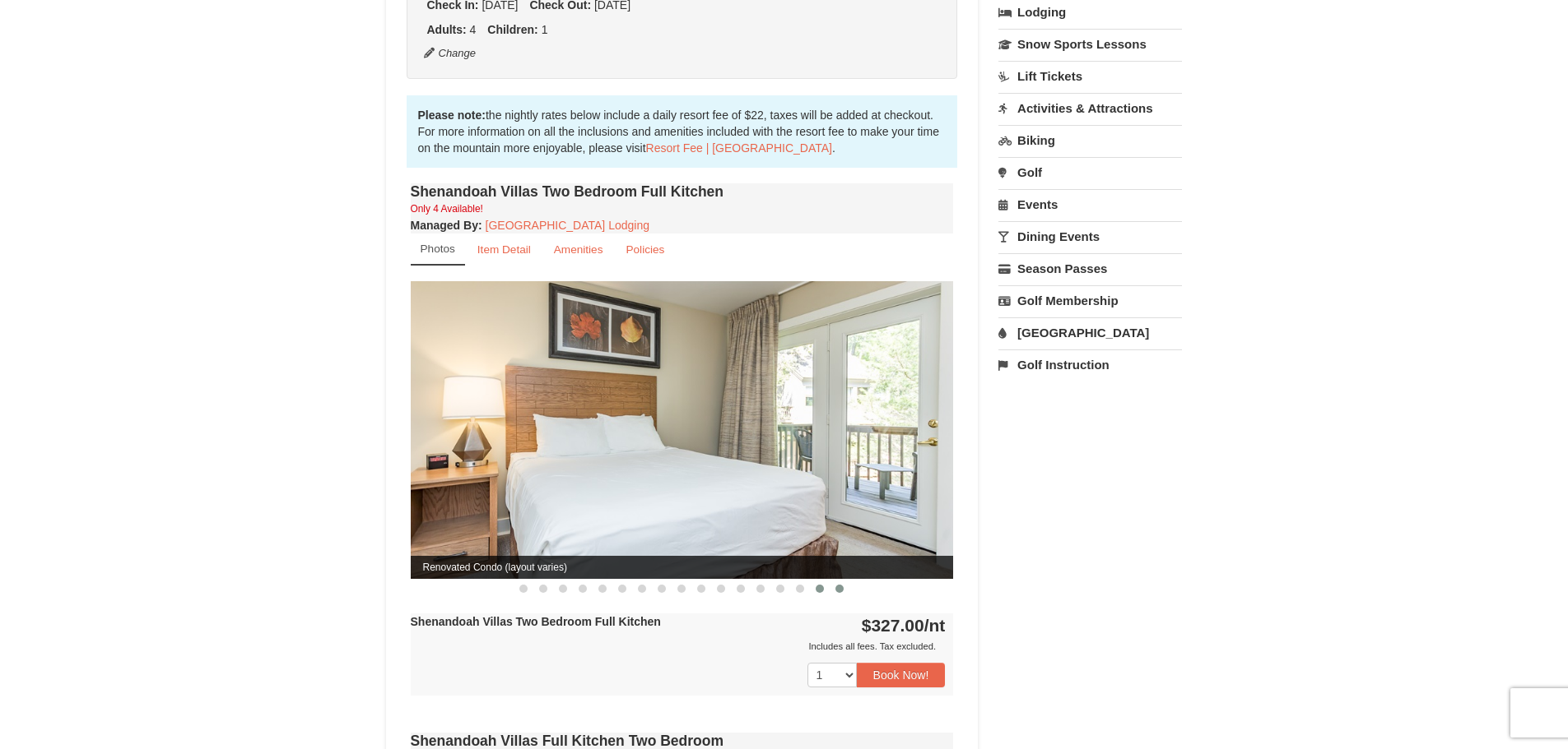
click at [840, 585] on span at bounding box center [839, 588] width 8 height 8
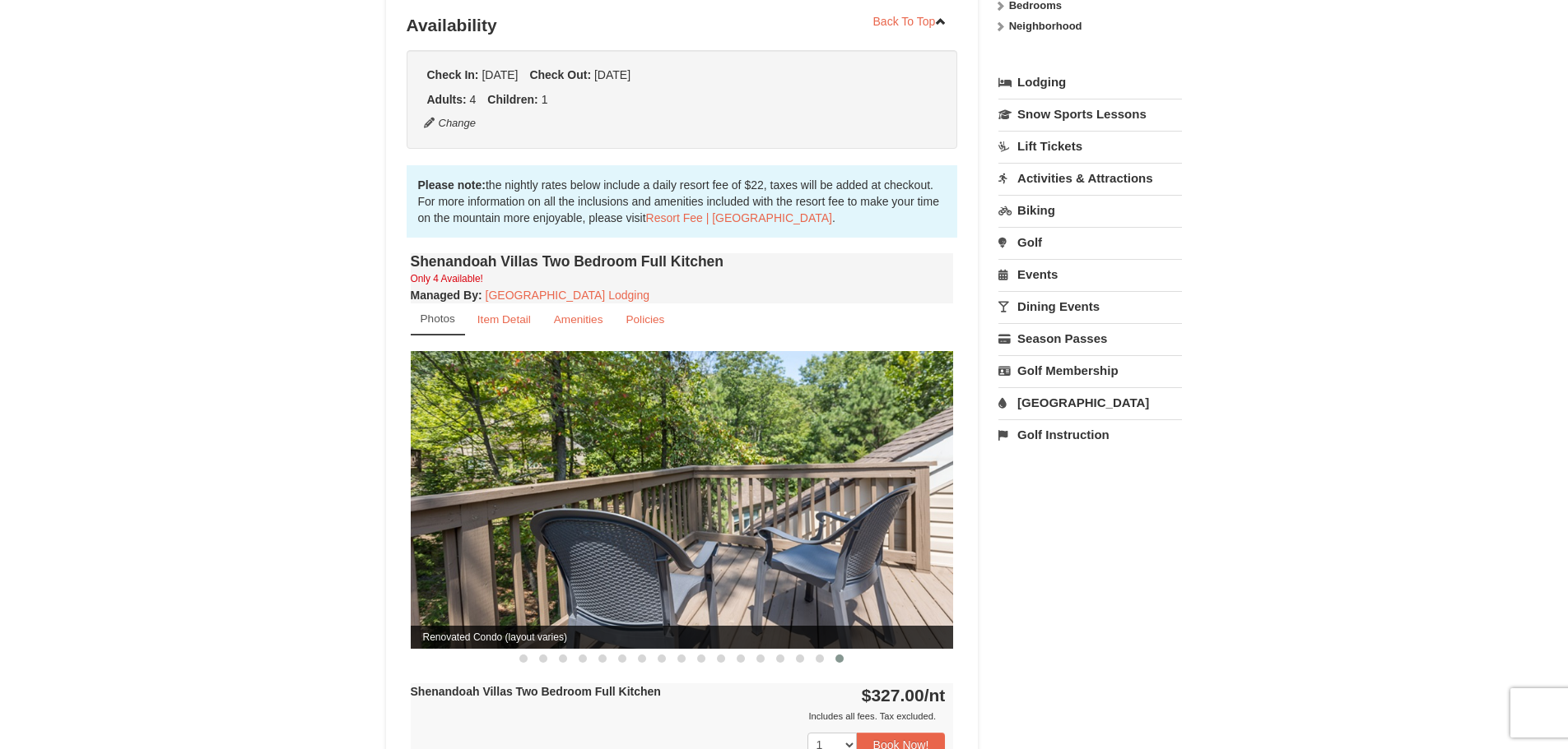
scroll to position [234, 0]
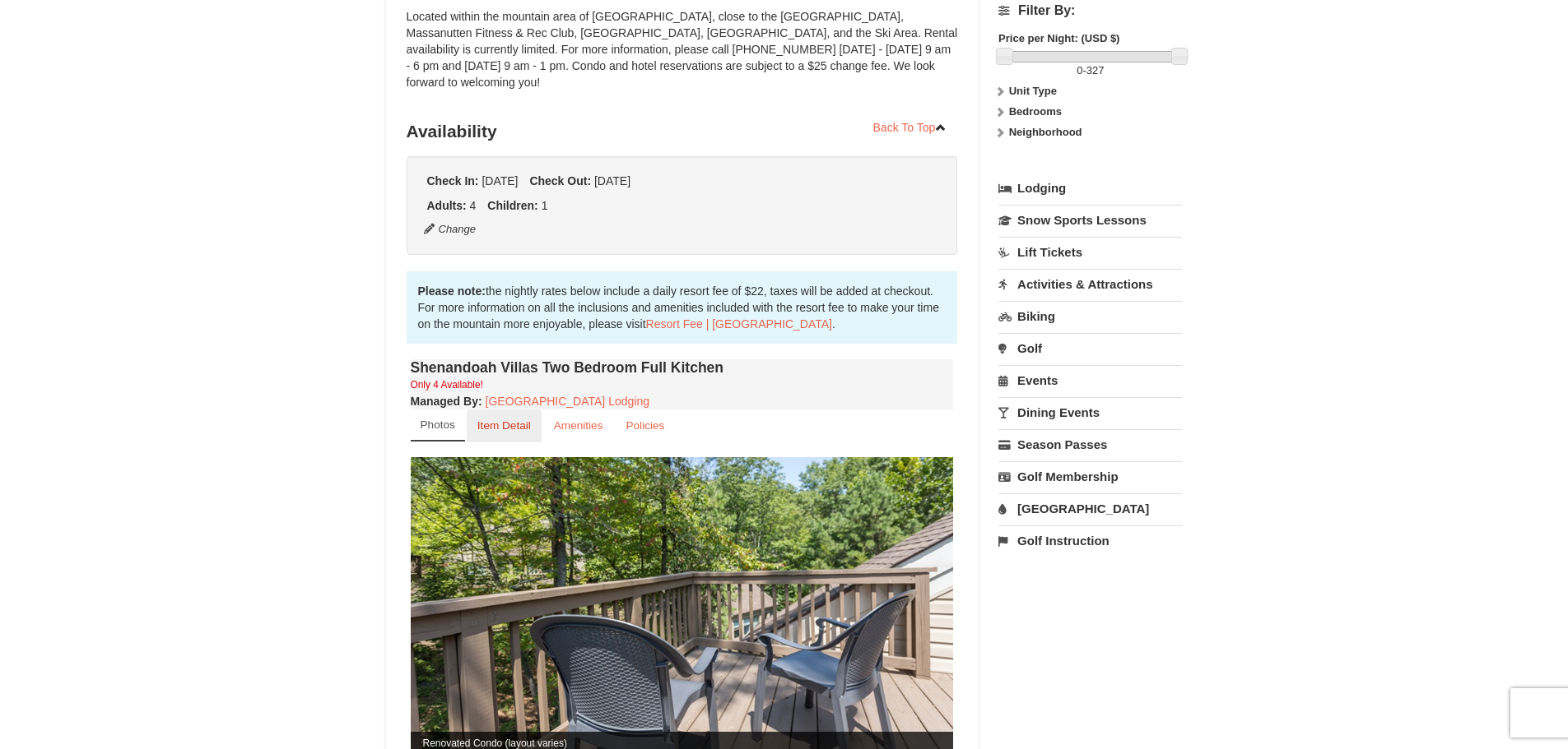
click at [515, 419] on small "Item Detail" at bounding box center [504, 426] width 53 height 12
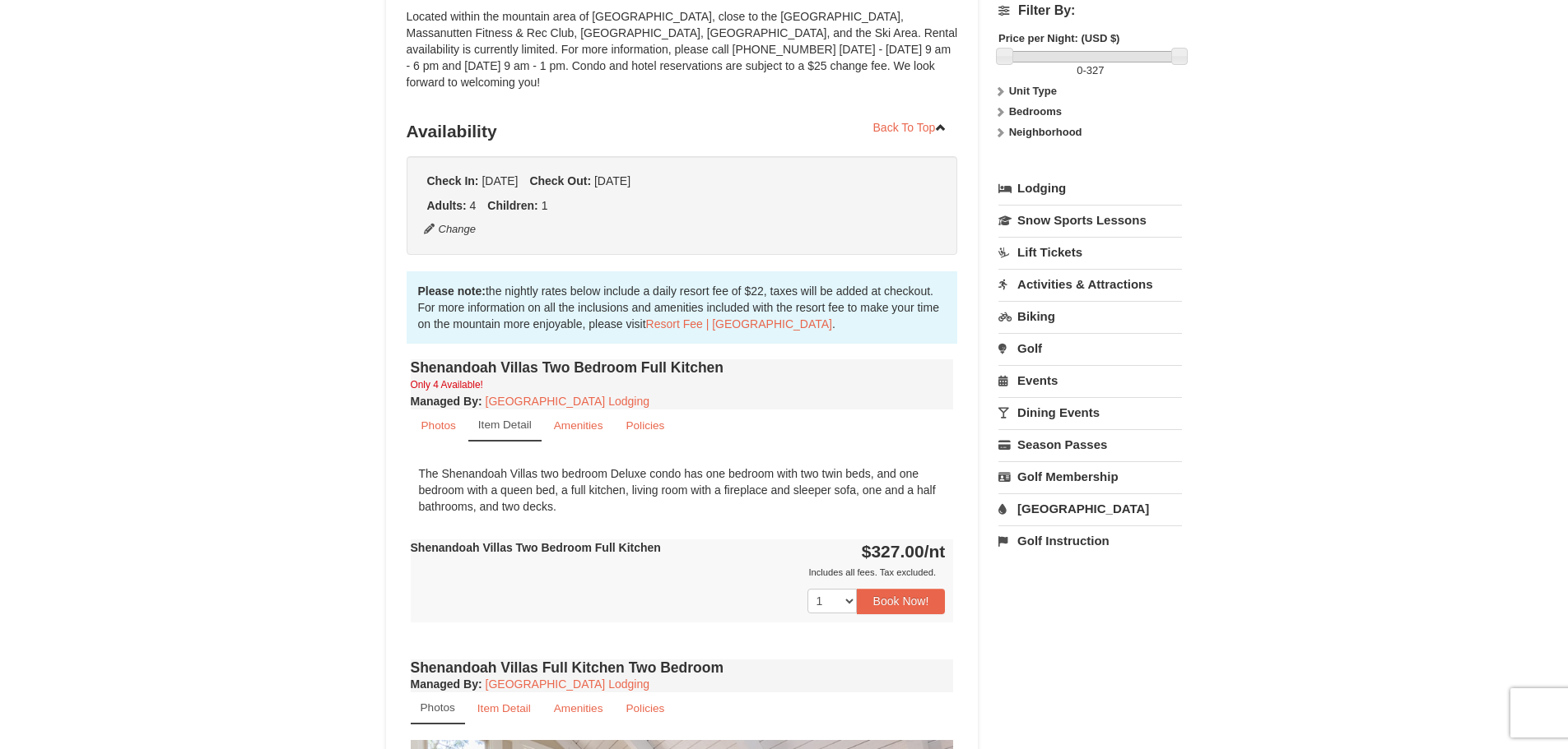
click at [566, 470] on div "The Shenandoah Villas two bedroom Deluxe condo has one bedroom with two twin be…" at bounding box center [682, 490] width 543 height 66
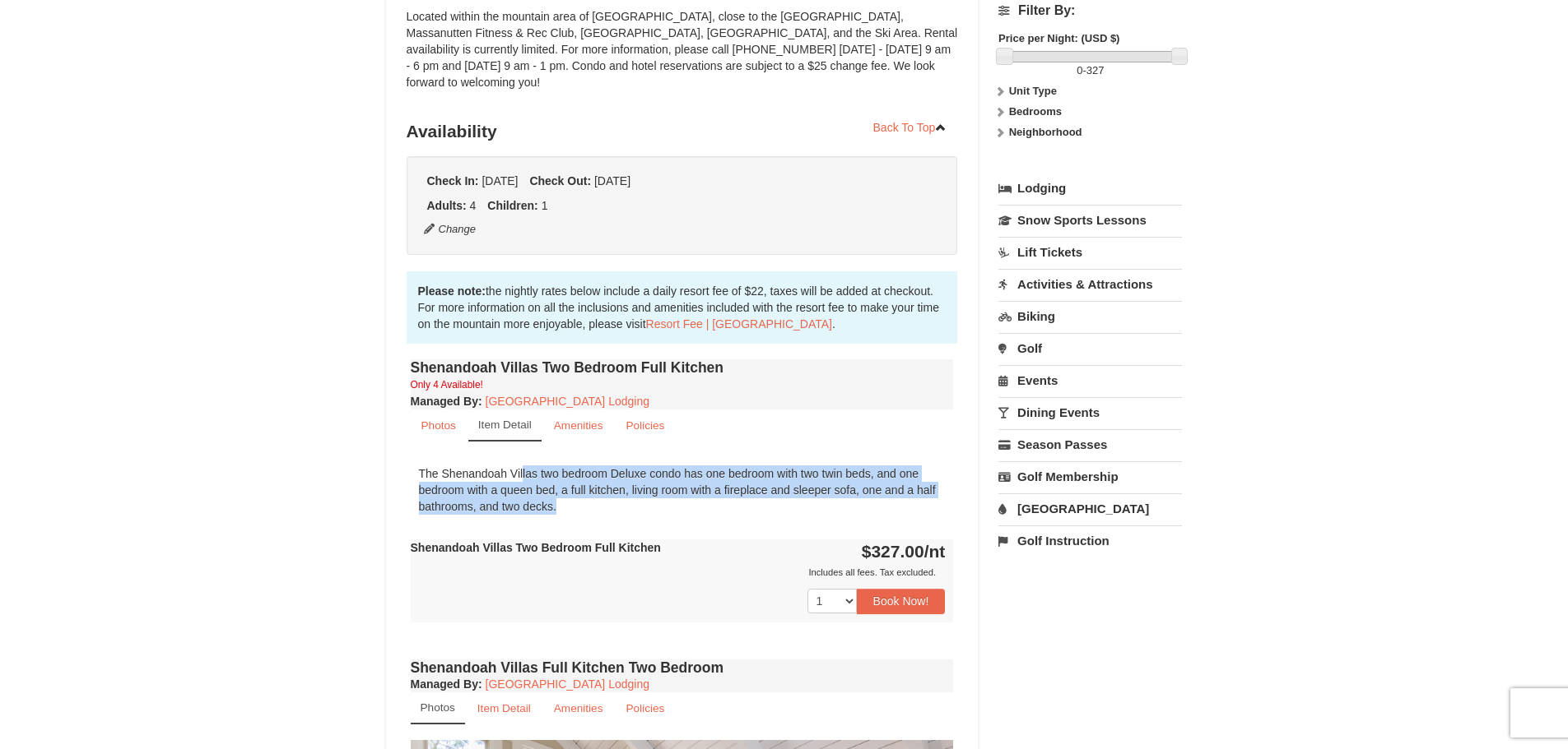
click at [566, 470] on div "The Shenandoah Villas two bedroom Deluxe condo has one bedroom with two twin be…" at bounding box center [682, 490] width 543 height 66
click at [686, 470] on div "The Shenandoah Villas two bedroom Deluxe condo has one bedroom with two twin be…" at bounding box center [682, 490] width 543 height 66
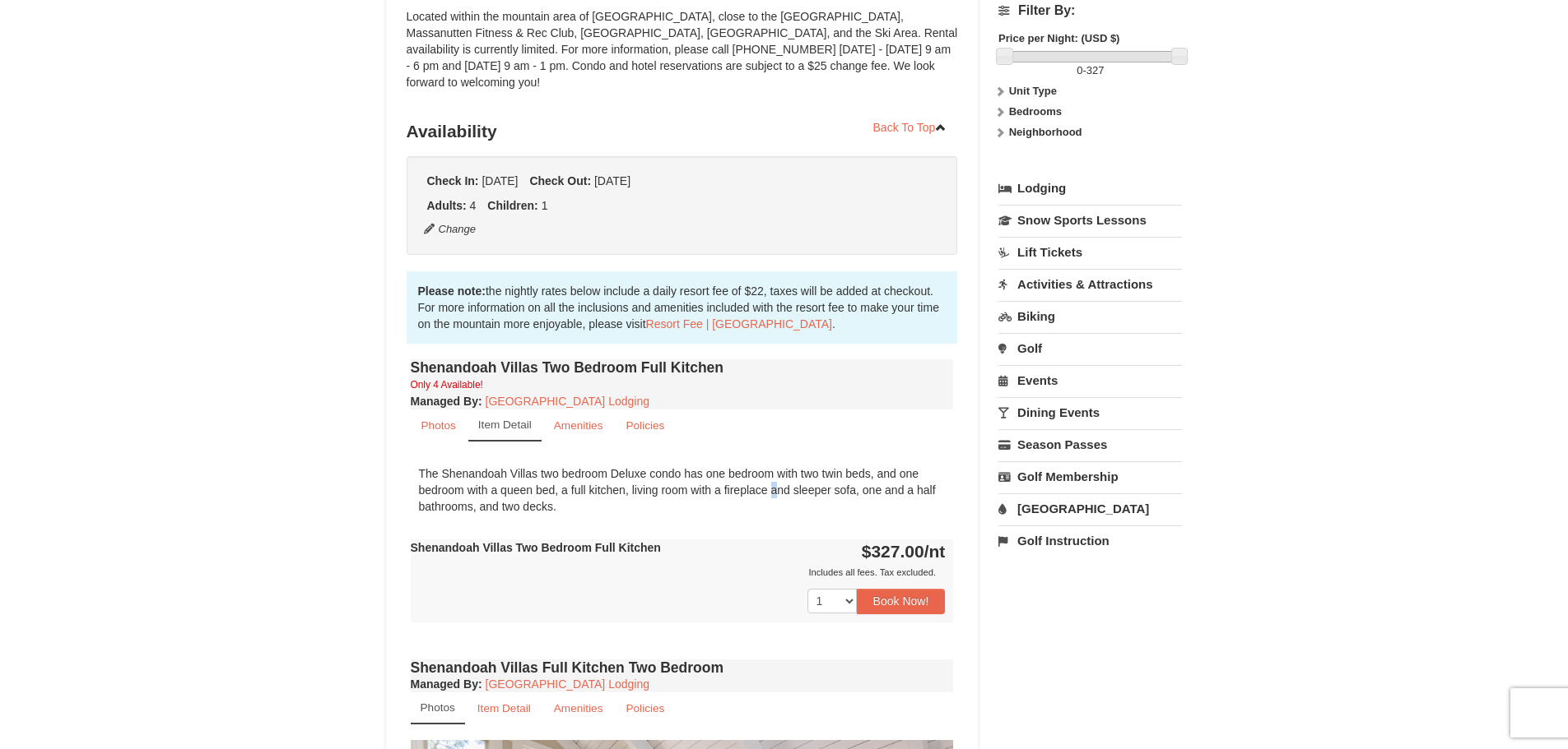
click at [686, 470] on div "The Shenandoah Villas two bedroom Deluxe condo has one bedroom with two twin be…" at bounding box center [682, 490] width 543 height 66
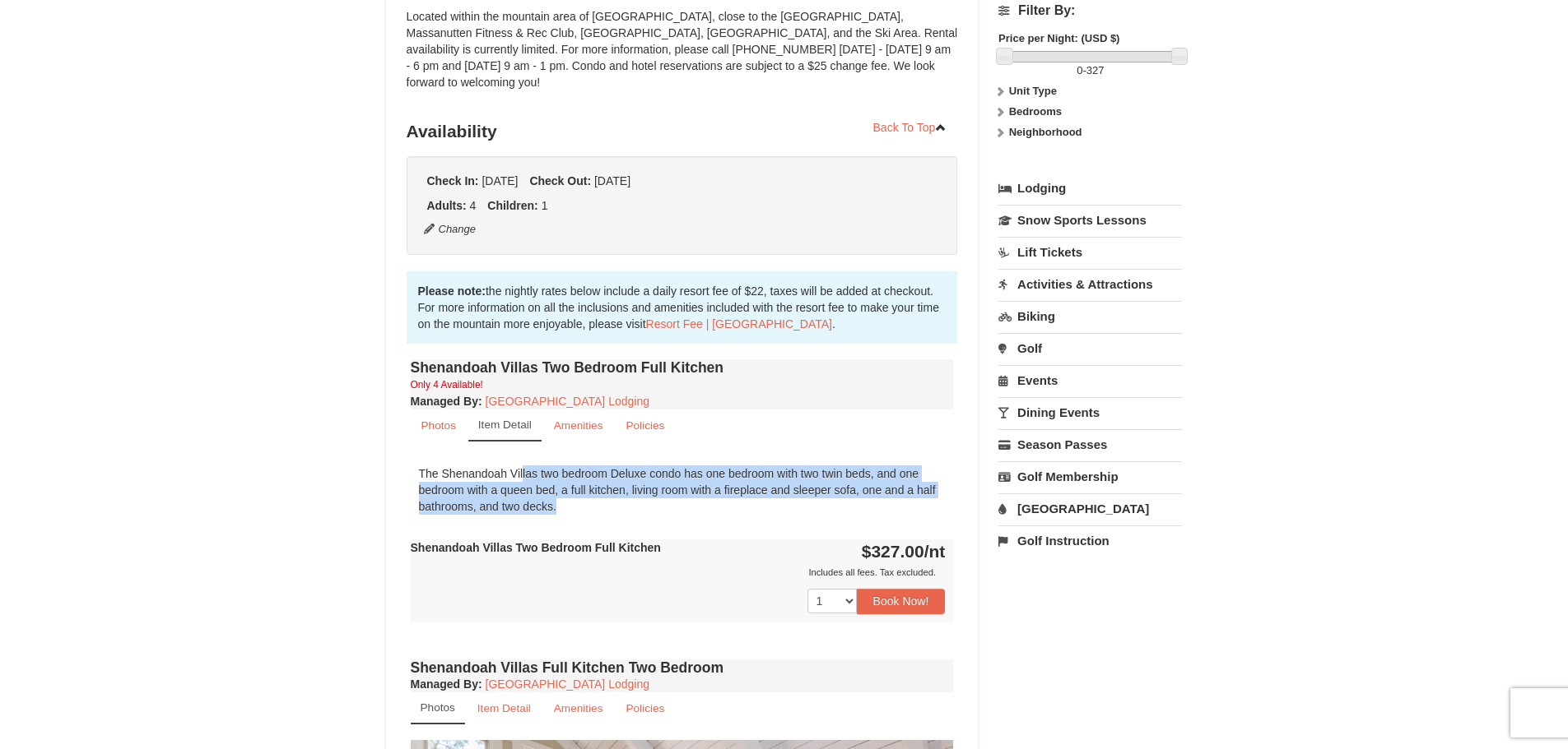
click at [686, 470] on div "The Shenandoah Villas two bedroom Deluxe condo has one bedroom with two twin be…" at bounding box center [682, 490] width 543 height 66
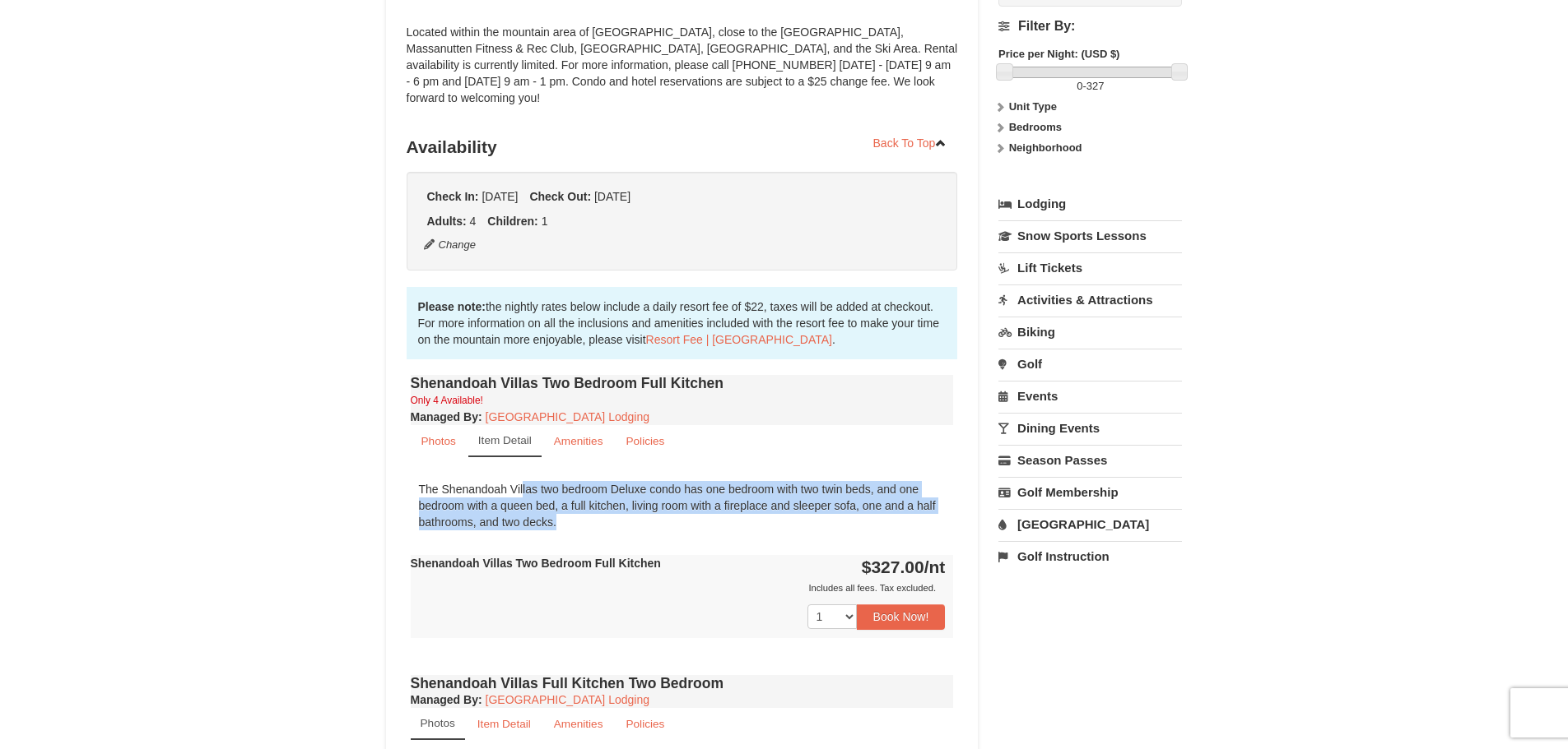
scroll to position [0, 0]
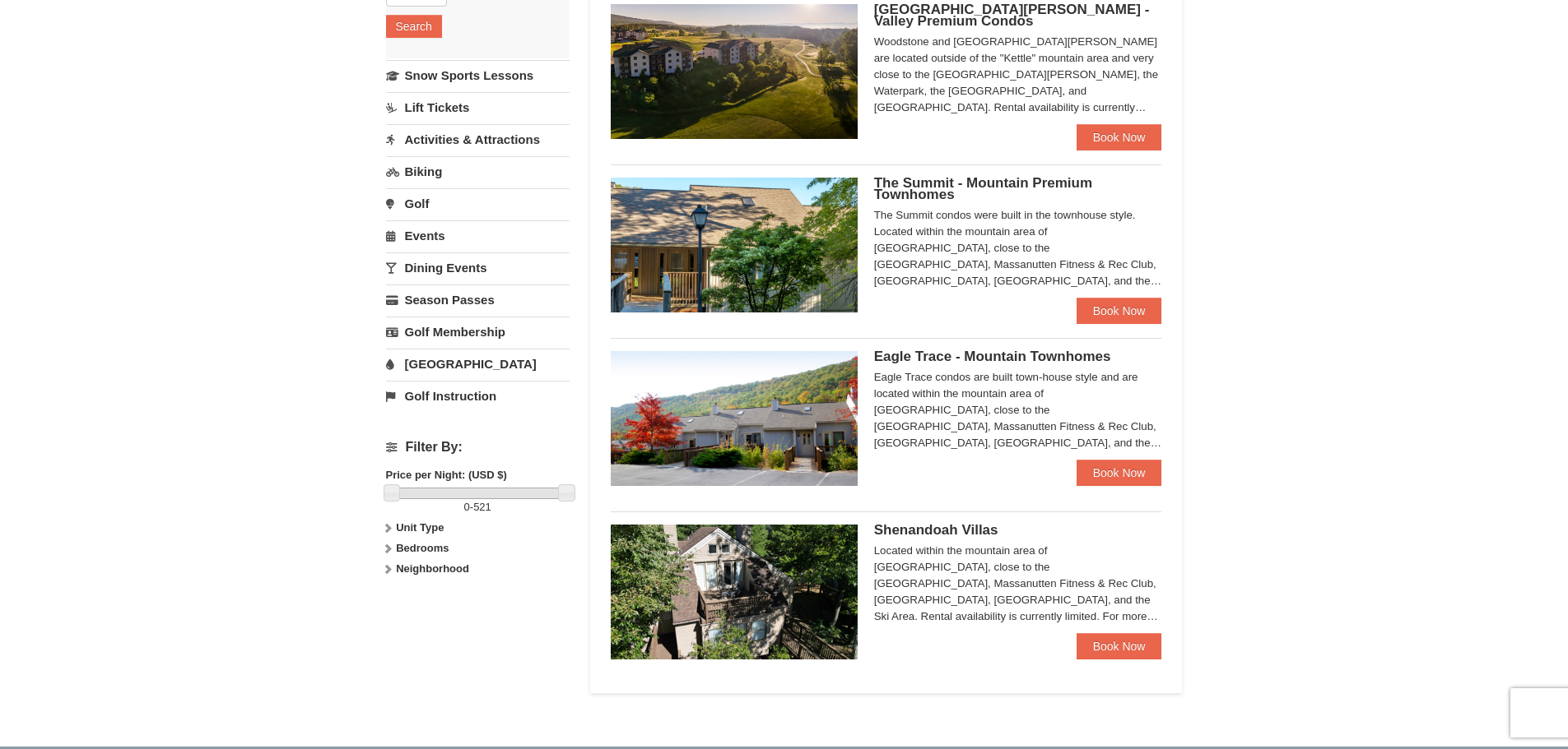
scroll to position [347, 0]
click at [471, 260] on link "Dining Events" at bounding box center [477, 268] width 183 height 30
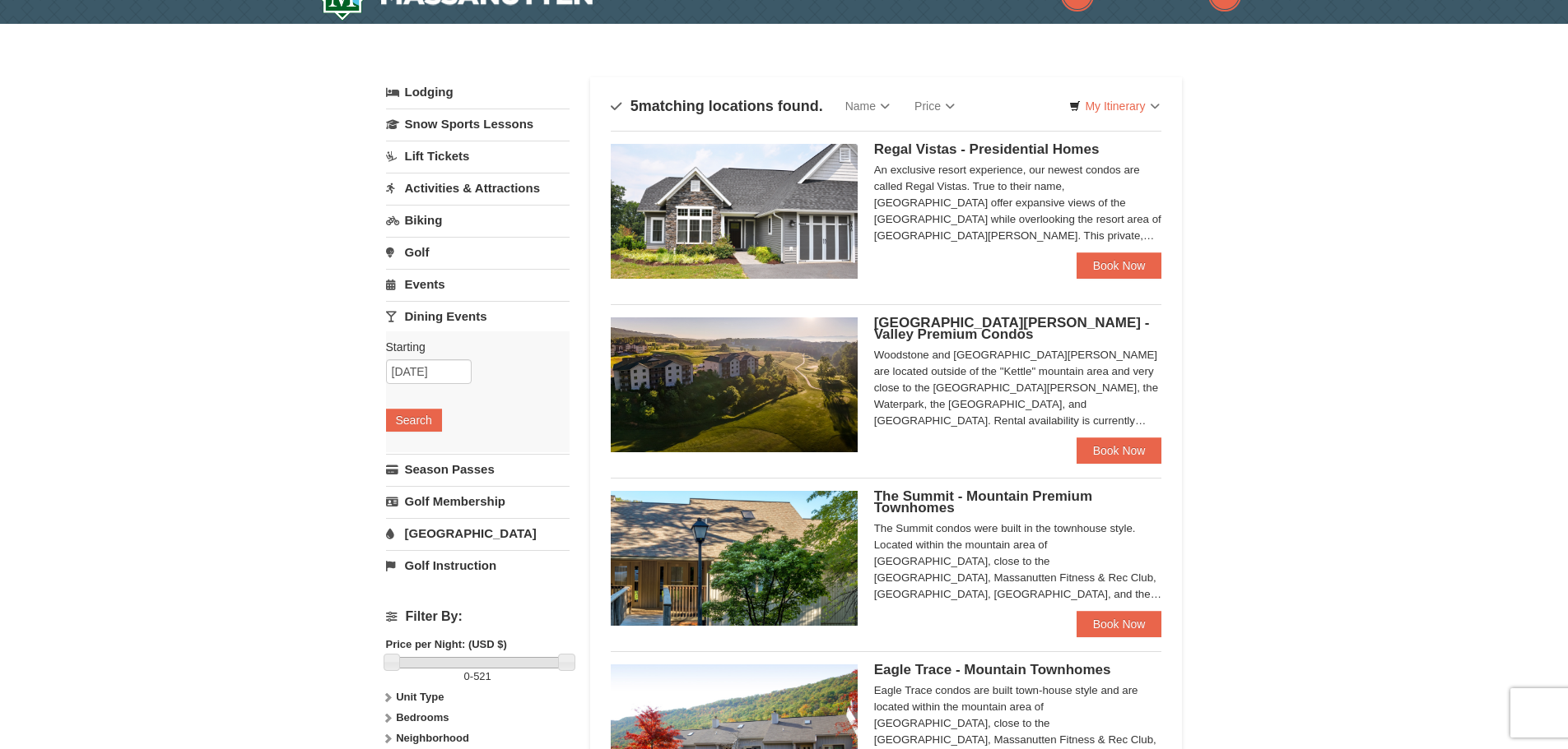
scroll to position [0, 0]
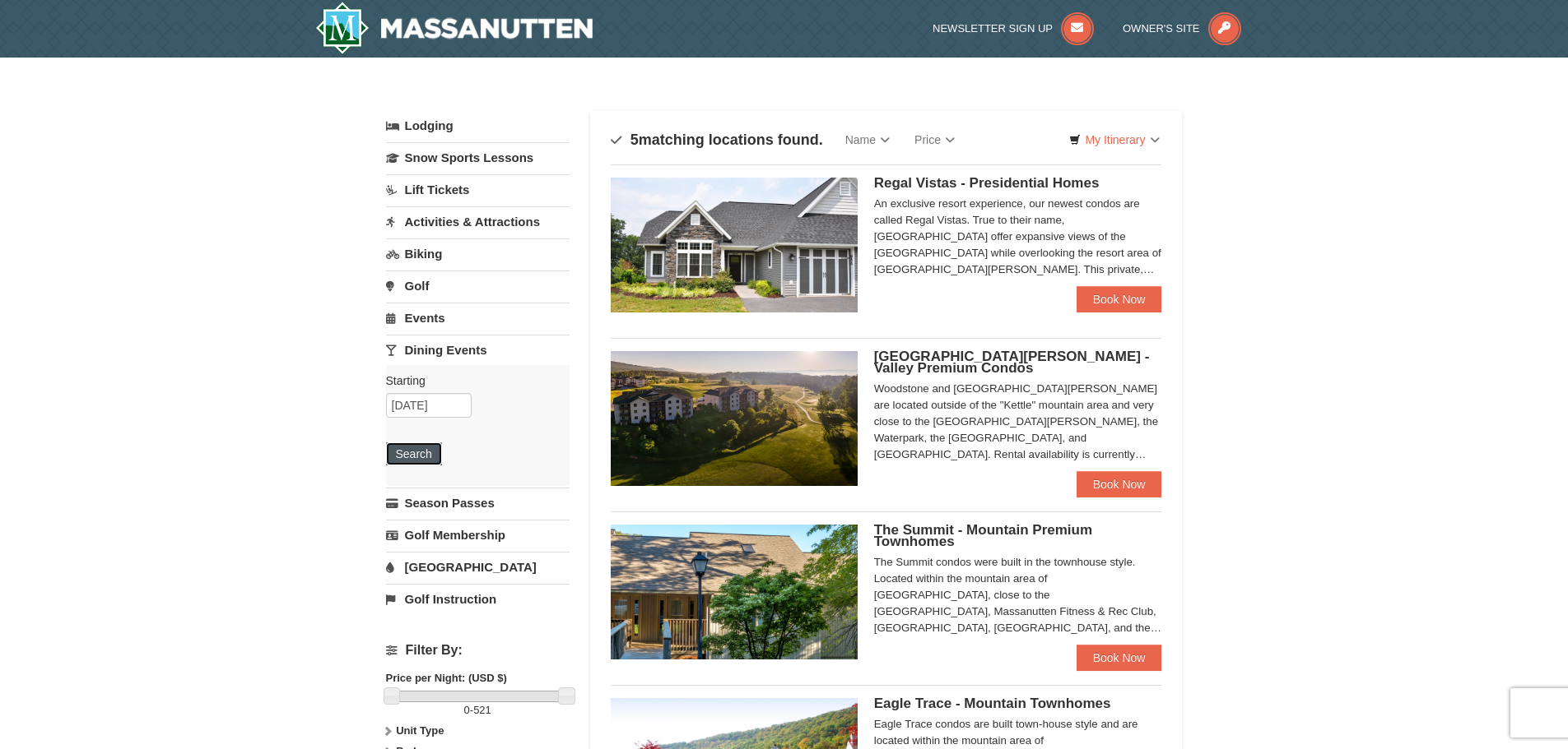
click at [412, 458] on button "Search" at bounding box center [413, 454] width 56 height 23
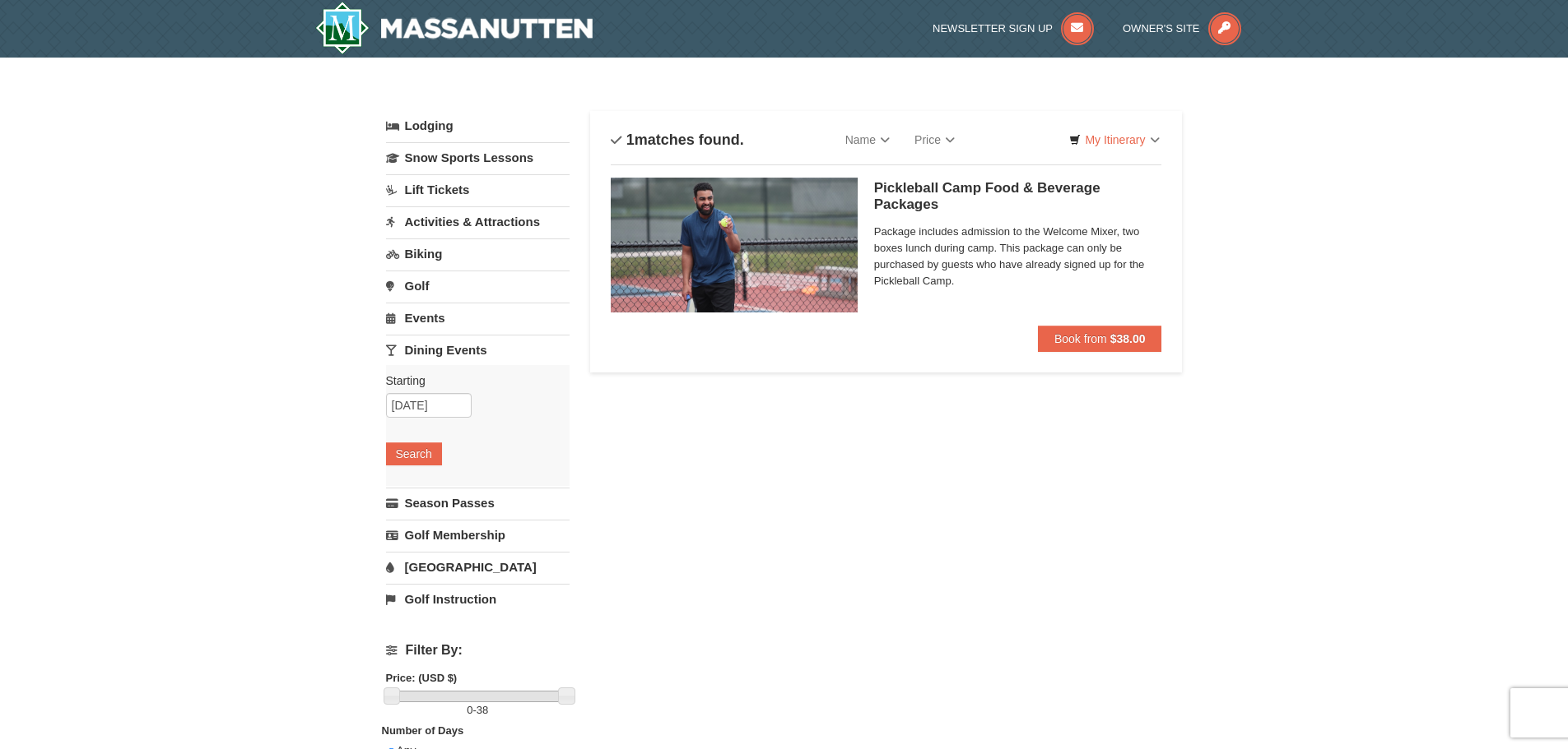
click at [455, 346] on link "Dining Events" at bounding box center [477, 350] width 183 height 30
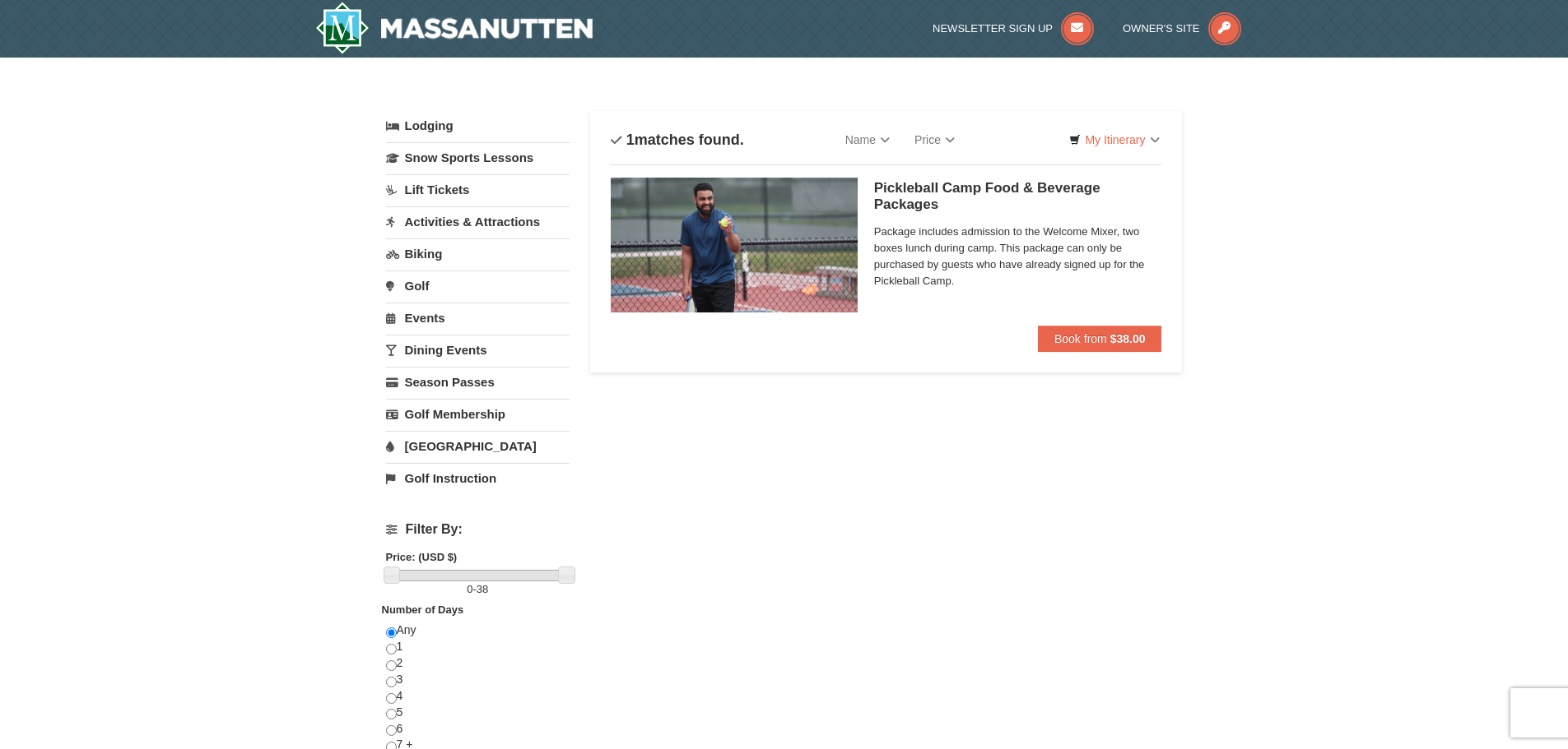
click at [455, 346] on link "Dining Events" at bounding box center [477, 350] width 183 height 30
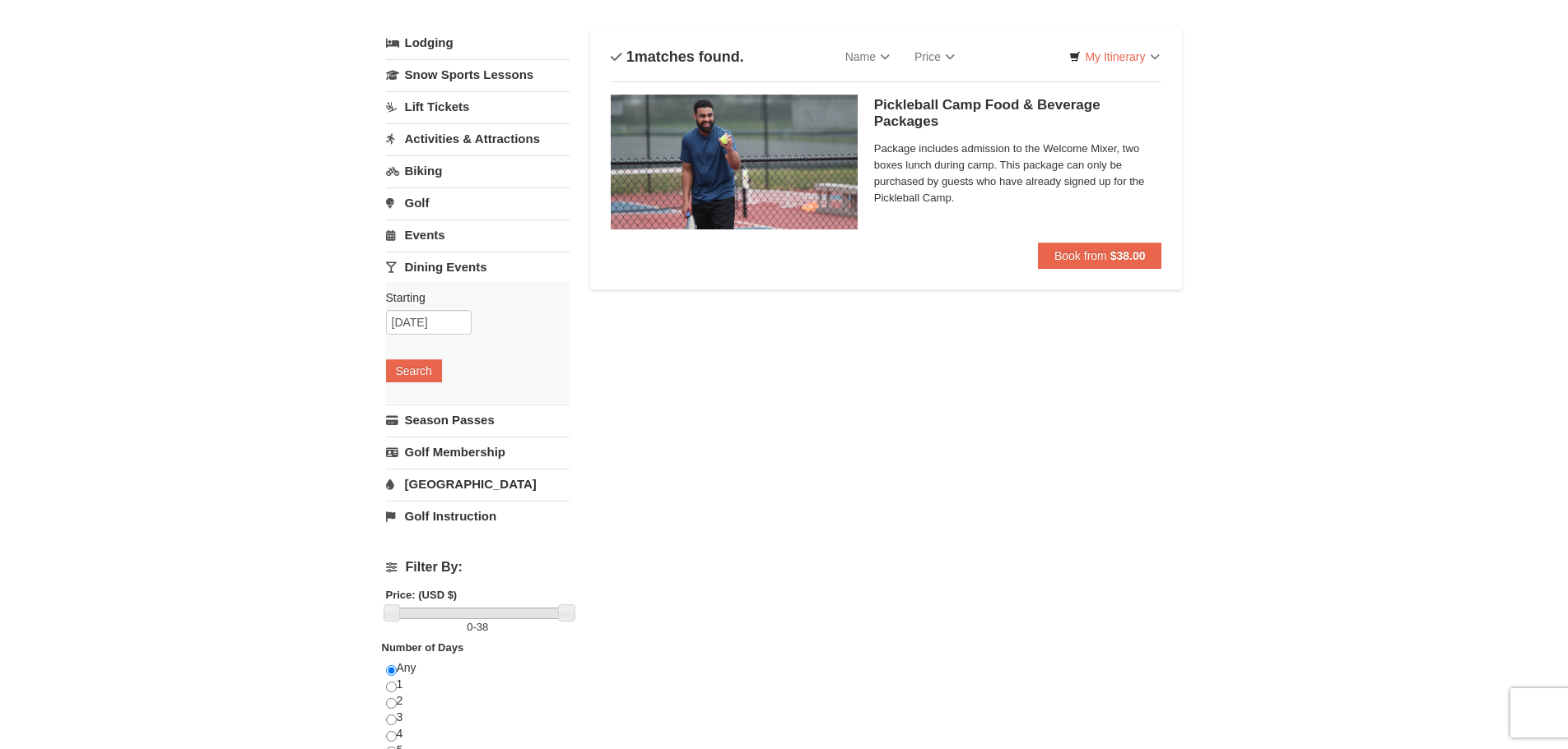
scroll to position [84, 0]
click at [450, 488] on link "[GEOGRAPHIC_DATA]" at bounding box center [477, 483] width 183 height 30
click at [407, 464] on button "Search" at bounding box center [413, 466] width 56 height 23
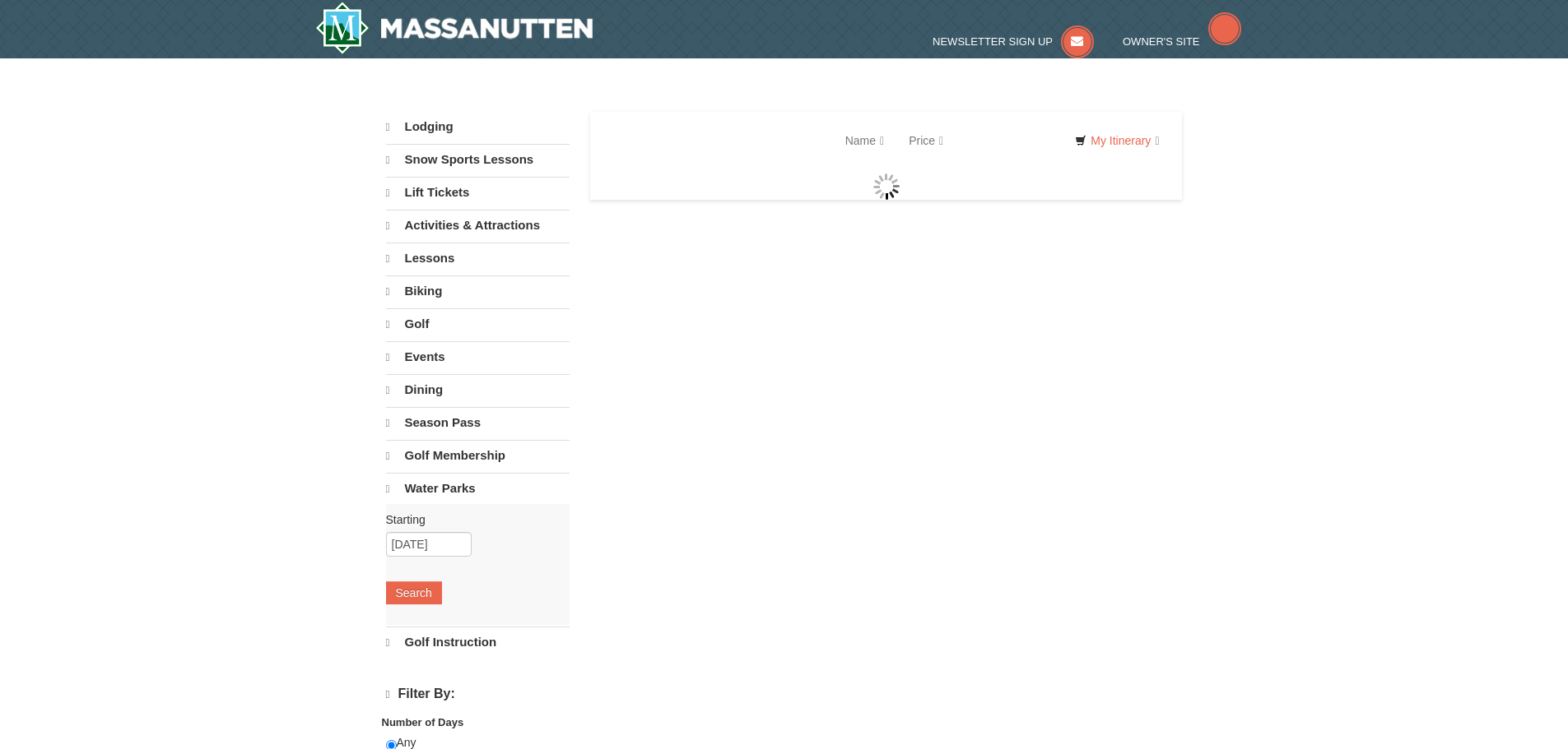
select select "9"
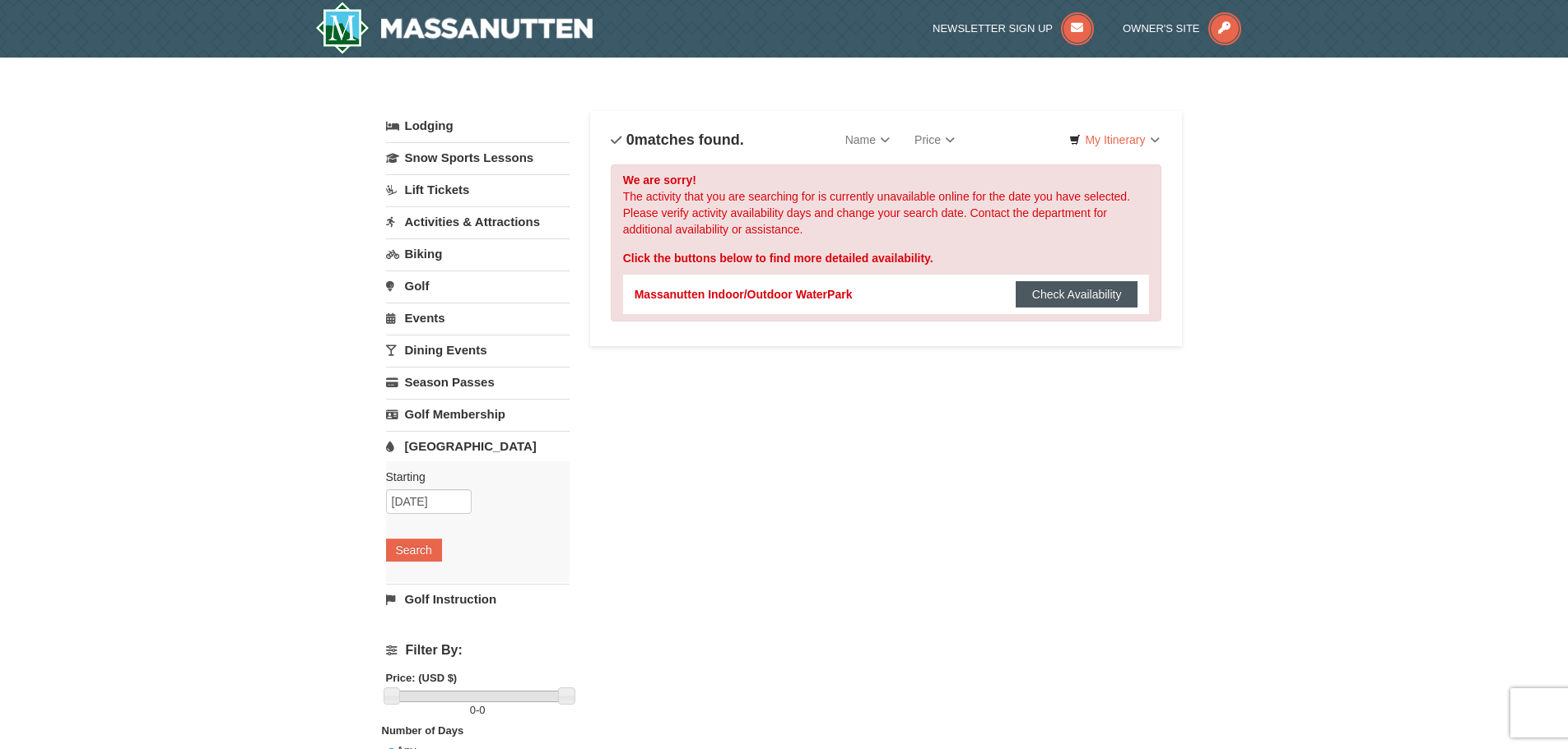
click at [1100, 289] on button "Check Availability" at bounding box center [1076, 295] width 123 height 27
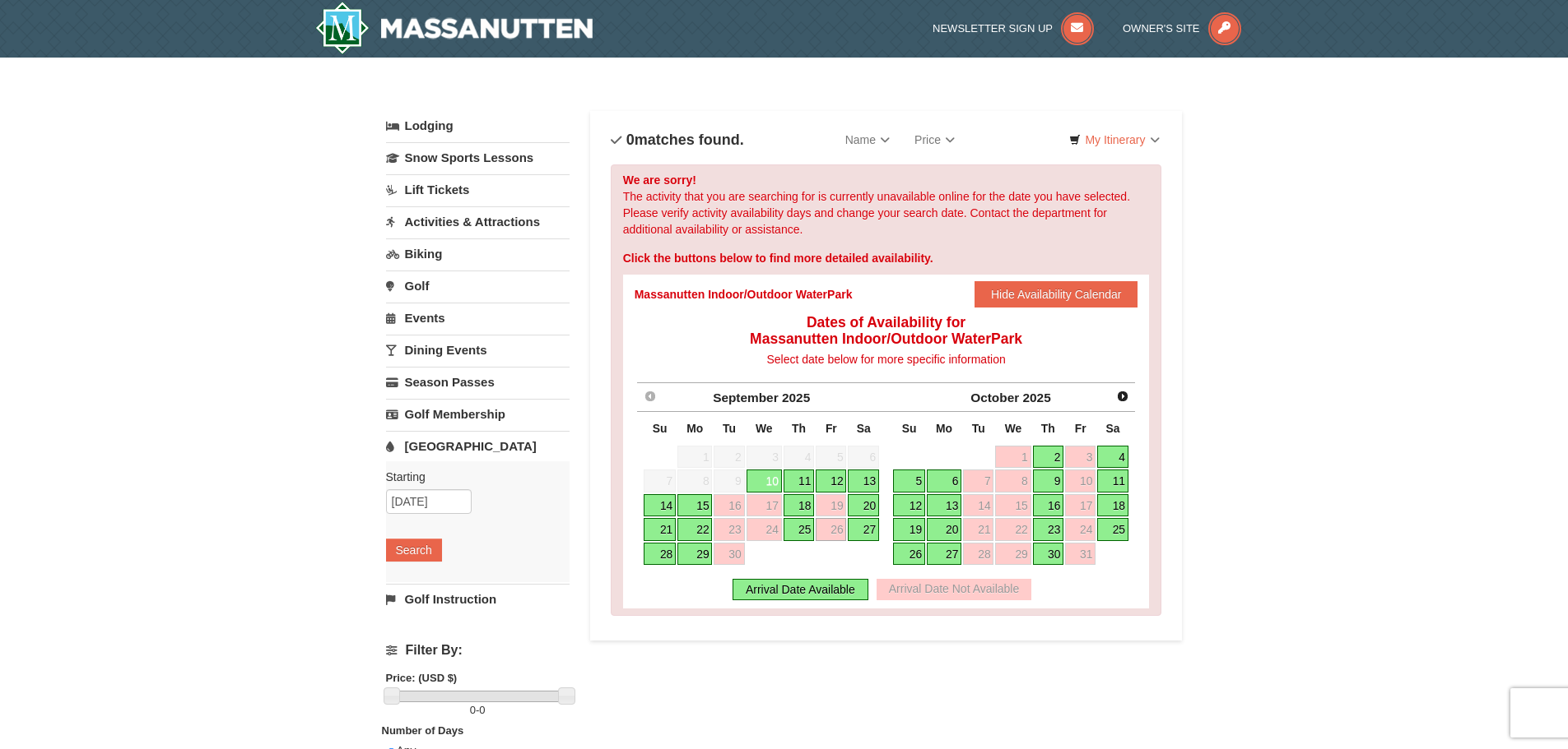
click at [865, 527] on link "27" at bounding box center [863, 530] width 31 height 23
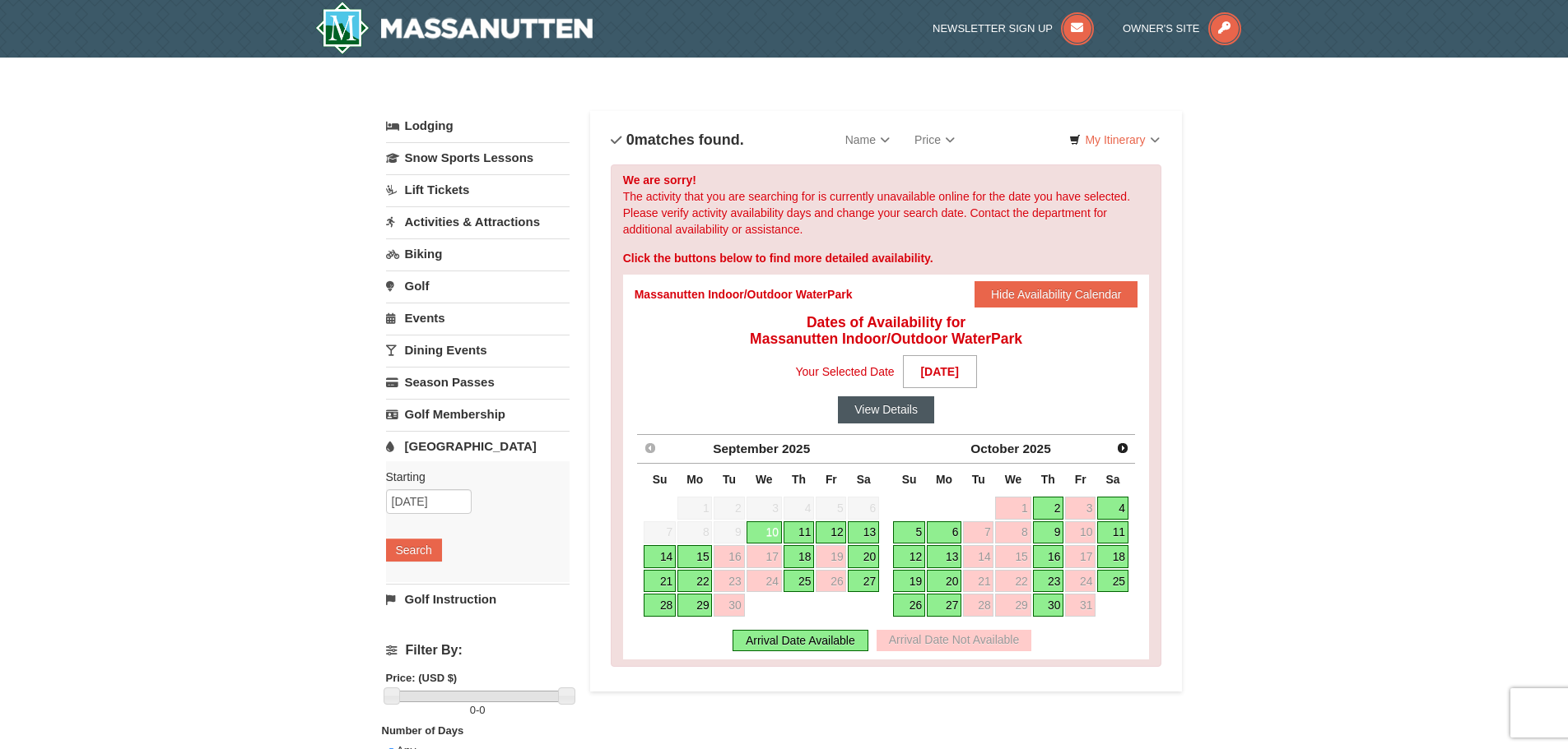
click at [899, 404] on button "View Details" at bounding box center [885, 410] width 96 height 27
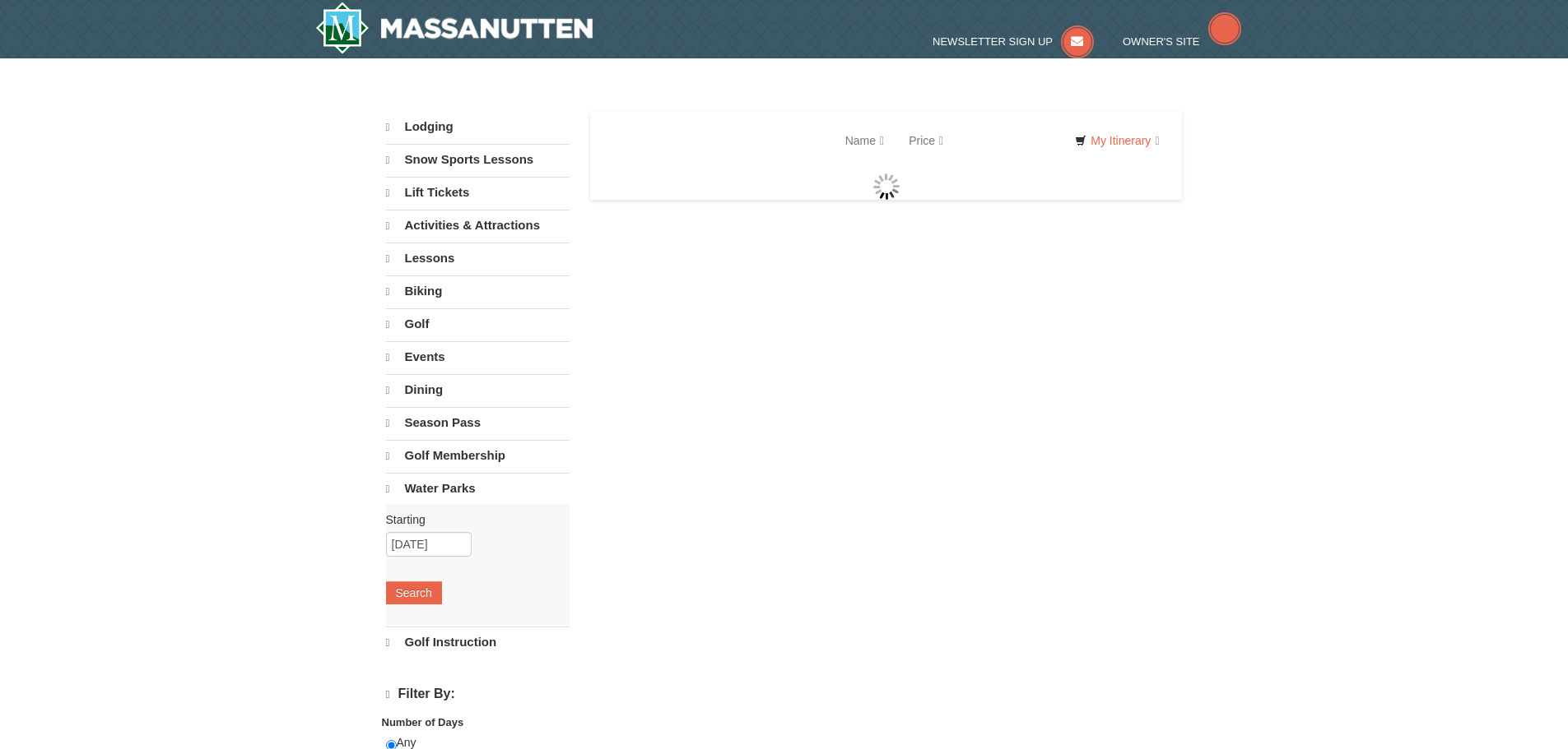
select select "9"
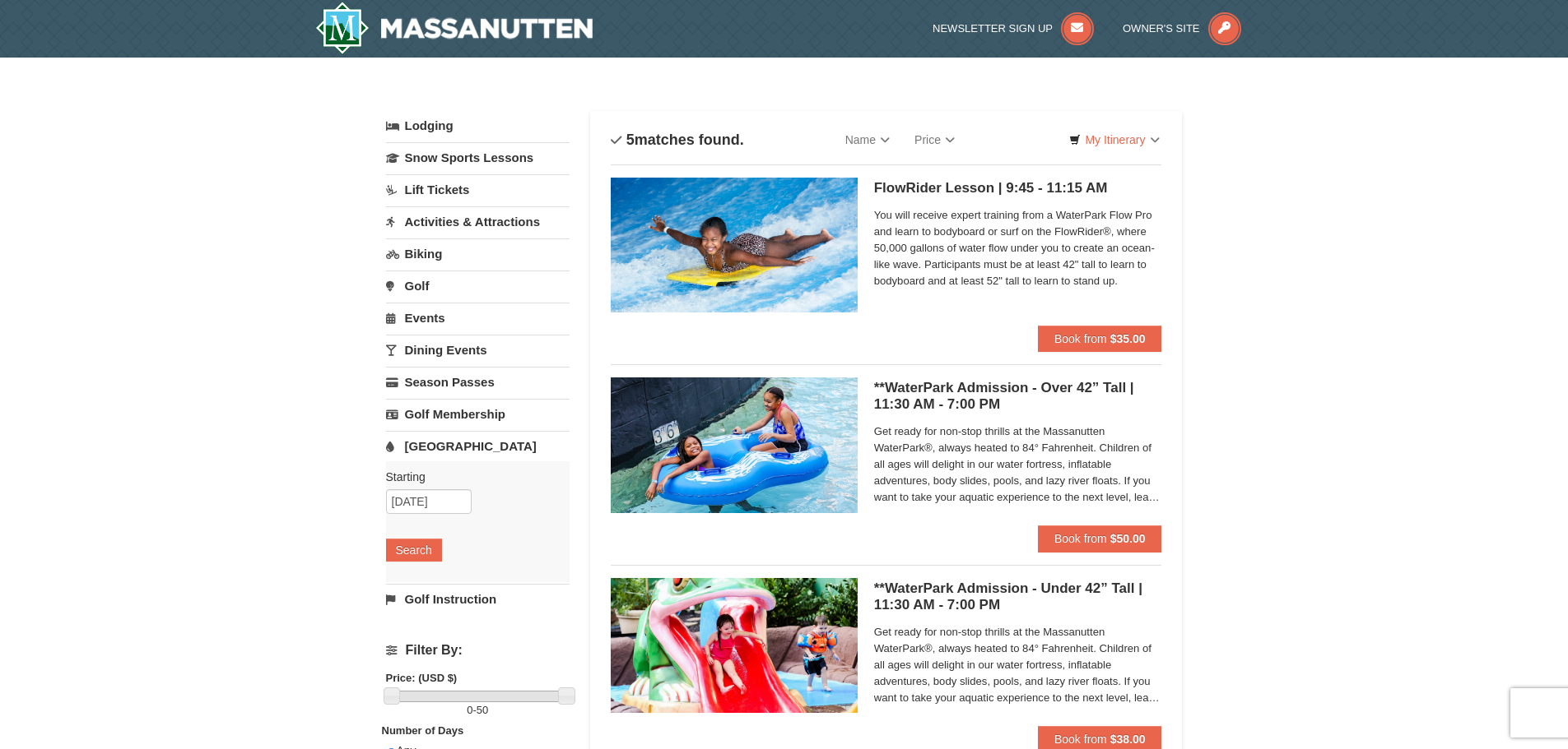
click at [427, 225] on link "Activities & Attractions" at bounding box center [477, 221] width 183 height 30
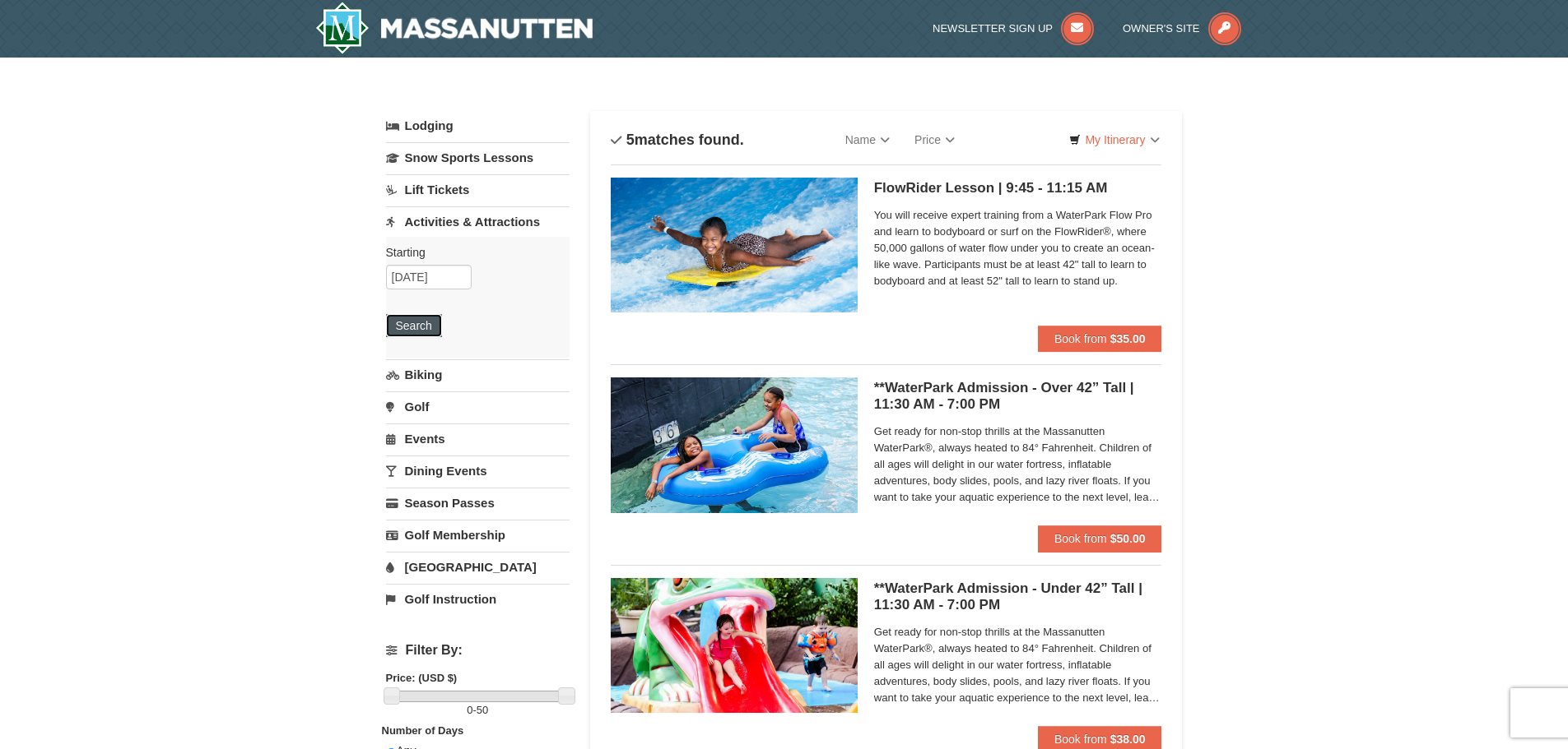
click at [404, 323] on button "Search" at bounding box center [413, 326] width 56 height 23
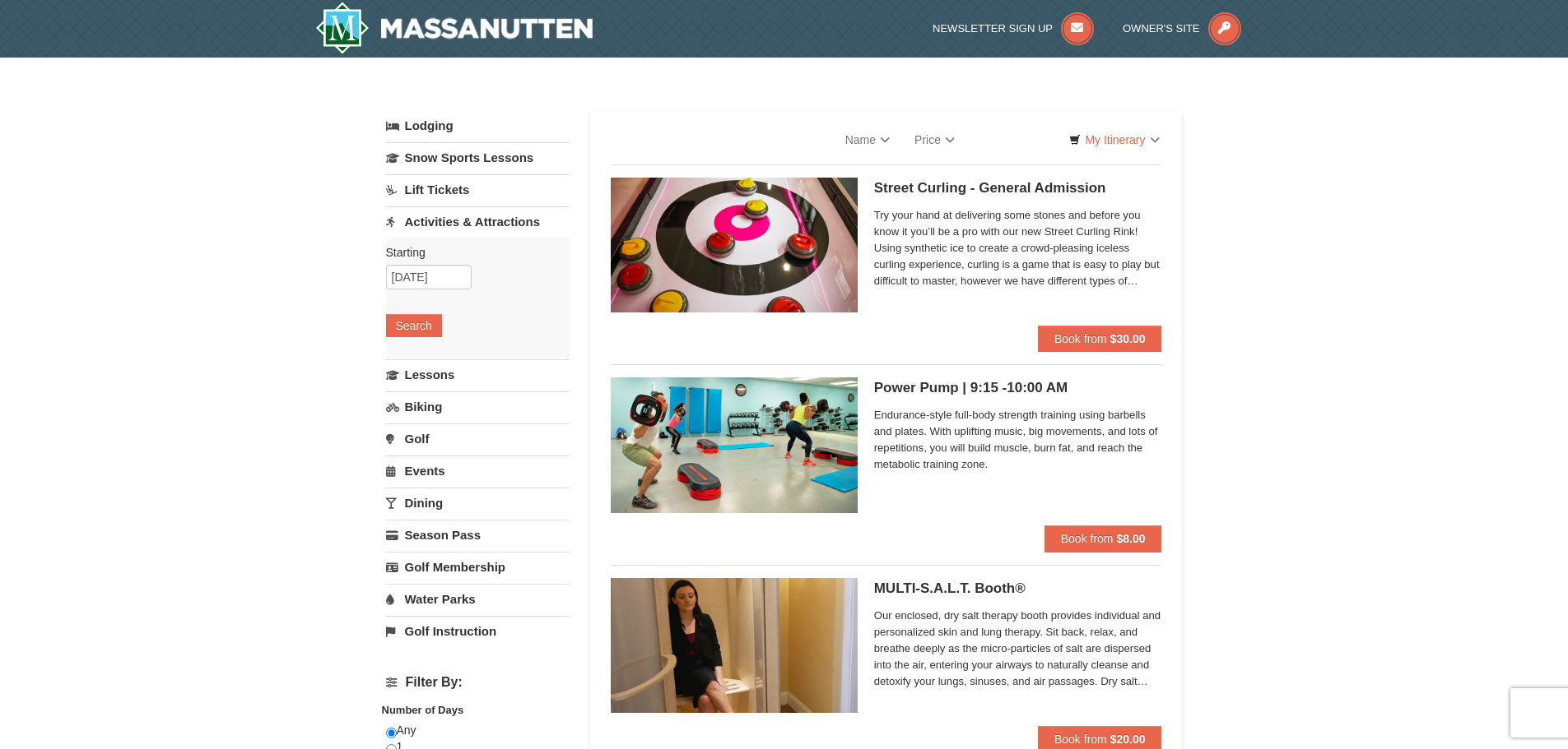
select select "9"
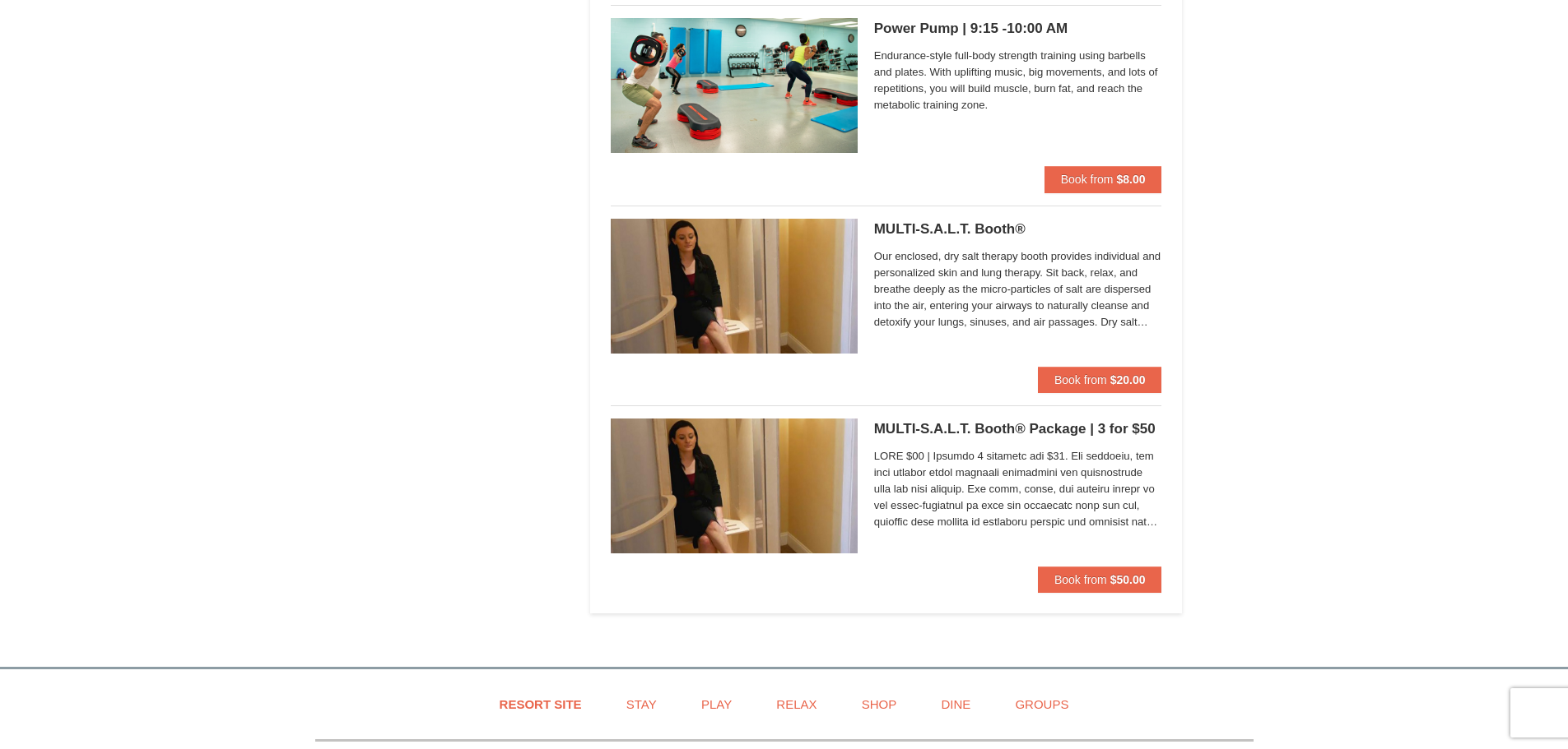
scroll to position [5166, 0]
